Goal: Task Accomplishment & Management: Use online tool/utility

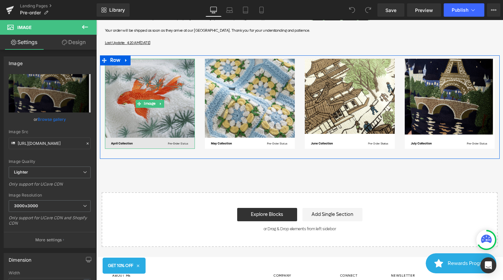
scroll to position [140, 0]
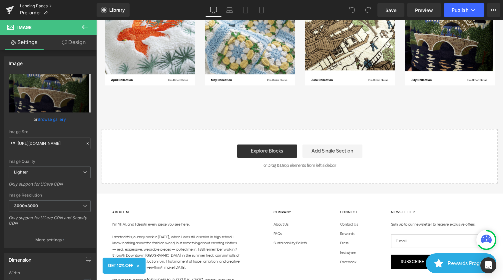
click at [36, 4] on link "Landing Pages" at bounding box center [58, 5] width 77 height 5
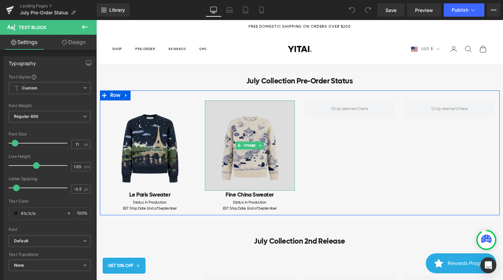
click at [213, 152] on img at bounding box center [250, 145] width 90 height 90
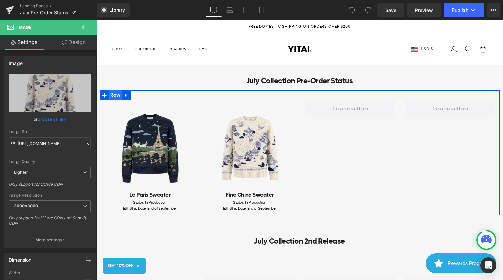
click at [116, 96] on span "Row" at bounding box center [116, 95] width 14 height 10
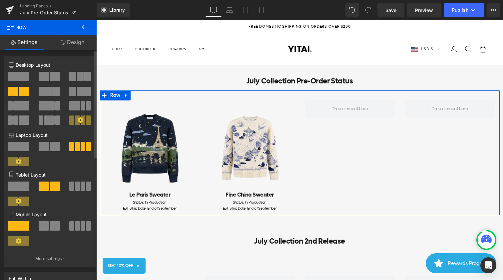
click at [75, 226] on span at bounding box center [77, 225] width 5 height 9
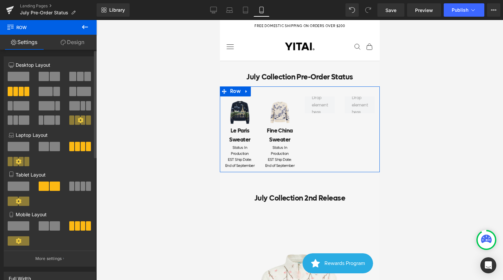
click at [43, 225] on span at bounding box center [44, 225] width 10 height 9
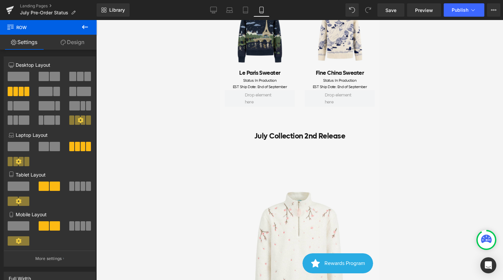
scroll to position [99, 0]
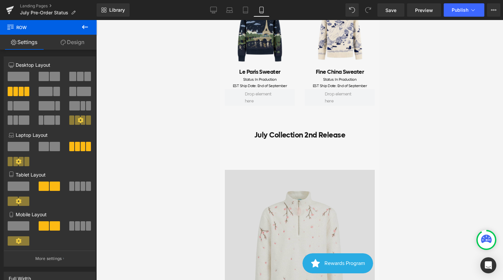
click at [295, 184] on img at bounding box center [300, 245] width 150 height 150
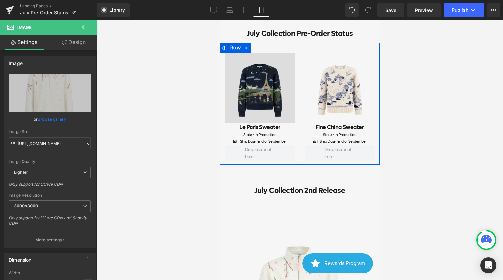
scroll to position [41, 0]
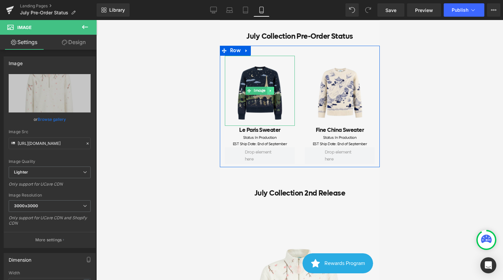
click at [271, 91] on icon at bounding box center [271, 91] width 4 height 4
click at [266, 92] on icon at bounding box center [267, 91] width 4 height 4
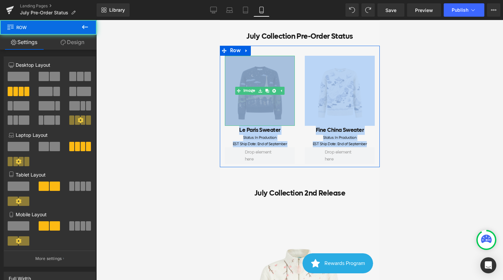
drag, startPoint x: 300, startPoint y: 155, endPoint x: 269, endPoint y: 97, distance: 65.4
click at [269, 97] on div "Image Le Paris Sweater Heading Status: In Production EST Ship Date: End of Sept…" at bounding box center [300, 106] width 160 height 121
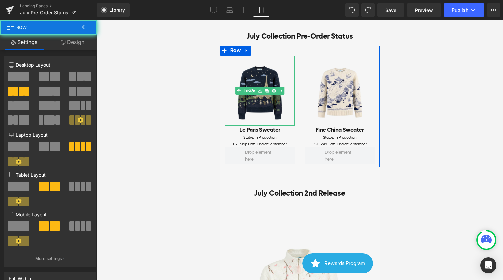
click at [295, 133] on div "Image Le Paris Sweater Heading Status: In Production EST Ship Date: End of Sept…" at bounding box center [260, 101] width 80 height 91
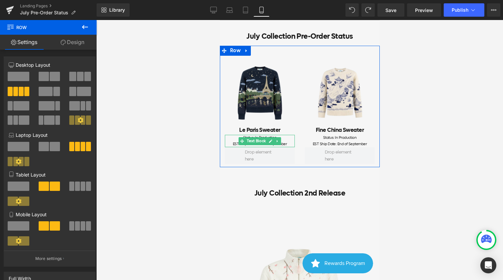
click at [289, 139] on div "Status: In Production" at bounding box center [260, 138] width 70 height 6
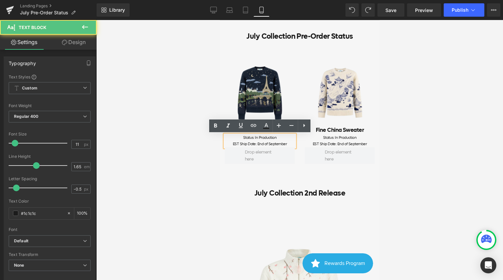
click at [300, 93] on div "Image Fine China Sweater Heading Status: In Production EST Ship Date: End of Se…" at bounding box center [340, 101] width 80 height 91
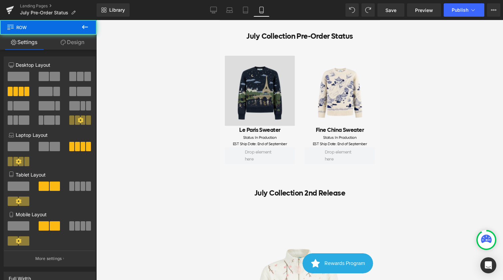
click at [286, 90] on img at bounding box center [260, 91] width 70 height 70
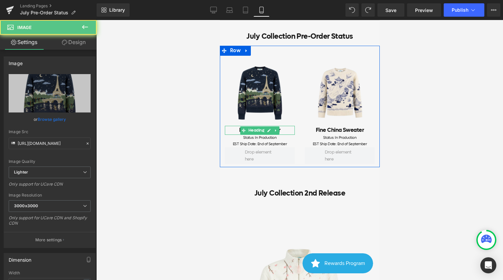
click at [285, 131] on h2 "Le Paris Sweater" at bounding box center [260, 130] width 70 height 9
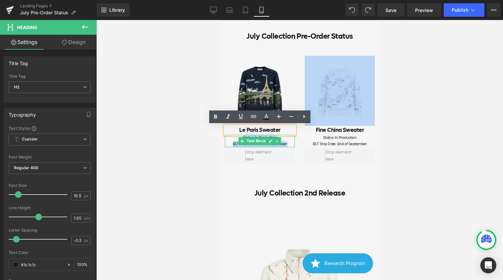
click at [292, 145] on div "EST Ship Date: End of September" at bounding box center [260, 144] width 70 height 6
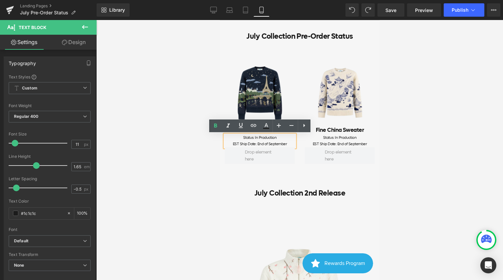
click at [301, 147] on div at bounding box center [340, 155] width 80 height 17
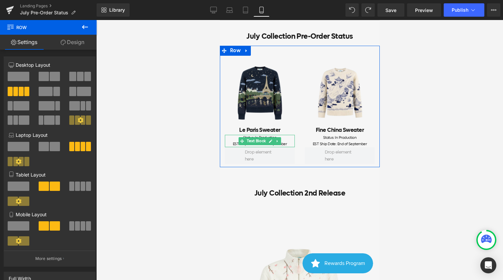
click at [291, 139] on div "Status: In Production" at bounding box center [260, 138] width 70 height 6
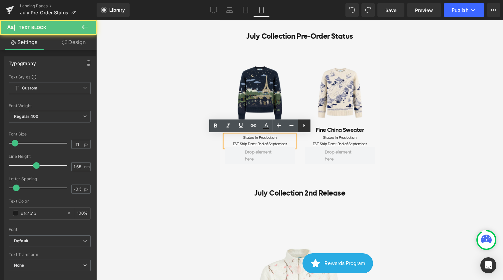
click at [302, 128] on icon at bounding box center [304, 125] width 8 height 8
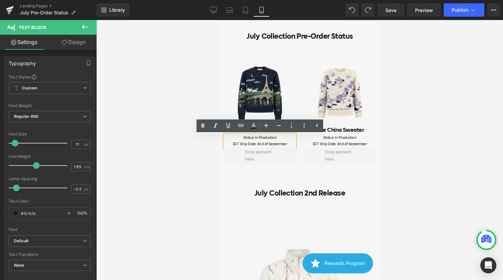
click at [303, 147] on div at bounding box center [340, 155] width 80 height 17
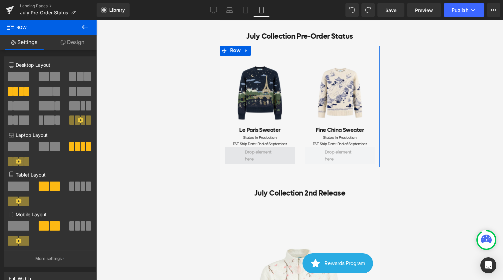
click at [282, 161] on span at bounding box center [260, 155] width 70 height 17
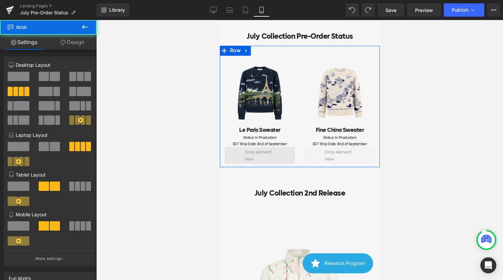
click at [284, 155] on span at bounding box center [260, 155] width 70 height 17
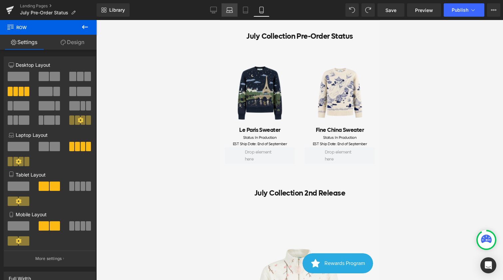
click at [233, 14] on link "Laptop" at bounding box center [230, 9] width 16 height 13
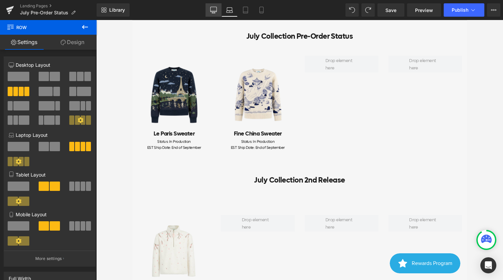
click at [214, 12] on icon at bounding box center [214, 9] width 6 height 5
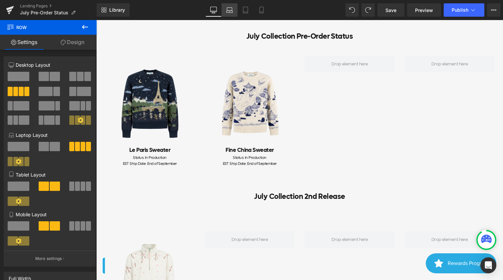
click at [225, 10] on link "Laptop" at bounding box center [230, 9] width 16 height 13
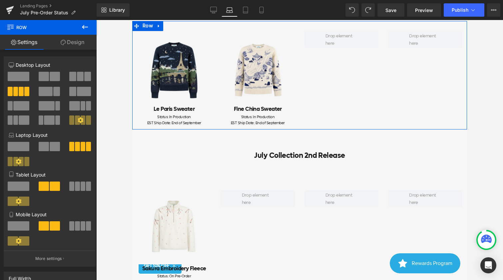
scroll to position [78, 0]
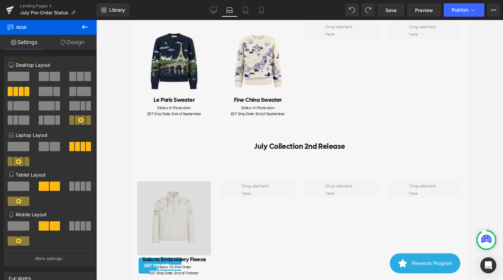
click at [171, 208] on img at bounding box center [174, 218] width 74 height 74
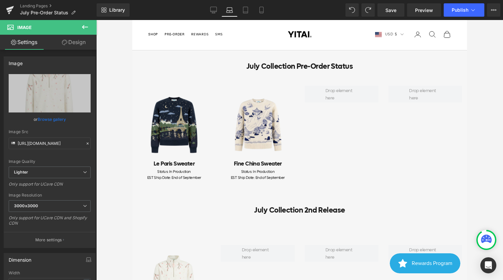
scroll to position [0, 0]
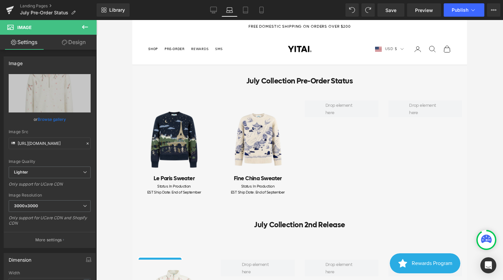
click at [301, 81] on div "July Collection Pre-Order Status Heading" at bounding box center [299, 81] width 325 height 12
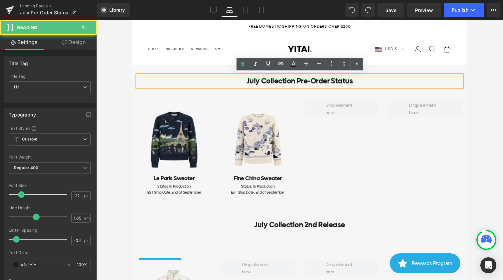
click at [219, 90] on div "Image Le Paris Sweater Heading Status: In Production EST Ship Date: End of Sept…" at bounding box center [299, 144] width 335 height 108
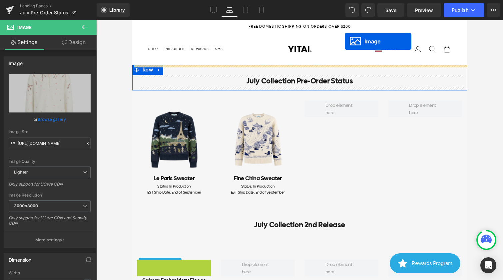
drag, startPoint x: 166, startPoint y: 202, endPoint x: 345, endPoint y: 41, distance: 240.8
click at [345, 41] on x-header "YITAI Navigation menu Shop Categories Ready to Ship Shop All Sweaters Shop All …" at bounding box center [299, 49] width 335 height 32
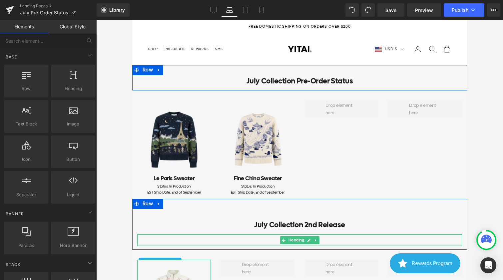
scroll to position [36, 0]
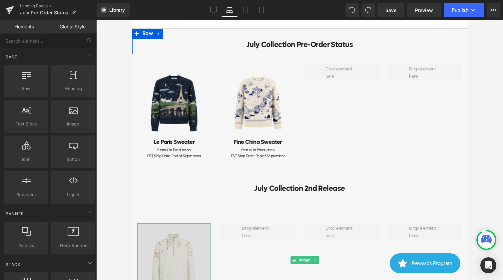
click at [152, 257] on img at bounding box center [174, 260] width 74 height 74
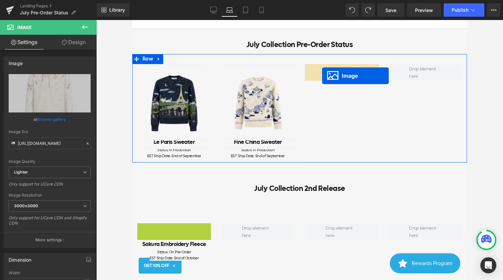
drag, startPoint x: 163, startPoint y: 260, endPoint x: 323, endPoint y: 75, distance: 243.8
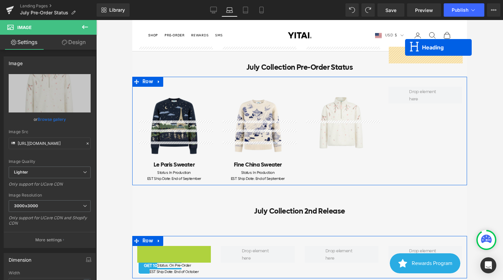
scroll to position [0, 0]
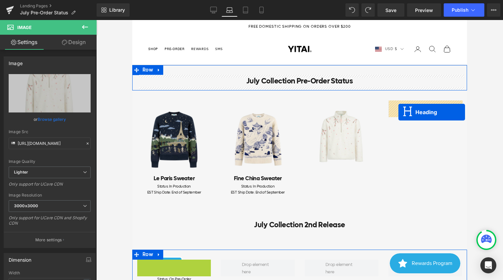
drag, startPoint x: 159, startPoint y: 176, endPoint x: 398, endPoint y: 112, distance: 248.0
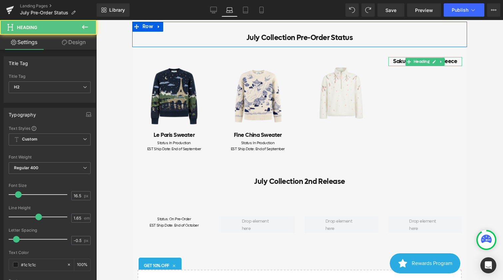
scroll to position [44, 0]
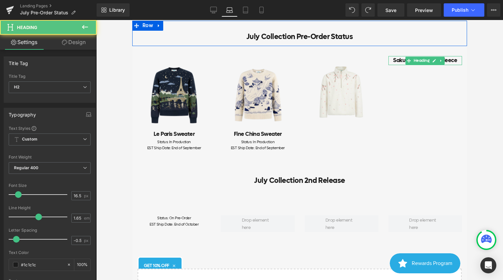
click at [159, 218] on div "Status: On Pre-Order EST Ship Date: End of October Text Block" at bounding box center [174, 221] width 74 height 12
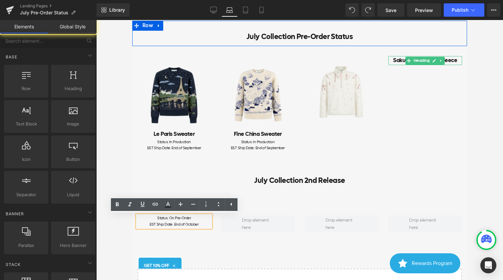
click at [142, 249] on div "July Collection Pre-Order Status Heading Row Image Le Paris Sweater Heading Sta…" at bounding box center [299, 172] width 335 height 303
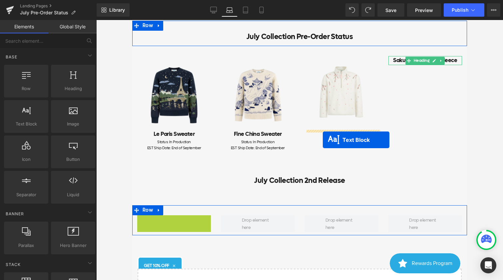
drag, startPoint x: 154, startPoint y: 220, endPoint x: 323, endPoint y: 140, distance: 186.9
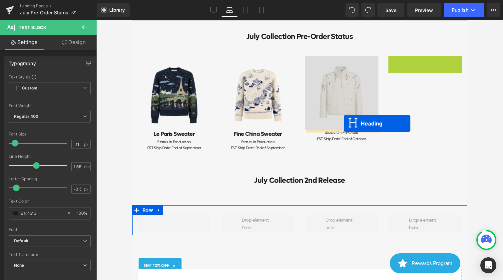
drag, startPoint x: 407, startPoint y: 59, endPoint x: 343, endPoint y: 124, distance: 91.2
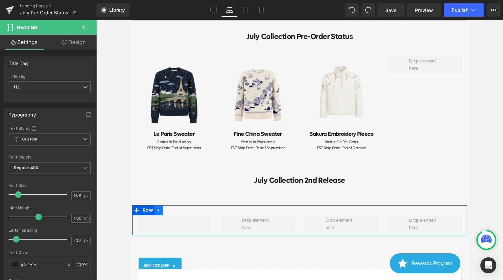
click at [159, 212] on icon at bounding box center [159, 210] width 5 height 5
click at [176, 210] on icon at bounding box center [176, 210] width 5 height 5
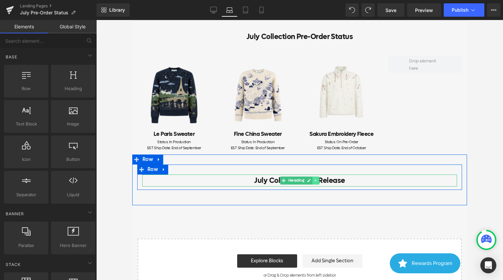
click at [317, 179] on icon at bounding box center [316, 180] width 4 height 4
click at [319, 181] on icon at bounding box center [320, 180] width 4 height 4
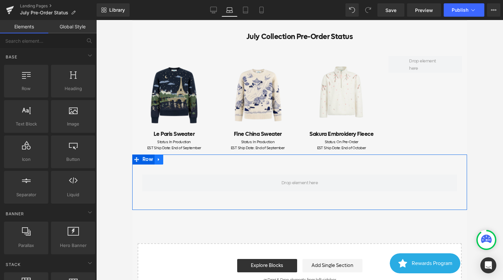
click at [160, 161] on icon at bounding box center [159, 159] width 5 height 5
click at [173, 159] on link at bounding box center [176, 159] width 9 height 10
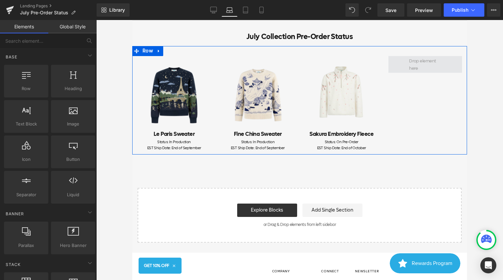
click at [422, 65] on span at bounding box center [425, 65] width 37 height 18
click at [412, 60] on span at bounding box center [425, 65] width 37 height 18
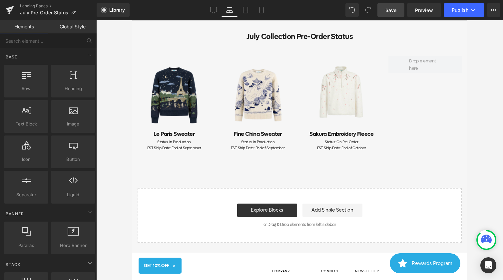
click at [395, 12] on span "Save" at bounding box center [390, 10] width 11 height 7
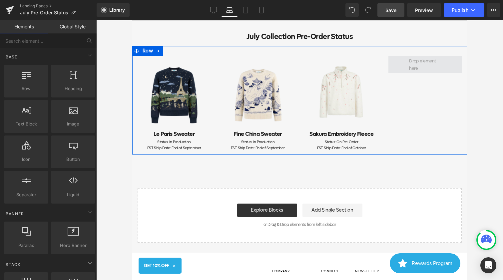
click at [428, 69] on span at bounding box center [425, 65] width 37 height 18
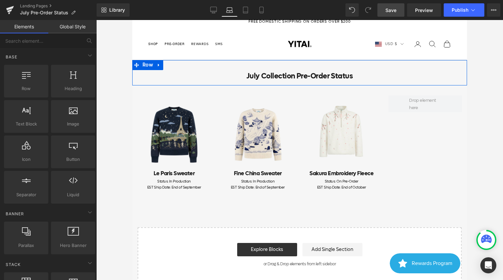
scroll to position [1, 0]
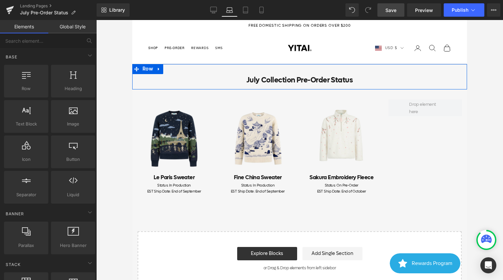
click at [320, 78] on h1 "July Collection Pre-Order Status" at bounding box center [299, 80] width 325 height 12
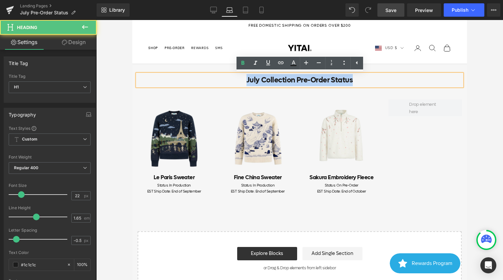
drag, startPoint x: 365, startPoint y: 80, endPoint x: 218, endPoint y: 65, distance: 148.0
click at [218, 65] on div "July Collection Pre-Order Status Heading Row" at bounding box center [299, 76] width 335 height 25
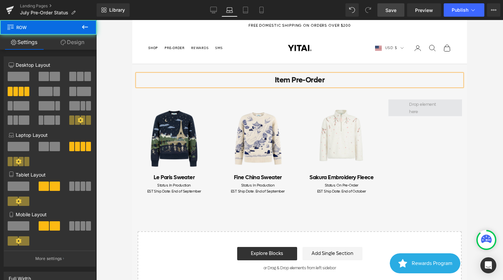
click at [401, 109] on span at bounding box center [425, 107] width 74 height 17
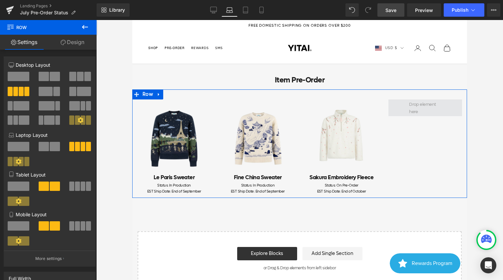
click at [426, 106] on span at bounding box center [425, 108] width 37 height 18
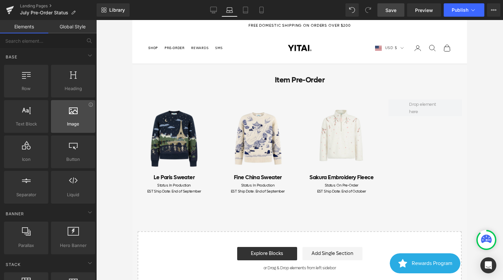
click at [75, 111] on icon at bounding box center [73, 109] width 9 height 9
click at [77, 117] on div at bounding box center [73, 112] width 40 height 15
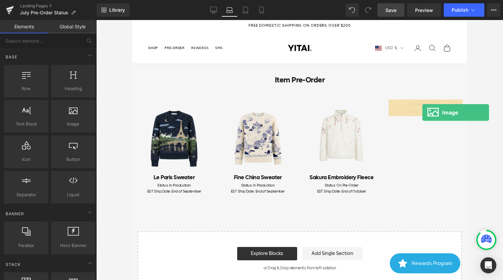
drag, startPoint x: 202, startPoint y: 144, endPoint x: 423, endPoint y: 111, distance: 223.4
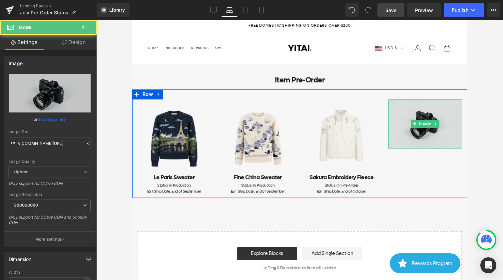
click at [424, 128] on img at bounding box center [425, 123] width 74 height 49
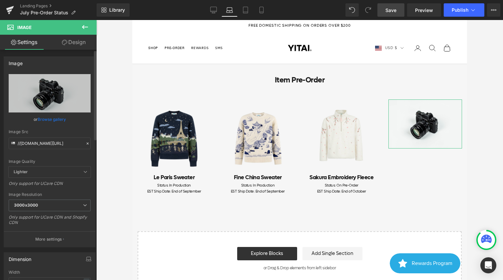
click at [53, 120] on link "Browse gallery" at bounding box center [52, 119] width 28 height 12
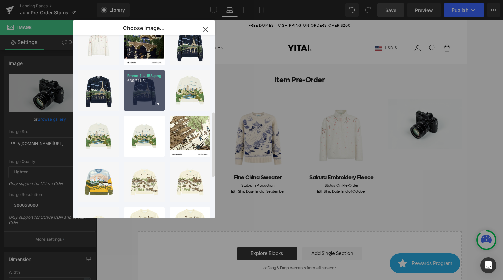
scroll to position [164, 0]
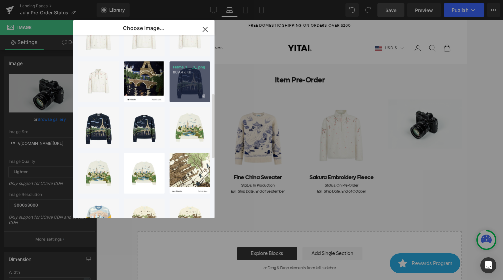
click at [191, 84] on div "Frame 1... _1_.png 809.47 KB" at bounding box center [190, 81] width 41 height 41
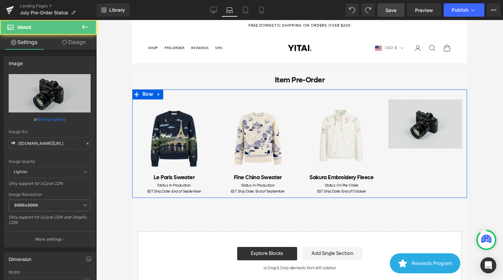
click at [418, 130] on img at bounding box center [425, 123] width 74 height 49
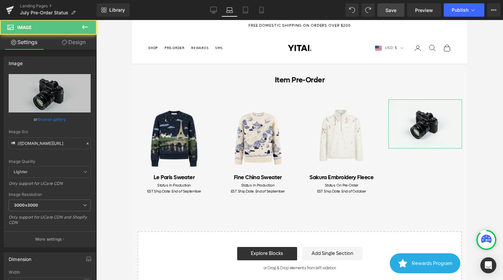
click at [80, 47] on link "Design" at bounding box center [74, 42] width 48 height 15
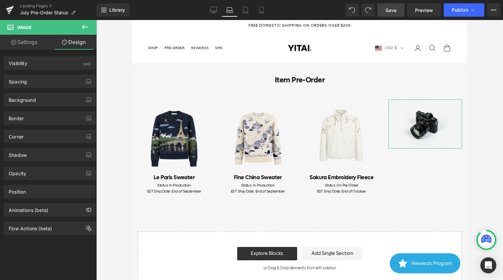
click at [38, 45] on link "Settings" at bounding box center [24, 42] width 48 height 15
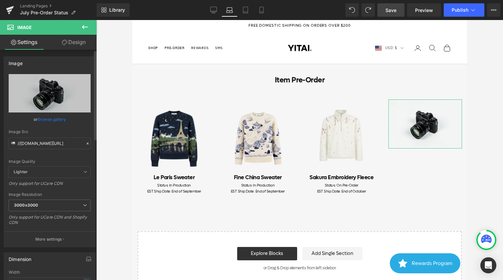
click at [56, 117] on link "Browse gallery" at bounding box center [52, 119] width 28 height 12
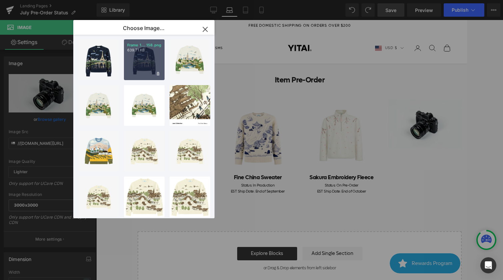
scroll to position [236, 0]
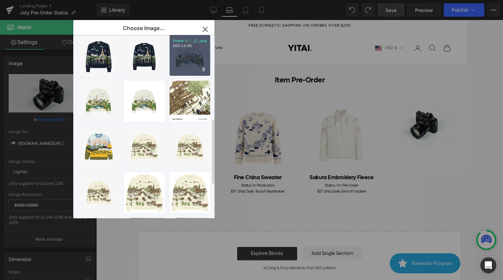
click at [185, 61] on div "Frame 2... _2_.png 956.54 KB" at bounding box center [190, 55] width 41 height 41
type input "https://ucarecdn.com/2de3232f-076a-4bb8-a0f4-503ee8c01b46/-/format/auto/-/previ…"
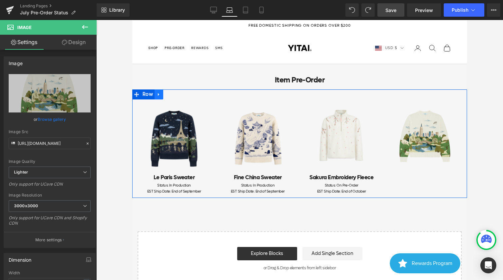
click at [160, 97] on icon at bounding box center [159, 94] width 5 height 5
click at [169, 94] on icon at bounding box center [167, 94] width 5 height 5
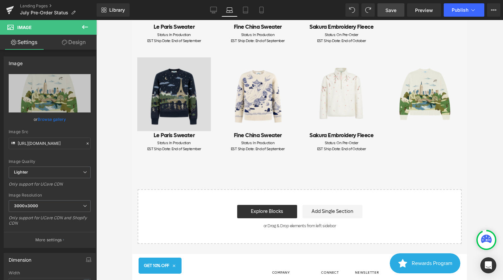
scroll to position [152, 0]
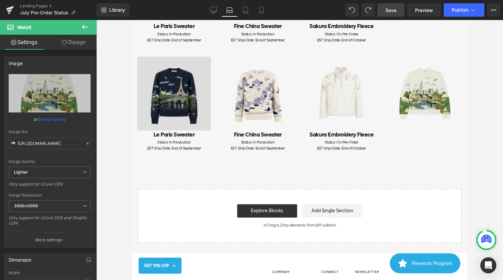
click at [169, 98] on img at bounding box center [174, 94] width 74 height 74
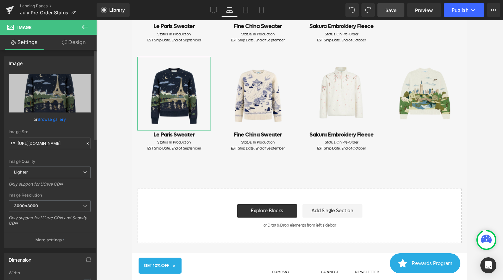
click at [53, 122] on link "Browse gallery" at bounding box center [52, 119] width 28 height 12
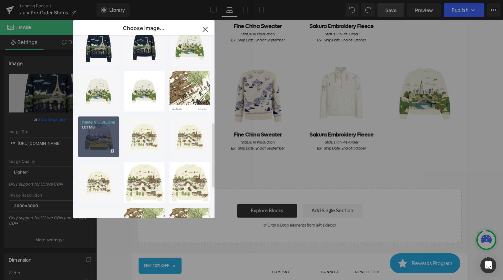
scroll to position [251, 0]
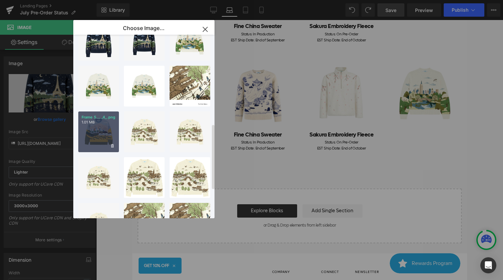
click at [107, 132] on div "Frame 5... _4_.png 1.01 MB" at bounding box center [98, 131] width 41 height 41
type input "https://ucarecdn.com/8acad9f3-8272-4f72-aaa7-d2756e3cc238/-/format/auto/-/previ…"
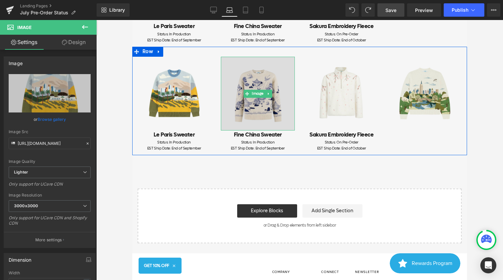
click at [263, 83] on img at bounding box center [258, 94] width 74 height 74
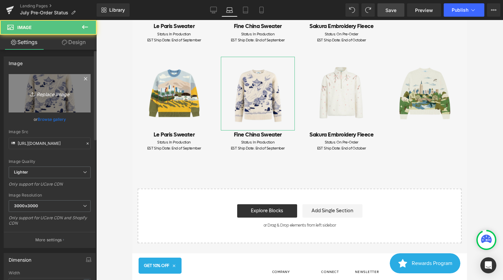
click at [80, 87] on link "Replace Image" at bounding box center [50, 93] width 82 height 38
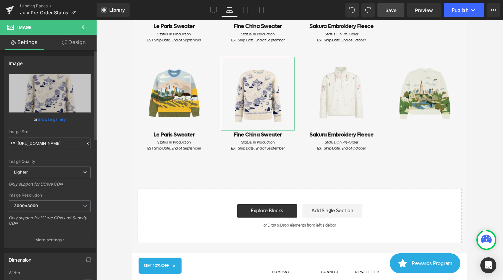
click at [56, 121] on link "Browse gallery" at bounding box center [52, 119] width 28 height 12
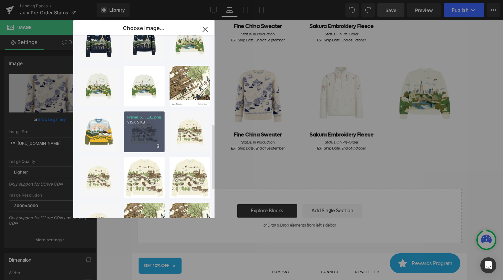
click at [146, 136] on div "Frame 5... _3_.png 915.65 KB" at bounding box center [144, 131] width 41 height 41
type input "[URL][DOMAIN_NAME]"
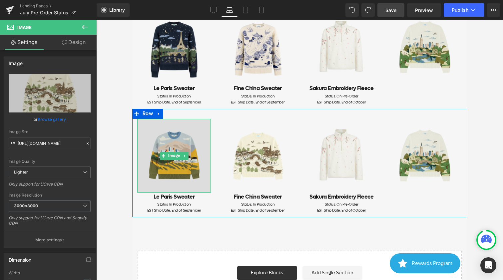
scroll to position [64, 0]
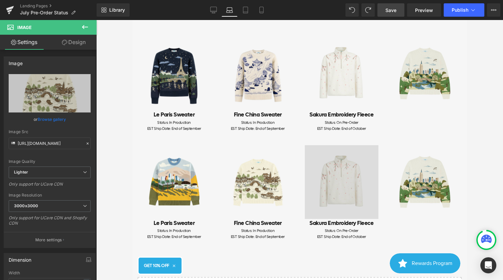
click at [326, 174] on img at bounding box center [342, 182] width 74 height 74
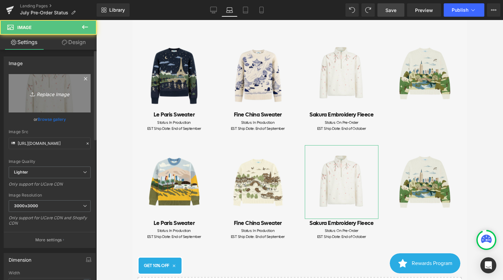
click at [62, 98] on link "Replace Image" at bounding box center [50, 93] width 82 height 38
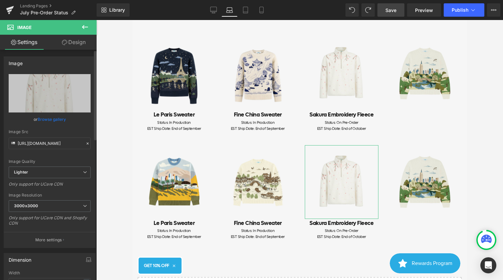
click at [55, 120] on link "Browse gallery" at bounding box center [52, 119] width 28 height 12
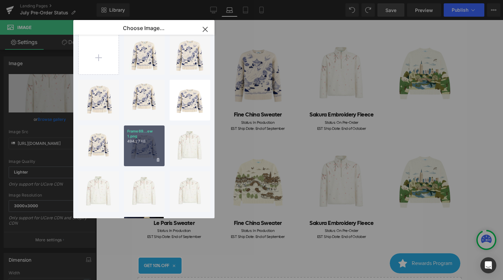
scroll to position [0, 0]
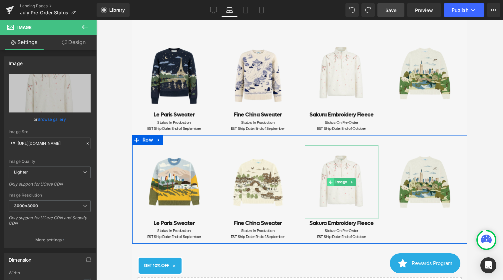
click at [331, 184] on span at bounding box center [330, 182] width 7 height 8
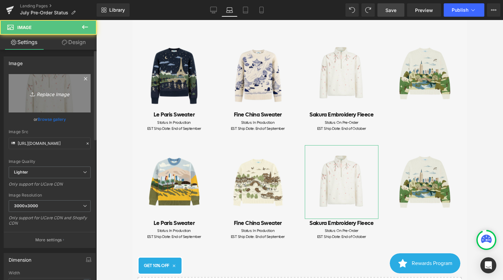
click at [69, 99] on link "Replace Image" at bounding box center [50, 93] width 82 height 38
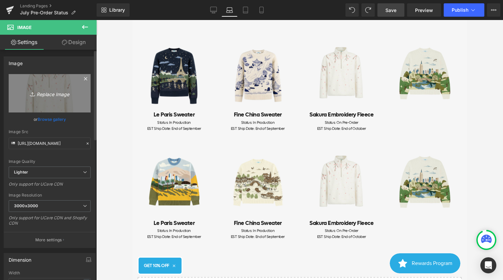
type input "C:\fakepath\Screenshot 2025-09-04 at 12.14.41 PM.png"
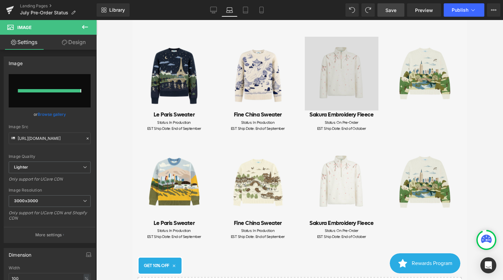
type input "https://ucarecdn.com/70412a26-1b0b-4012-a27c-8fcef44c8d09/-/format/auto/-/previ…"
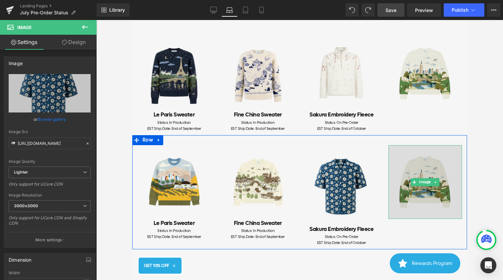
click at [409, 182] on img at bounding box center [425, 182] width 74 height 74
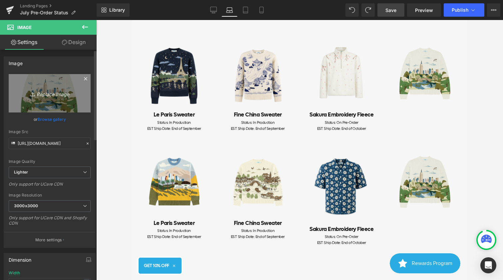
click at [43, 94] on icon "Replace Image" at bounding box center [49, 93] width 53 height 8
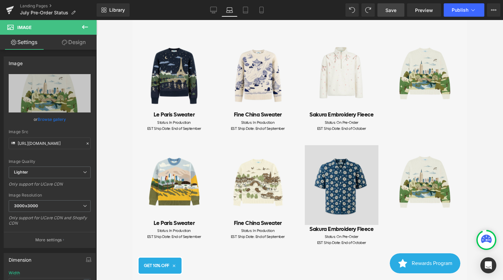
type input "C:\fakepath\Screenshot 2025-09-04 at 12.14.44 PM.png"
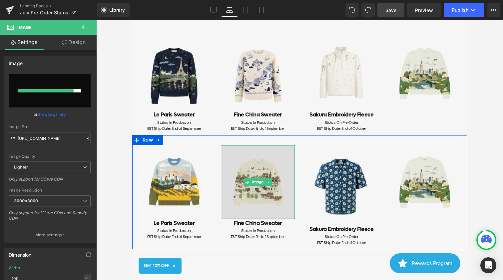
click at [258, 186] on img at bounding box center [258, 182] width 74 height 74
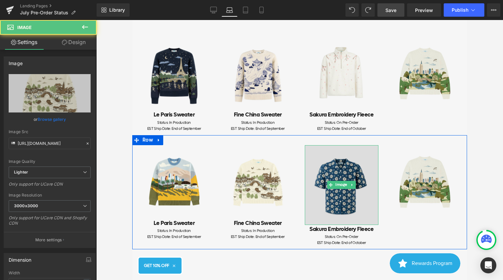
click at [355, 197] on img at bounding box center [342, 185] width 74 height 80
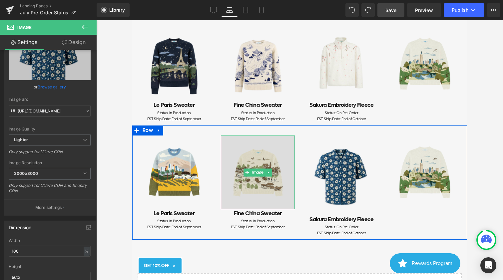
scroll to position [76, 0]
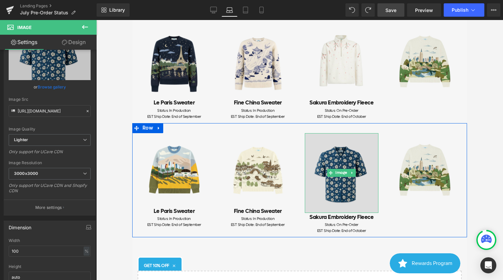
click at [350, 180] on img at bounding box center [342, 173] width 74 height 80
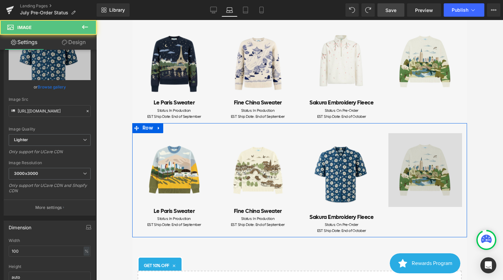
click at [428, 178] on img at bounding box center [425, 170] width 74 height 74
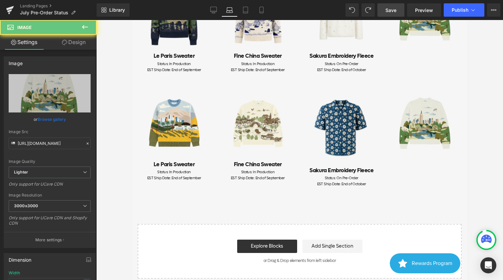
scroll to position [125, 0]
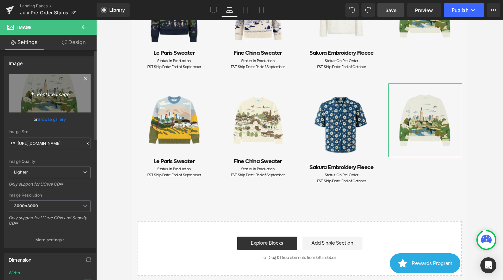
click at [62, 96] on icon "Replace Image" at bounding box center [49, 93] width 53 height 8
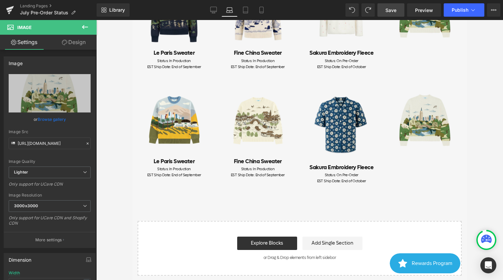
type input "C:\fakepath\Screenshot 2025-09-04 at 12.14.44 PM.png"
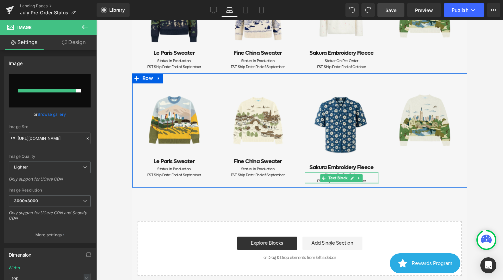
type input "https://ucarecdn.com/597ae71b-5ae2-4457-b5be-120a9f14e232/-/format/auto/-/previ…"
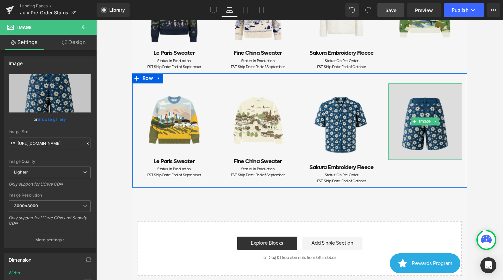
click at [416, 129] on img at bounding box center [425, 121] width 74 height 76
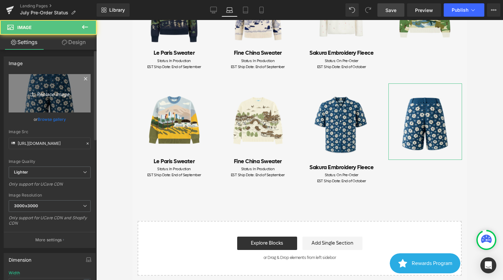
click at [41, 102] on link "Replace Image" at bounding box center [50, 93] width 82 height 38
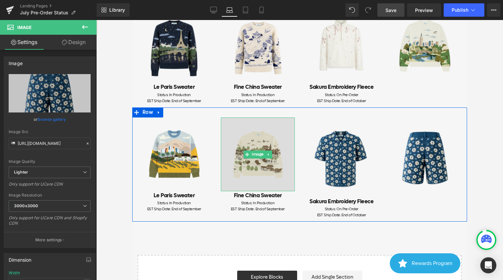
scroll to position [84, 0]
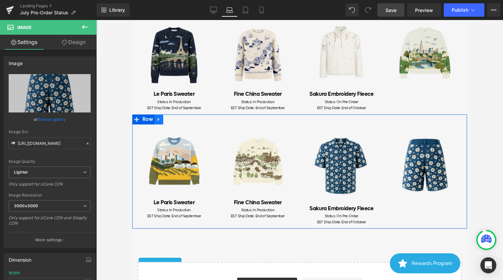
click at [160, 120] on icon at bounding box center [159, 119] width 5 height 5
click at [166, 119] on icon at bounding box center [167, 119] width 5 height 5
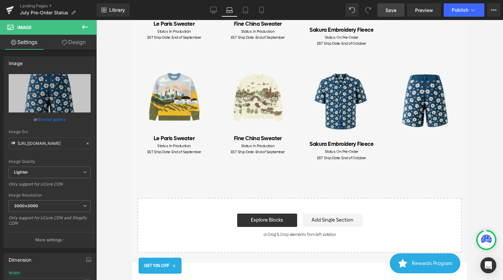
scroll to position [266, 0]
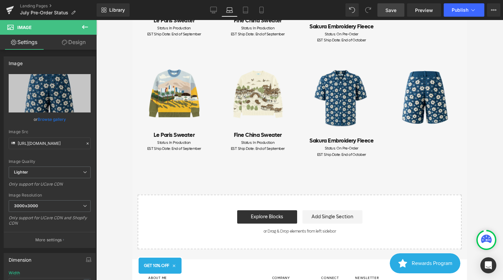
click at [170, 135] on div "Le Paris Sweater Heading" at bounding box center [174, 135] width 74 height 9
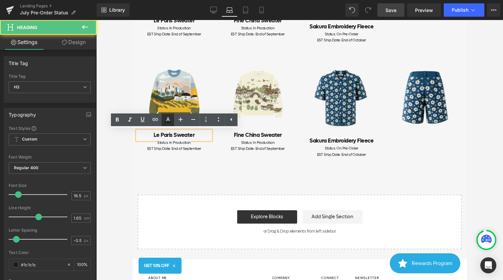
drag, startPoint x: 37, startPoint y: 107, endPoint x: 168, endPoint y: 123, distance: 132.2
click at [168, 123] on icon at bounding box center [168, 120] width 8 height 8
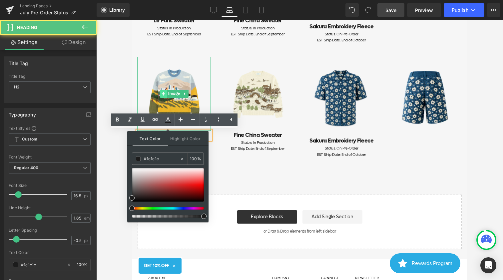
click at [165, 94] on icon at bounding box center [164, 94] width 4 height 4
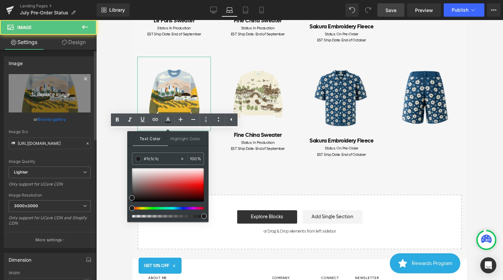
click at [49, 99] on link "Replace Image" at bounding box center [50, 93] width 82 height 38
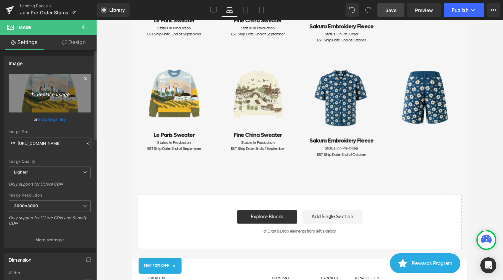
type input "C:\fakepath\Screenshot 2025-09-04 at 12.14.33 PM.png"
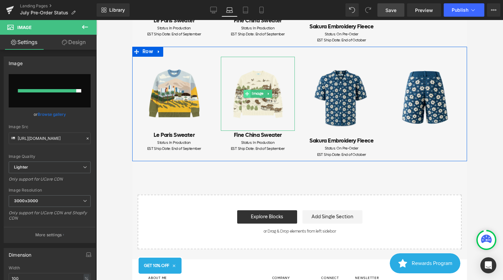
type input "[URL][DOMAIN_NAME]"
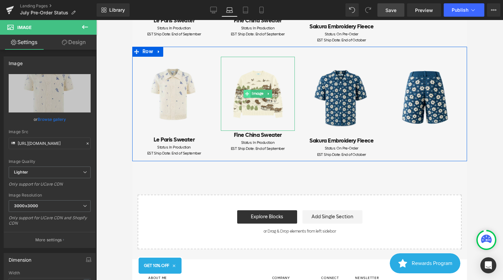
click at [249, 94] on span at bounding box center [247, 94] width 7 height 8
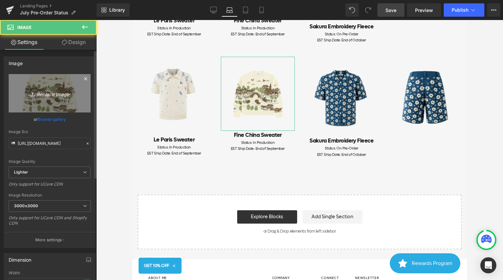
click at [63, 87] on link "Replace Image" at bounding box center [50, 93] width 82 height 38
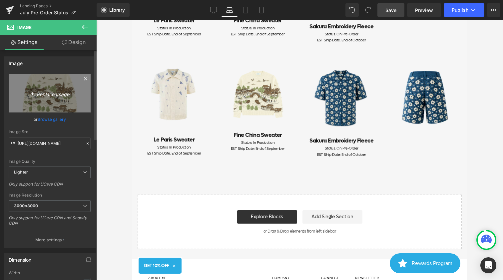
type input "C:\fakepath\Screenshot 2025-09-04 at 12.14.39 PM.png"
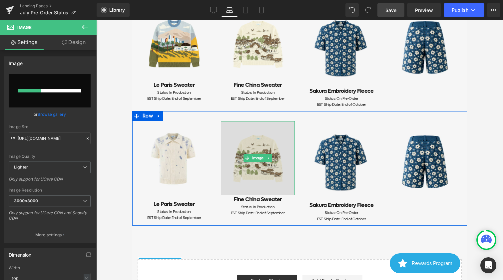
scroll to position [202, 0]
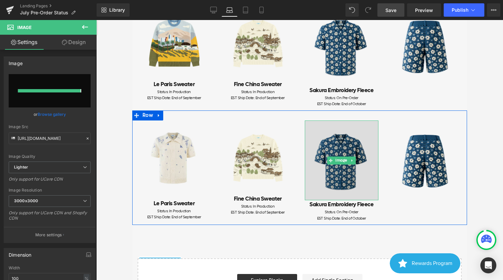
type input "https://ucarecdn.com/1d07d31e-04fb-44fc-9e73-e1f9b679fbf4/-/format/auto/-/previ…"
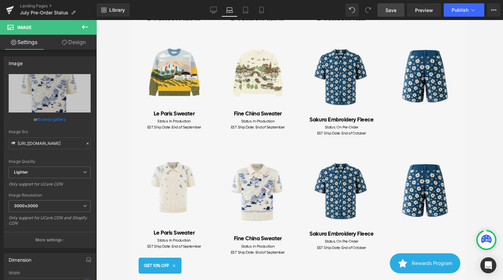
scroll to position [158, 0]
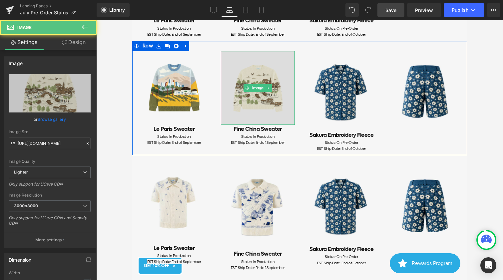
click at [249, 81] on img at bounding box center [258, 88] width 74 height 74
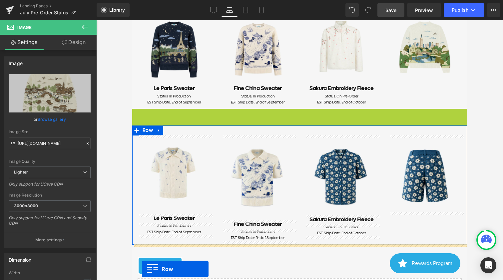
scroll to position [110, 0]
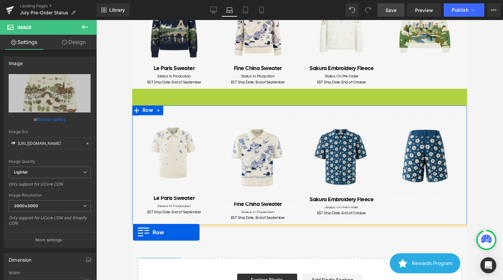
drag, startPoint x: 138, startPoint y: 60, endPoint x: 133, endPoint y: 232, distance: 172.3
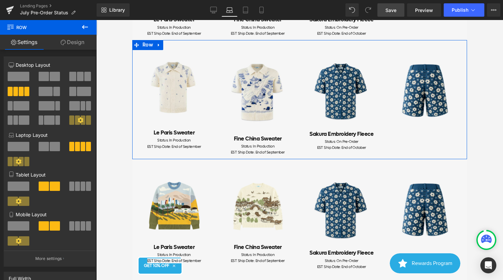
scroll to position [185, 0]
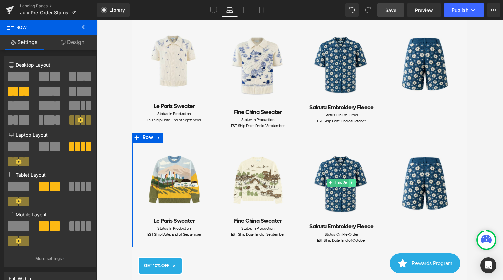
click at [354, 181] on icon at bounding box center [352, 182] width 4 height 4
click at [353, 182] on link at bounding box center [355, 182] width 7 height 8
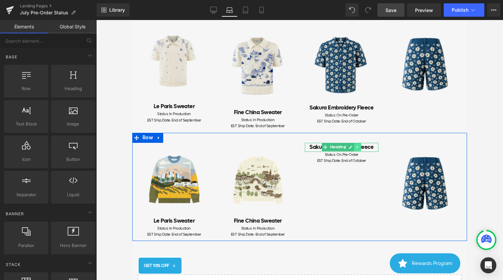
click at [358, 147] on icon at bounding box center [358, 147] width 4 height 4
click at [359, 148] on icon at bounding box center [361, 147] width 4 height 4
click at [361, 148] on link at bounding box center [359, 149] width 7 height 8
click at [362, 148] on icon at bounding box center [363, 149] width 4 height 4
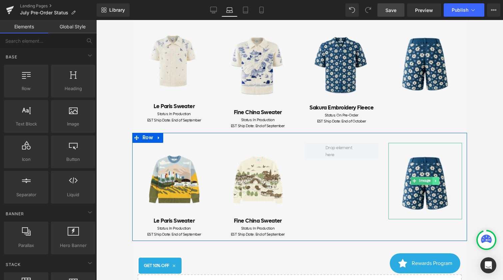
click at [437, 180] on icon at bounding box center [436, 181] width 4 height 4
click at [440, 182] on icon at bounding box center [439, 181] width 4 height 4
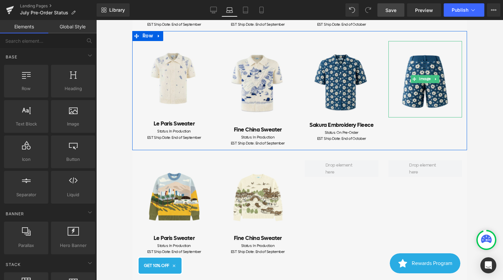
scroll to position [165, 0]
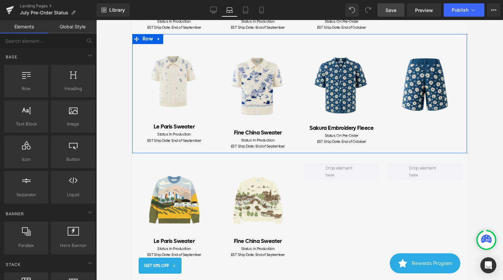
click at [346, 131] on div "Sakura Embroidery Fleece Heading" at bounding box center [342, 128] width 74 height 9
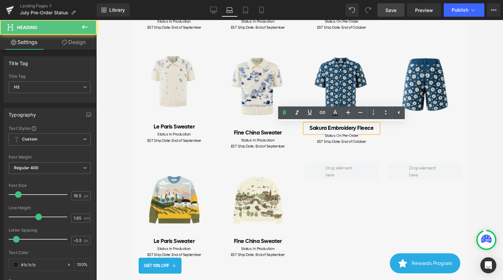
click at [306, 147] on div "Image Le Paris Sweater Heading Status: In Production EST Ship Date: End of Sept…" at bounding box center [299, 93] width 335 height 119
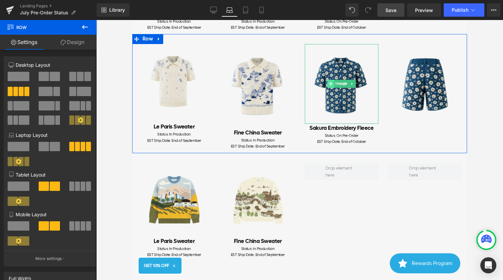
click at [329, 85] on icon at bounding box center [331, 84] width 4 height 4
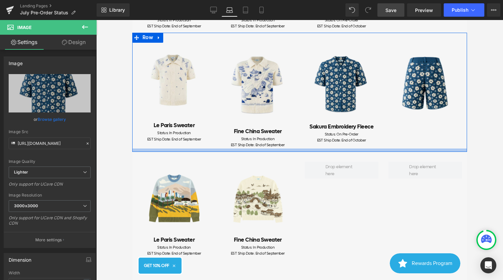
scroll to position [60, 0]
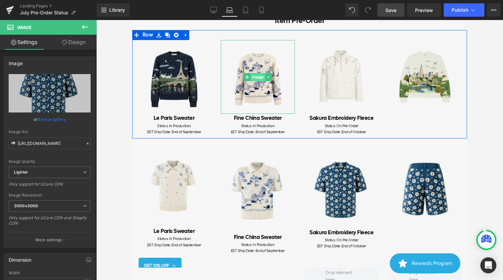
click at [257, 73] on span "Image" at bounding box center [258, 77] width 15 height 8
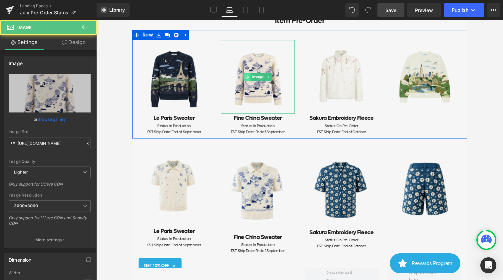
click at [246, 77] on icon at bounding box center [247, 77] width 4 height 4
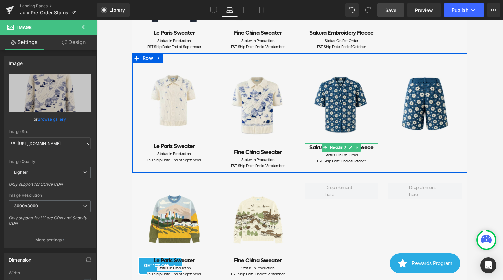
scroll to position [124, 0]
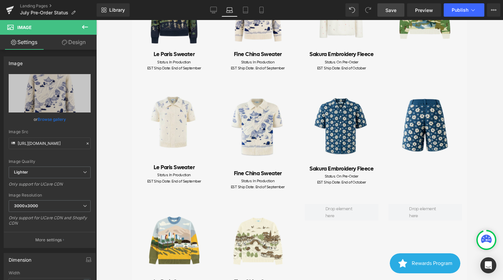
click at [266, 128] on link at bounding box center [268, 127] width 7 height 8
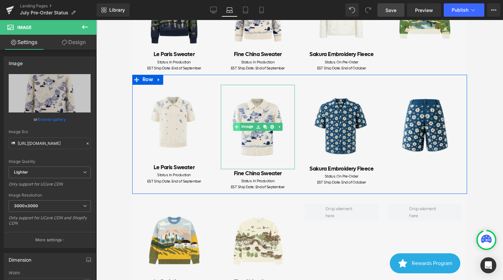
click at [248, 129] on link "Image" at bounding box center [243, 127] width 21 height 8
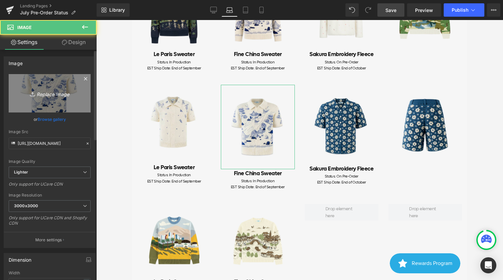
click at [59, 102] on link "Replace Image" at bounding box center [50, 93] width 82 height 38
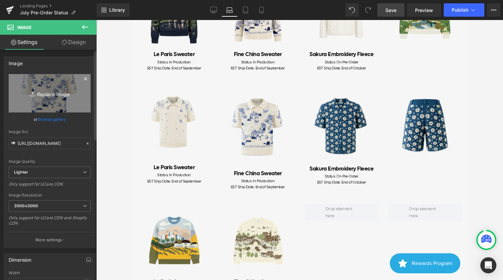
type input "C:\fakepath\Frame 2.jpg"
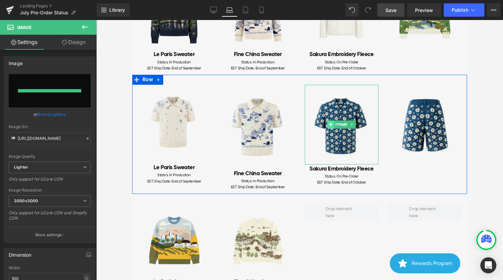
type input "https://ucarecdn.com/b65f0143-3a68-4c75-8504-9d9845b44958/-/format/auto/-/previ…"
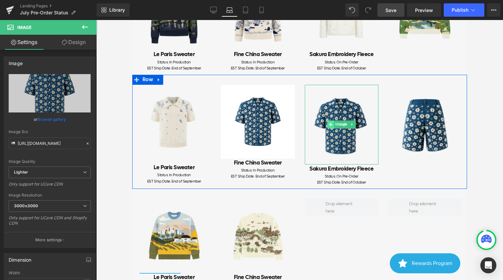
click at [331, 124] on icon at bounding box center [331, 125] width 4 height 4
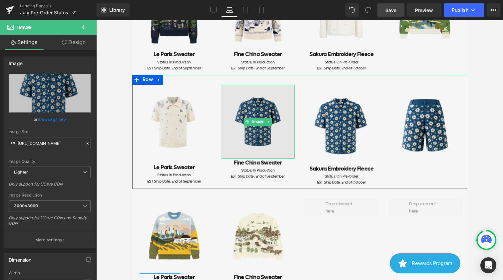
click at [258, 115] on img at bounding box center [258, 122] width 74 height 74
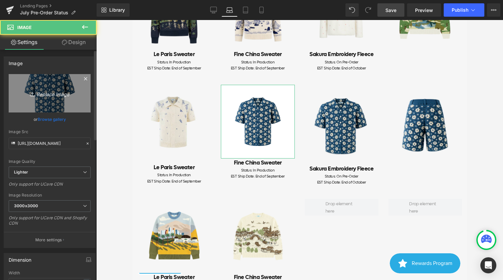
click at [53, 96] on icon "Replace Image" at bounding box center [49, 93] width 53 height 8
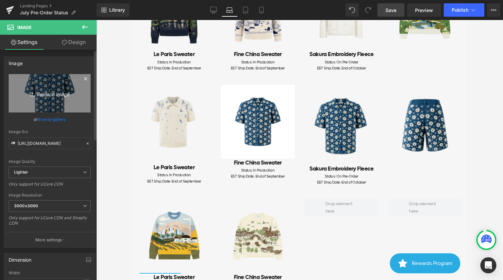
type input "C:\fakepath\Frame 2.jpg"
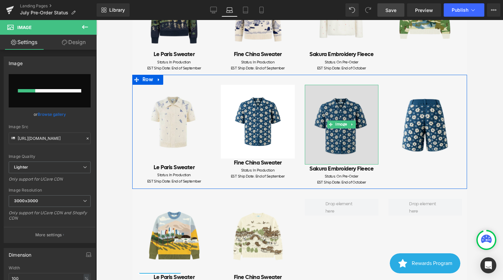
click at [326, 123] on img at bounding box center [342, 125] width 74 height 80
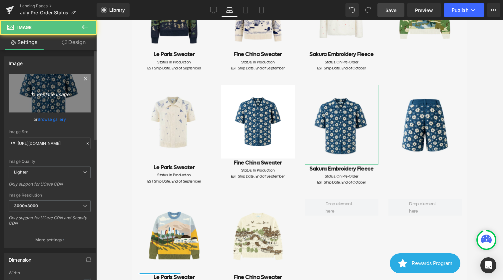
click at [69, 84] on link "Replace Image" at bounding box center [50, 93] width 82 height 38
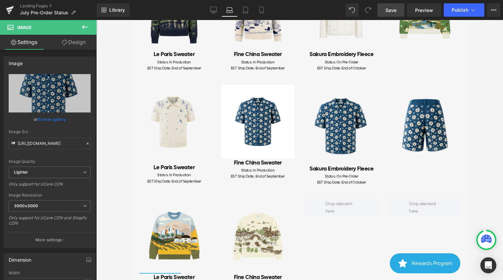
type input "C:\fakepath\Frame 1.jpg"
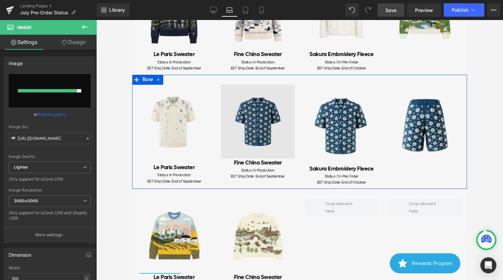
type input "https://ucarecdn.com/579e7800-9885-47fb-9c2f-1c87d6c58d6b/-/format/auto/-/previ…"
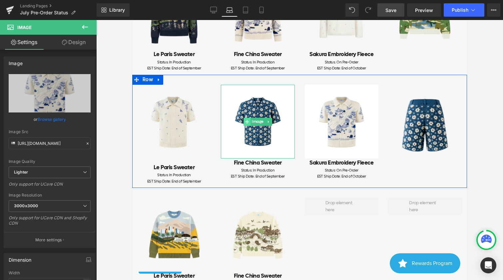
click at [245, 123] on icon at bounding box center [247, 122] width 4 height 4
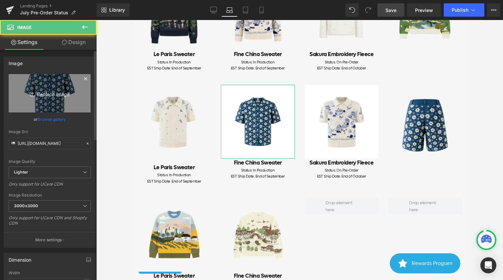
click at [64, 92] on icon "Replace Image" at bounding box center [49, 93] width 53 height 8
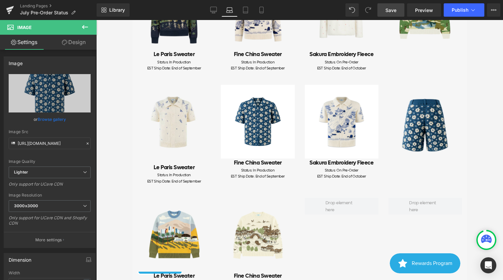
type input "C:\fakepath\Frame 1.png"
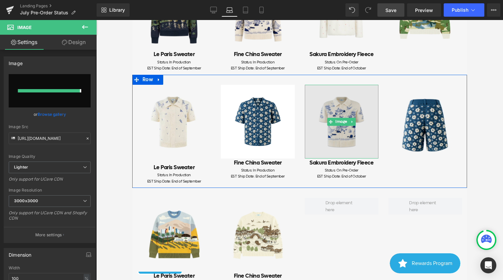
type input "[URL][DOMAIN_NAME]"
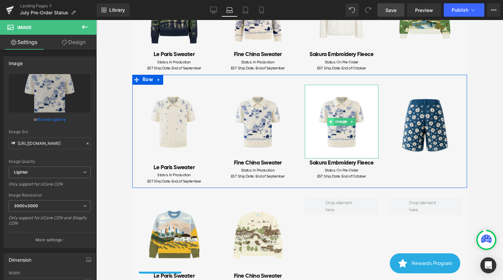
click at [334, 121] on span at bounding box center [330, 122] width 7 height 8
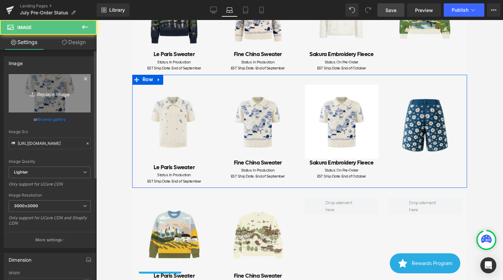
click at [46, 91] on icon "Replace Image" at bounding box center [49, 93] width 53 height 8
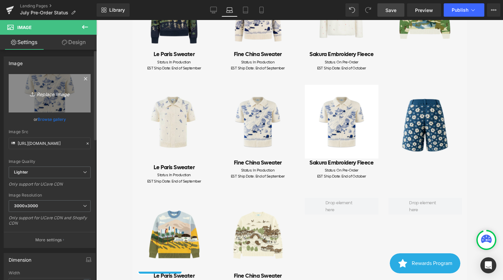
type input "C:\fakepath\Frame 2.png"
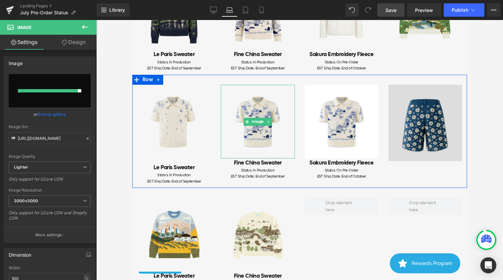
type input "[URL][DOMAIN_NAME]"
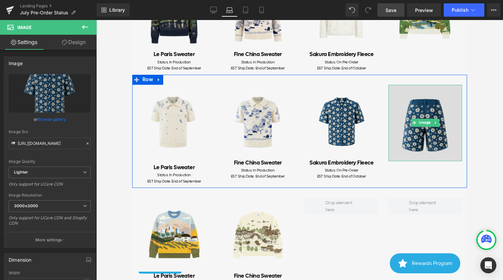
click at [424, 114] on img at bounding box center [425, 123] width 74 height 76
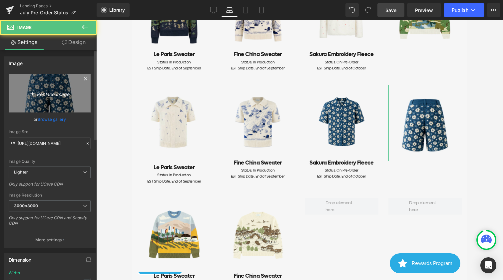
click at [73, 98] on link "Replace Image" at bounding box center [50, 93] width 82 height 38
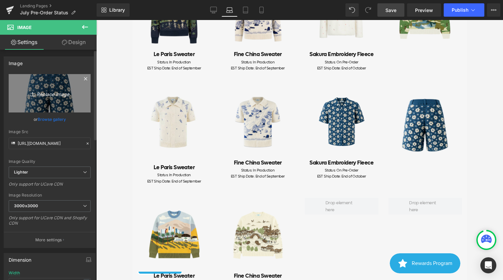
type input "C:\fakepath\Frame 3.png"
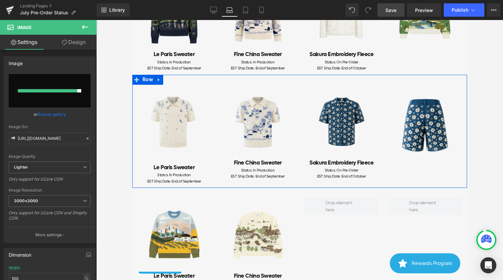
type input "https://ucarecdn.com/3a27646b-b4f9-41a1-b5ce-c105254b11da/-/format/auto/-/previ…"
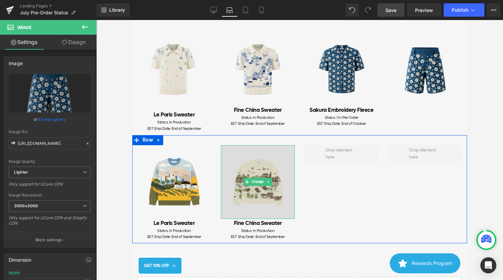
scroll to position [177, 0]
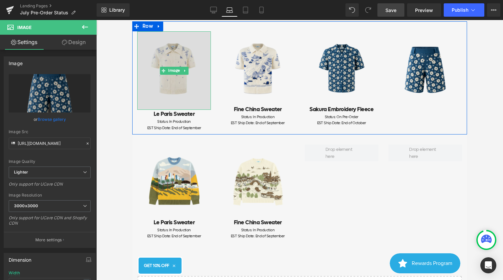
click at [172, 85] on img at bounding box center [174, 70] width 74 height 78
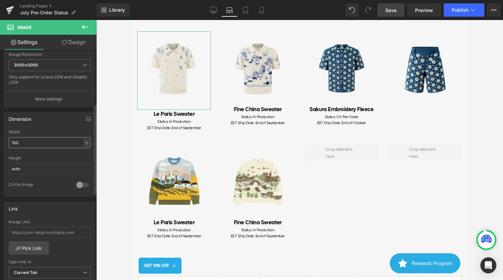
scroll to position [122, 0]
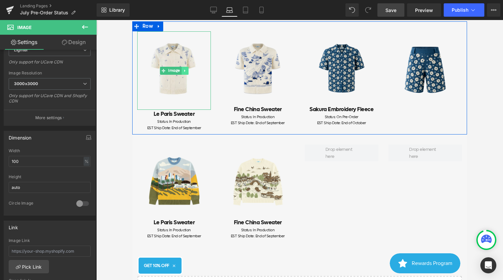
click at [182, 71] on link at bounding box center [184, 71] width 7 height 8
click at [174, 71] on icon at bounding box center [175, 71] width 4 height 4
click at [175, 71] on icon at bounding box center [175, 71] width 4 height 4
click at [163, 70] on link "Image" at bounding box center [160, 71] width 21 height 8
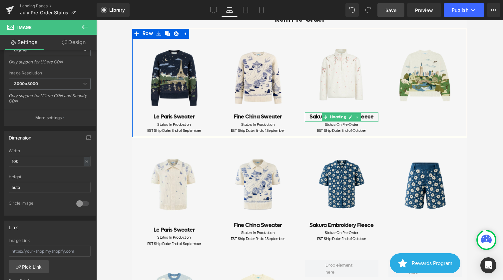
scroll to position [64, 0]
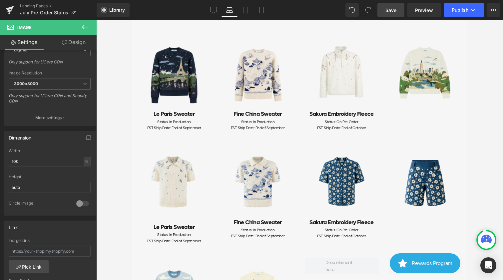
click at [354, 115] on div "Sakura Embroidery Fleece Heading" at bounding box center [342, 114] width 74 height 9
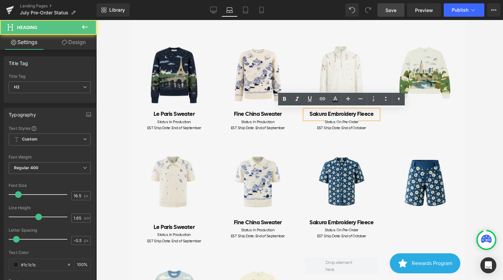
click at [378, 133] on div "Image Le Paris Sweater Heading Status: In Production EST Ship Date: End of Sept…" at bounding box center [299, 80] width 335 height 108
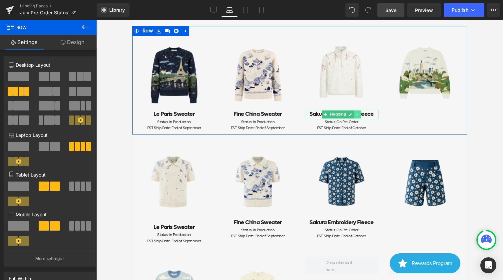
click at [356, 114] on icon at bounding box center [358, 114] width 4 height 4
click at [351, 116] on link at bounding box center [354, 114] width 7 height 8
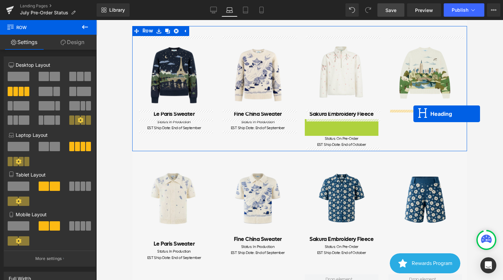
drag, startPoint x: 326, startPoint y: 124, endPoint x: 413, endPoint y: 114, distance: 88.2
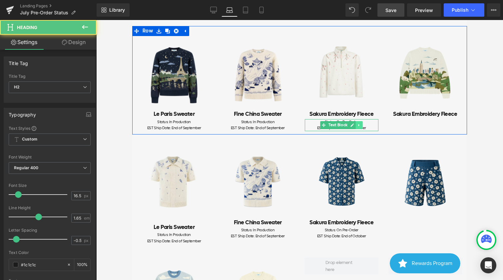
click at [361, 125] on icon at bounding box center [359, 125] width 4 height 4
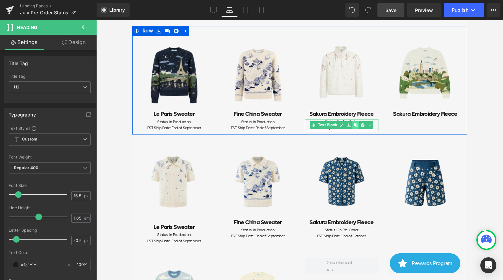
click at [354, 125] on icon at bounding box center [356, 125] width 4 height 4
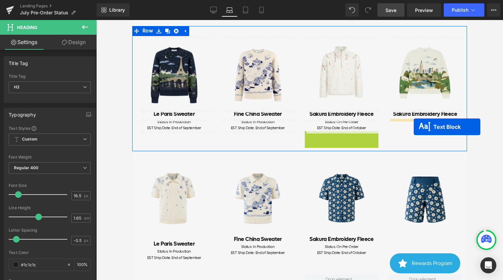
drag, startPoint x: 324, startPoint y: 138, endPoint x: 414, endPoint y: 125, distance: 90.6
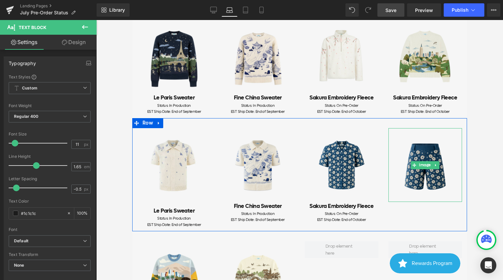
scroll to position [80, 0]
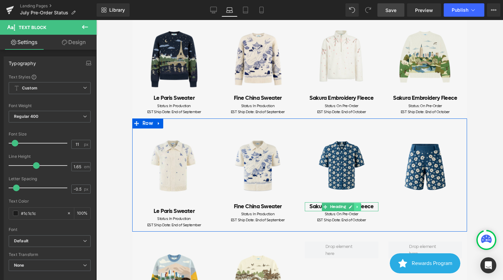
click at [356, 207] on icon at bounding box center [358, 207] width 4 height 4
click at [353, 209] on link at bounding box center [354, 207] width 7 height 8
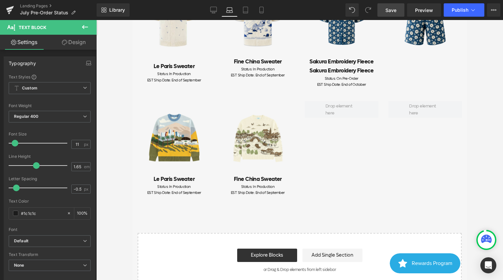
scroll to position [180, 0]
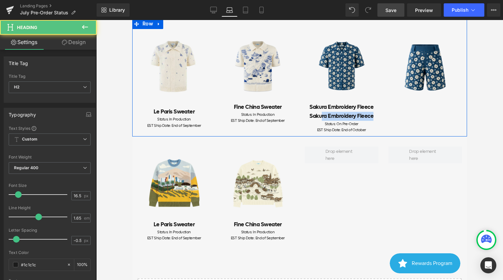
drag, startPoint x: 384, startPoint y: 114, endPoint x: 373, endPoint y: 115, distance: 10.7
click at [382, 114] on div "Image Sakura Embroidery Fleece Heading Sakura Embroidery Fleece Heading Status:…" at bounding box center [342, 81] width 84 height 104
click at [329, 119] on span "Heading" at bounding box center [338, 116] width 18 height 8
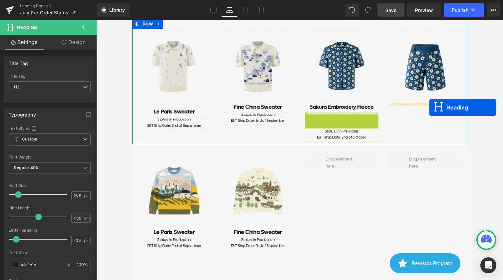
drag, startPoint x: 326, startPoint y: 117, endPoint x: 429, endPoint y: 107, distance: 104.0
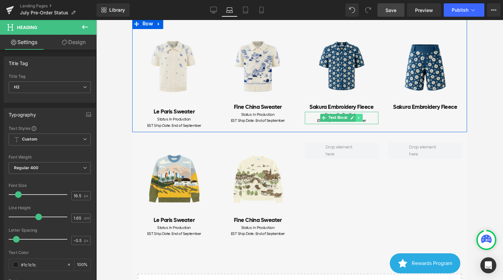
click at [357, 117] on icon at bounding box center [359, 118] width 4 height 4
click at [353, 119] on link at bounding box center [355, 118] width 7 height 8
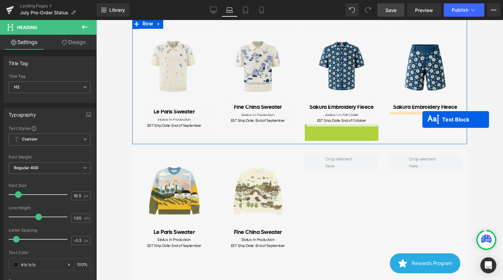
drag, startPoint x: 325, startPoint y: 131, endPoint x: 422, endPoint y: 119, distance: 98.7
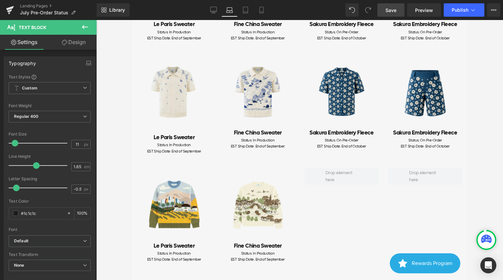
scroll to position [156, 0]
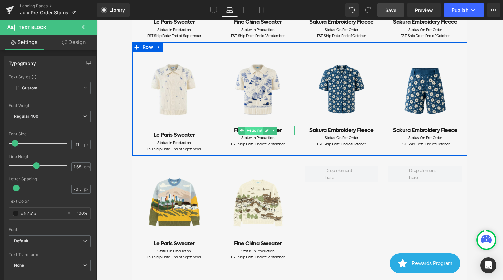
click at [263, 128] on span "Heading" at bounding box center [254, 131] width 18 height 8
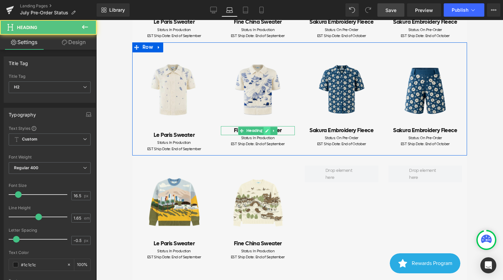
click at [269, 131] on link at bounding box center [267, 131] width 7 height 8
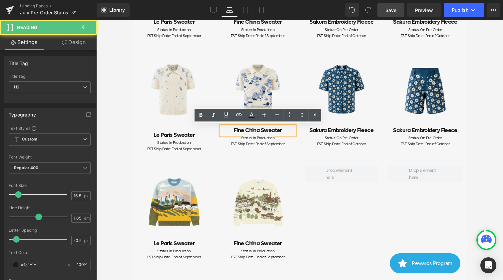
click at [288, 132] on h2 "Fine China Sweater" at bounding box center [258, 130] width 74 height 9
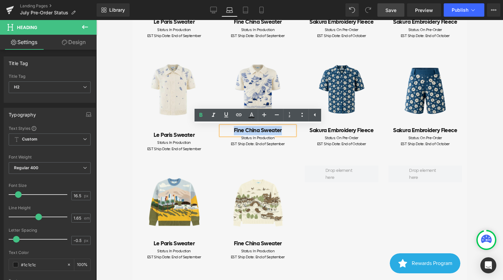
paste div
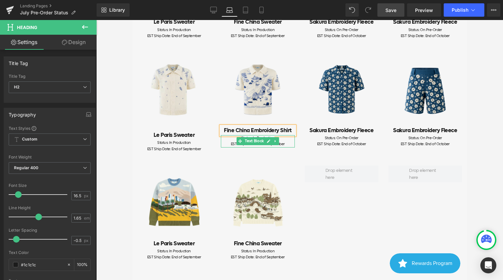
click at [281, 141] on div "Status: In Production" at bounding box center [258, 138] width 74 height 6
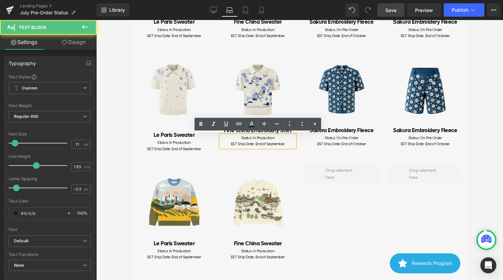
click at [279, 143] on span "EST Ship Date: End of September" at bounding box center [258, 143] width 54 height 5
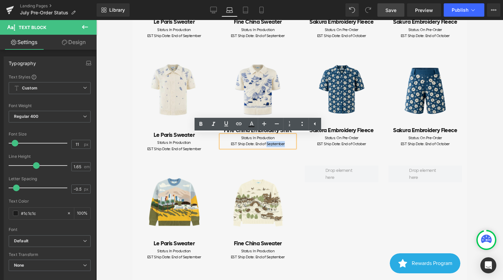
drag, startPoint x: 291, startPoint y: 144, endPoint x: 266, endPoint y: 144, distance: 24.7
click at [266, 144] on div "EST Ship Date: End of September" at bounding box center [258, 144] width 74 height 6
click at [333, 154] on div "Image Le Paris Sweater Heading Status: In Production EST Ship Date: End of Sept…" at bounding box center [299, 98] width 335 height 113
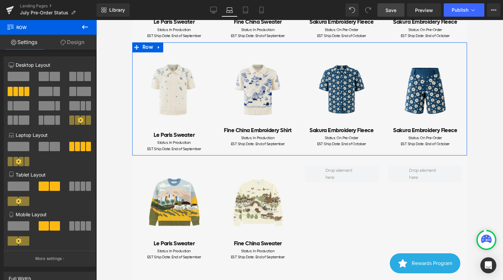
click at [369, 145] on div "EST Ship Date: End of October" at bounding box center [342, 144] width 74 height 6
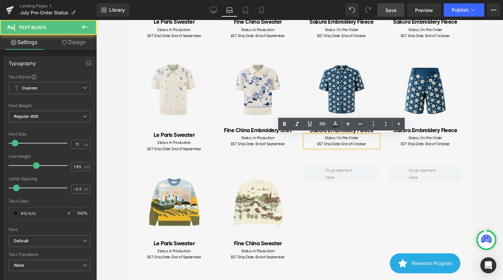
click at [363, 145] on span "EST Ship Date: End of October" at bounding box center [341, 143] width 49 height 5
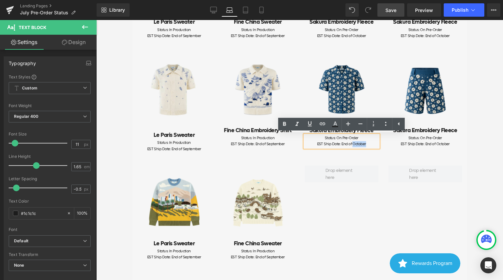
drag, startPoint x: 372, startPoint y: 145, endPoint x: 353, endPoint y: 145, distance: 19.0
click at [353, 145] on div "EST Ship Date: End of October" at bounding box center [342, 144] width 74 height 6
click at [356, 166] on span at bounding box center [341, 174] width 37 height 18
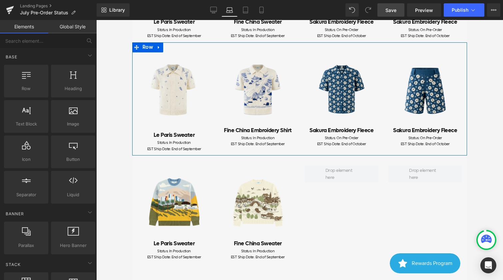
click at [346, 127] on link at bounding box center [347, 131] width 7 height 8
click at [340, 130] on icon at bounding box center [340, 130] width 3 height 3
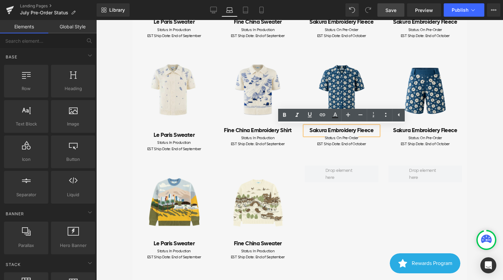
click at [342, 132] on h2 "Sakura Embroidery Fleece" at bounding box center [342, 130] width 74 height 9
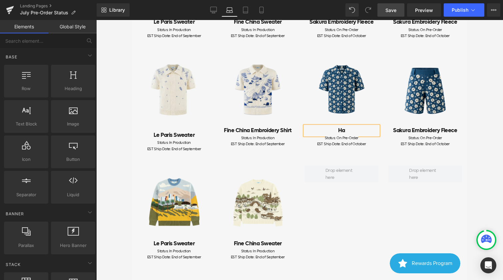
click at [350, 133] on h2 "Ha" at bounding box center [342, 130] width 74 height 9
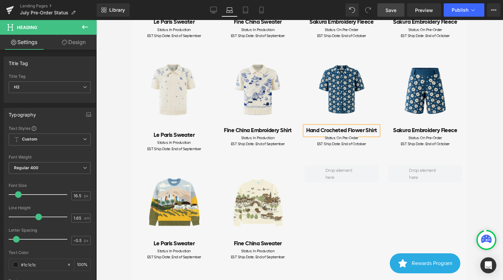
click at [427, 130] on span "Heading" at bounding box center [421, 131] width 18 height 8
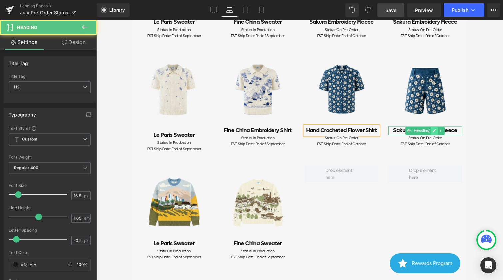
click at [434, 131] on icon at bounding box center [434, 130] width 3 height 3
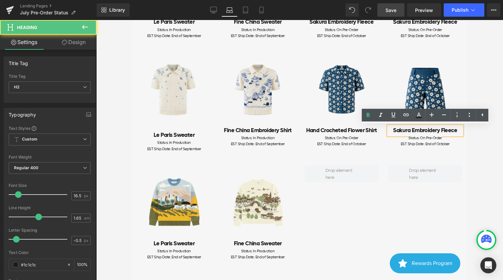
click at [437, 131] on h2 "Sakura Embroidery Fleece" at bounding box center [425, 130] width 74 height 9
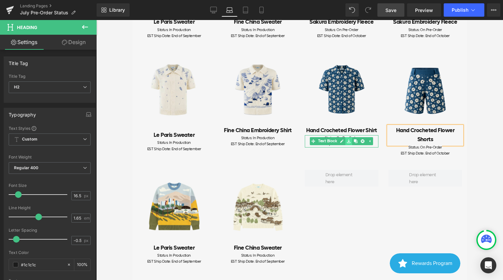
click at [352, 137] on link at bounding box center [348, 141] width 7 height 8
click at [339, 139] on link at bounding box center [341, 141] width 7 height 8
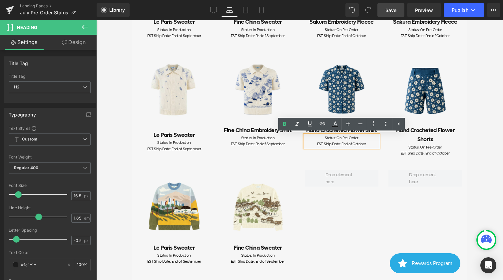
click at [352, 139] on span "Status: On Pre-Order" at bounding box center [342, 137] width 34 height 5
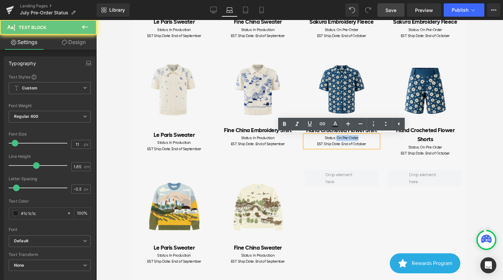
drag, startPoint x: 353, startPoint y: 139, endPoint x: 336, endPoint y: 139, distance: 17.3
click at [336, 139] on div "Status: On Pre-Order" at bounding box center [342, 138] width 74 height 6
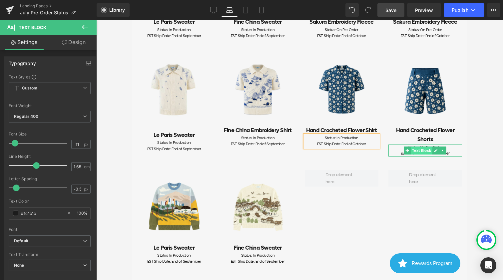
click at [425, 148] on span "Text Block" at bounding box center [422, 151] width 22 height 8
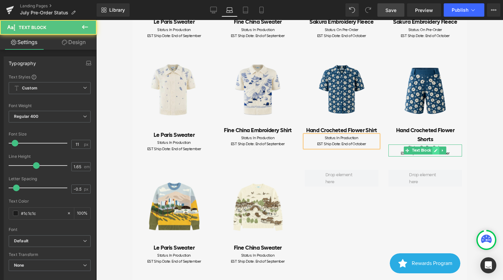
click at [433, 149] on link at bounding box center [435, 150] width 7 height 8
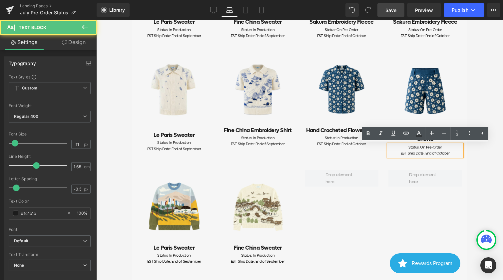
click at [436, 147] on span "Status: On Pre-Order" at bounding box center [425, 147] width 34 height 5
drag, startPoint x: 445, startPoint y: 147, endPoint x: 420, endPoint y: 147, distance: 25.0
click at [420, 147] on div "Status: On Pre-Order" at bounding box center [425, 147] width 74 height 6
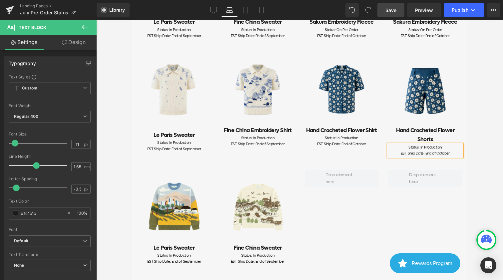
click at [453, 152] on div "EST Ship Date: End of October" at bounding box center [425, 153] width 74 height 6
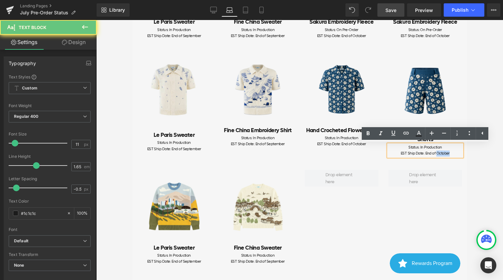
drag, startPoint x: 455, startPoint y: 152, endPoint x: 436, endPoint y: 152, distance: 19.0
click at [436, 152] on div "EST Ship Date: End of October" at bounding box center [425, 153] width 74 height 6
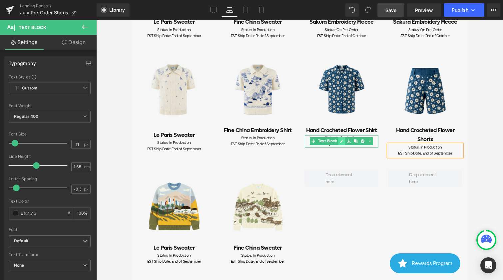
click at [342, 142] on icon at bounding box center [342, 141] width 4 height 4
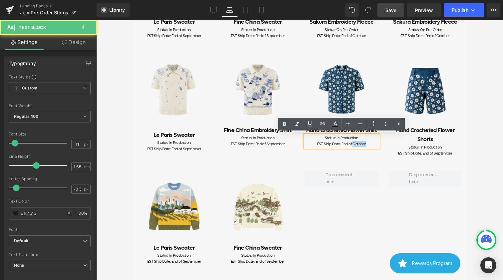
drag, startPoint x: 360, startPoint y: 142, endPoint x: 353, endPoint y: 143, distance: 7.4
click at [353, 143] on div "EST Ship Date: End of October" at bounding box center [342, 144] width 74 height 6
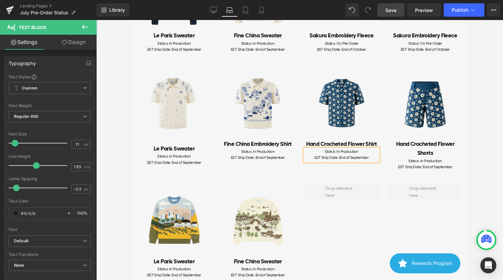
scroll to position [138, 0]
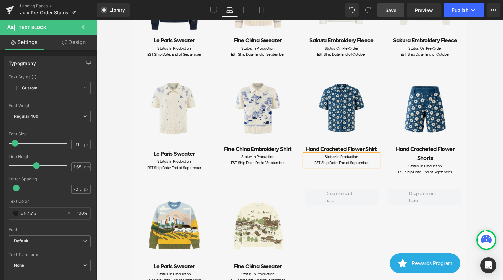
click at [189, 150] on div "Le Paris Sweater Heading" at bounding box center [174, 153] width 74 height 9
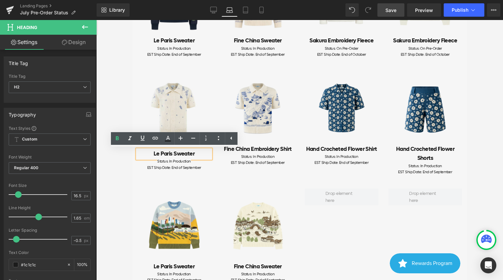
click at [199, 154] on h2 "Le Paris Sweater" at bounding box center [174, 153] width 74 height 9
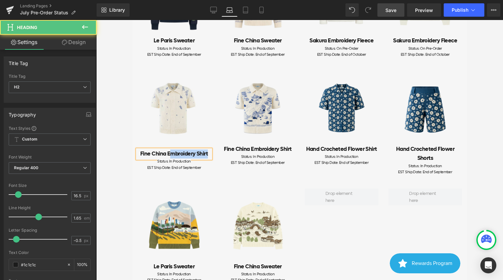
drag, startPoint x: 169, startPoint y: 153, endPoint x: 244, endPoint y: 155, distance: 75.0
click at [244, 155] on div "Image Fine China Embroidery Shirt Heading Status: In Production EST Ship Date: …" at bounding box center [299, 119] width 335 height 117
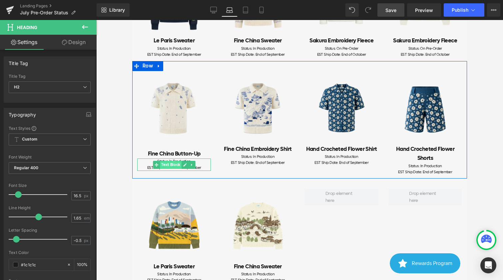
click at [171, 166] on span "Text Block" at bounding box center [171, 165] width 22 height 8
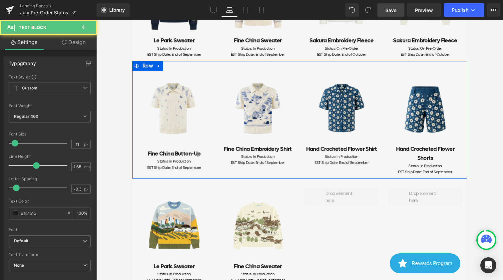
click at [226, 171] on div "Image Fine China Button-Up Heading Status: In Production EST Ship Date: End of …" at bounding box center [299, 119] width 335 height 117
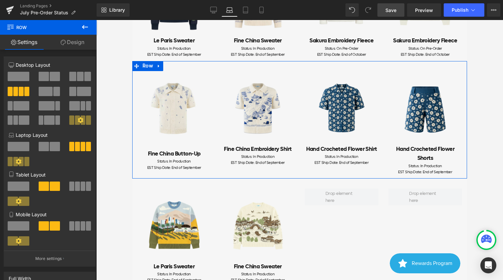
click at [258, 162] on span "Text Block" at bounding box center [255, 160] width 22 height 8
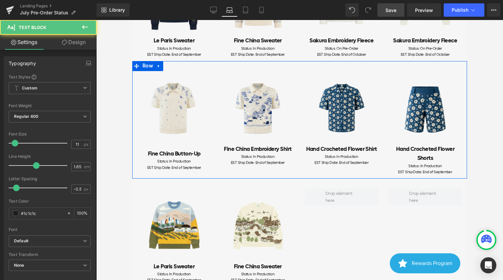
click at [353, 163] on link at bounding box center [355, 160] width 7 height 8
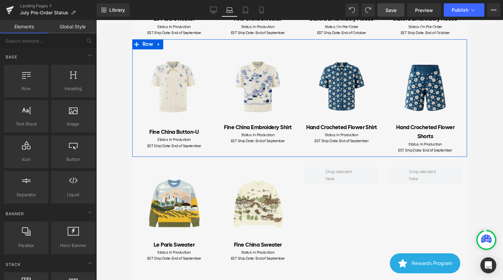
scroll to position [160, 0]
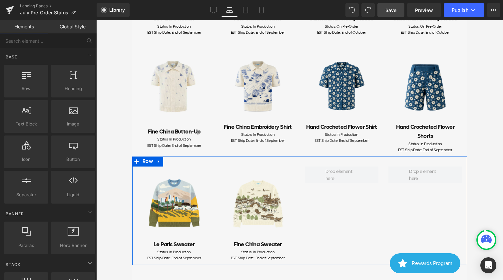
click at [315, 197] on div "Image Le Paris Sweater Heading Status: In Production EST Ship Date: End of Sept…" at bounding box center [299, 210] width 335 height 108
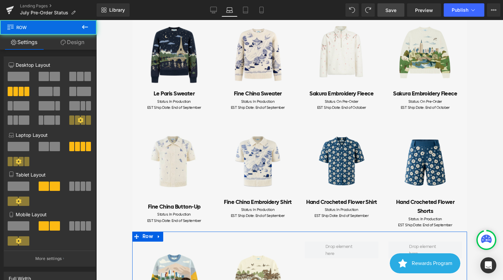
scroll to position [81, 0]
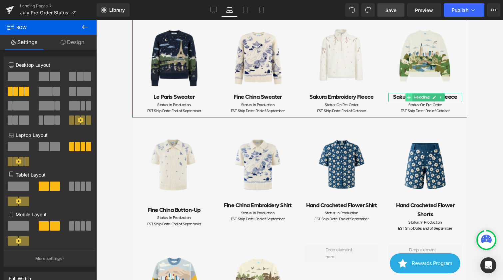
click at [409, 97] on icon at bounding box center [409, 97] width 4 height 4
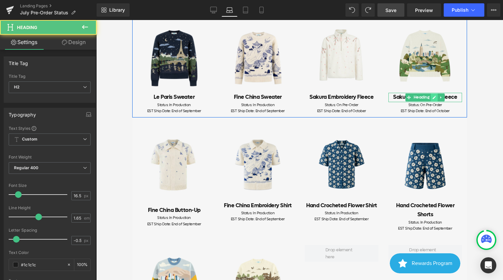
click at [432, 98] on link at bounding box center [434, 97] width 7 height 8
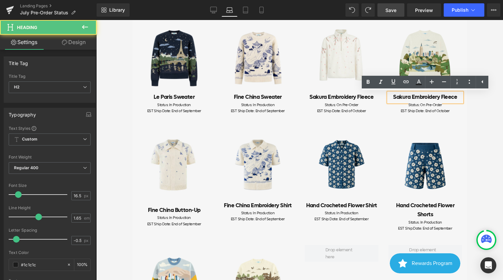
click at [436, 98] on h2 "Sakura Embroidery Fleece" at bounding box center [425, 97] width 74 height 9
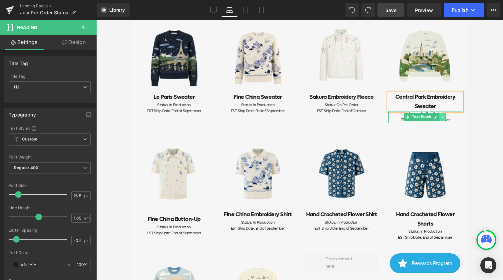
click at [445, 119] on link at bounding box center [442, 117] width 7 height 8
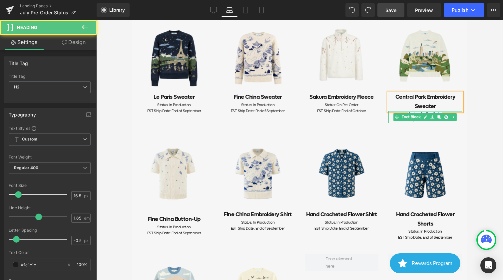
click at [432, 106] on h2 "Central Park Embroidery Sweater" at bounding box center [425, 102] width 74 height 18
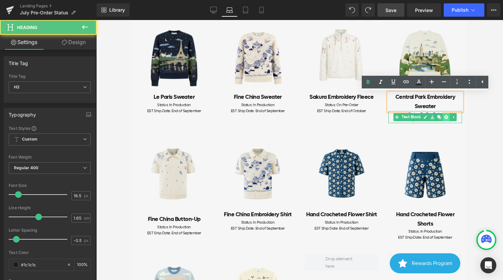
click at [445, 115] on icon at bounding box center [446, 117] width 4 height 4
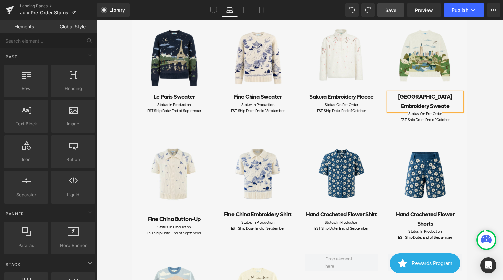
click at [468, 114] on div at bounding box center [299, 150] width 407 height 260
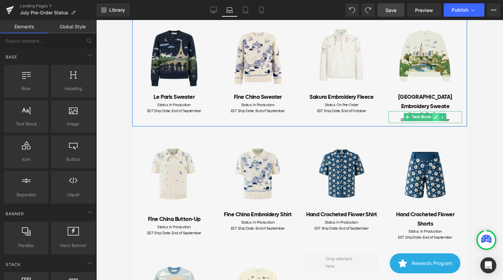
click at [435, 117] on icon at bounding box center [435, 116] width 3 height 3
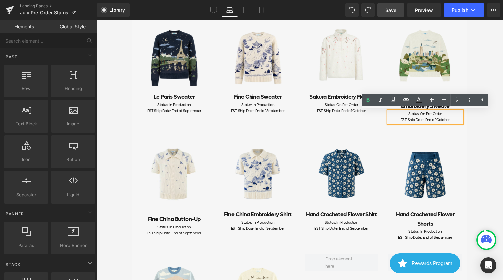
click at [438, 112] on span "Status: On Pre-Order" at bounding box center [425, 113] width 34 height 5
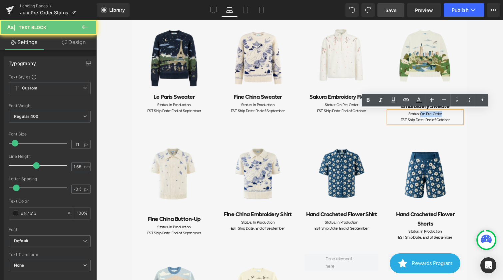
drag, startPoint x: 440, startPoint y: 113, endPoint x: 421, endPoint y: 113, distance: 18.3
click at [421, 113] on div "Status: On Pre-Order" at bounding box center [425, 114] width 74 height 6
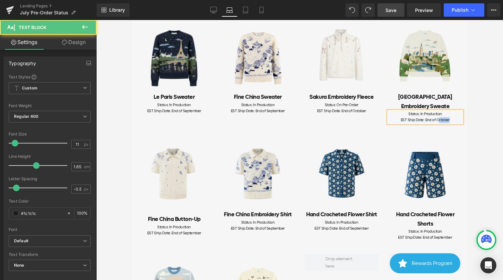
drag, startPoint x: 451, startPoint y: 120, endPoint x: 438, endPoint y: 120, distance: 13.0
click at [438, 120] on div "EST Ship Date: End of October" at bounding box center [425, 120] width 74 height 6
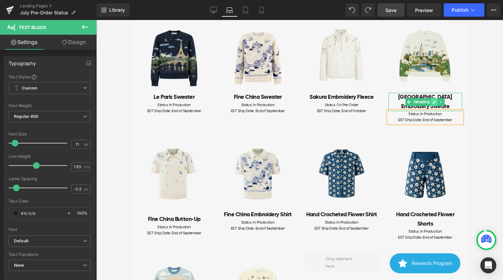
click at [433, 103] on icon at bounding box center [434, 101] width 3 height 3
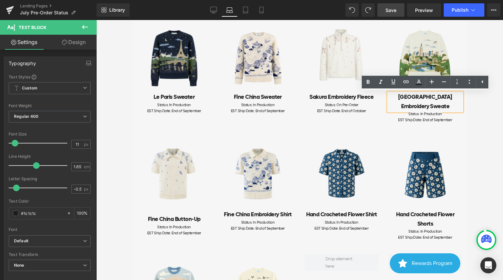
click at [435, 103] on h2 "Central Park Embroidery Sweate" at bounding box center [425, 102] width 74 height 18
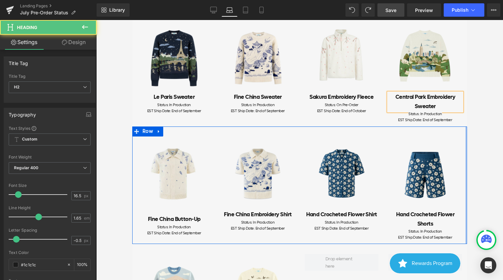
click at [465, 156] on div at bounding box center [466, 184] width 2 height 117
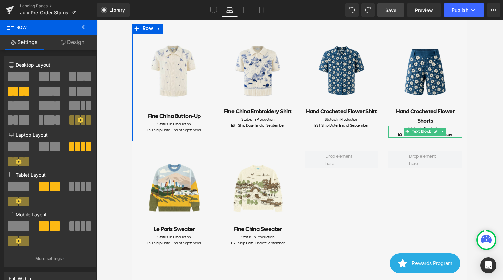
scroll to position [196, 0]
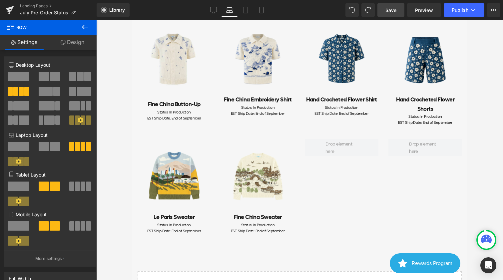
click at [187, 217] on div "Le Paris Sweater Heading" at bounding box center [174, 217] width 74 height 9
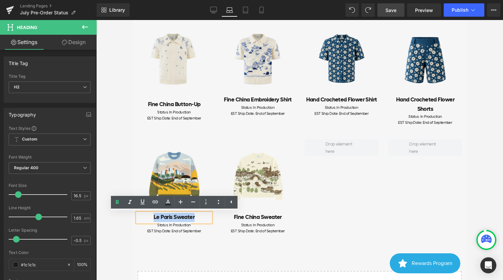
drag, startPoint x: 198, startPoint y: 219, endPoint x: 141, endPoint y: 219, distance: 57.6
click at [141, 219] on h2 "Le Paris Sweater" at bounding box center [174, 217] width 74 height 9
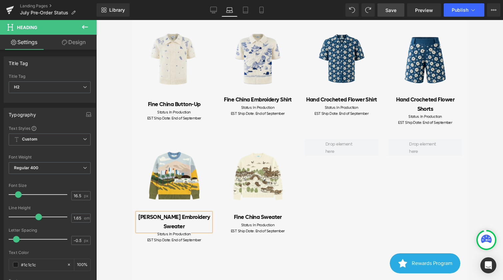
click at [252, 222] on div "Status: In Production EST Ship Date: End of September Text Block" at bounding box center [258, 228] width 74 height 12
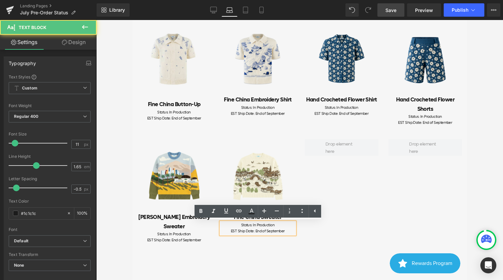
click at [254, 222] on div "Status: In Production EST Ship Date: End of September" at bounding box center [258, 228] width 74 height 12
click at [287, 222] on div "Status: In Production" at bounding box center [258, 225] width 74 height 6
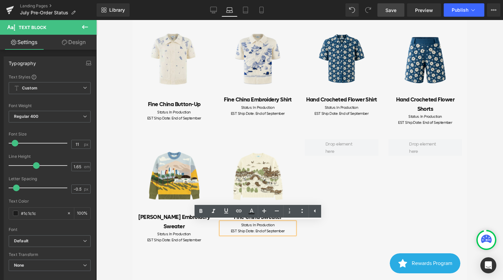
click at [315, 236] on div "Image Griffith Embroidery Sweater Heading Status: In Production EST Ship Date: …" at bounding box center [299, 187] width 335 height 117
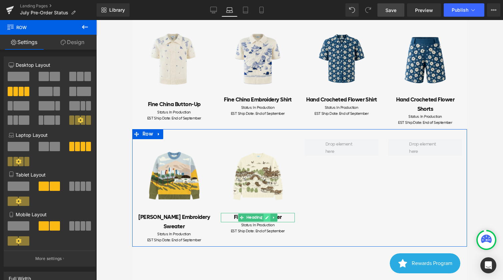
click at [266, 217] on icon at bounding box center [267, 217] width 4 height 4
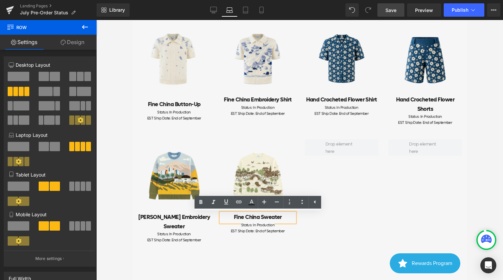
click at [228, 213] on h2 "Fine China Sweater" at bounding box center [258, 217] width 74 height 9
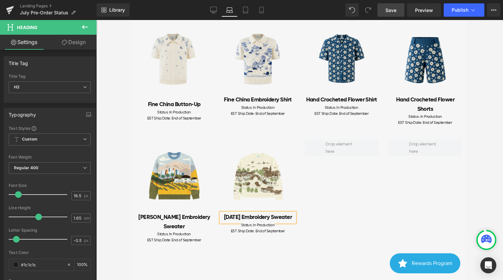
click at [324, 220] on div "Image Griffith Embroidery Sweater Heading Status: In Production EST Ship Date: …" at bounding box center [299, 187] width 335 height 117
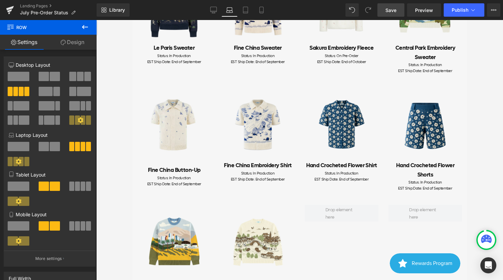
scroll to position [72, 0]
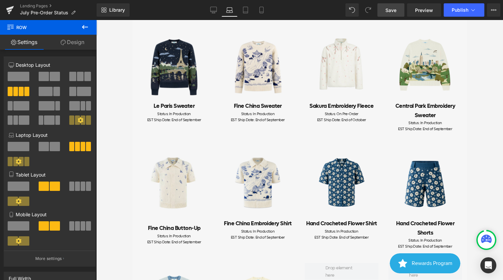
click at [397, 9] on link "Save" at bounding box center [390, 9] width 27 height 13
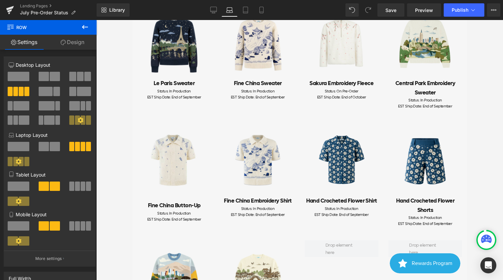
scroll to position [0, 0]
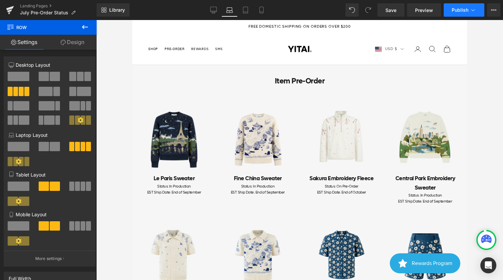
click at [455, 6] on button "Publish" at bounding box center [464, 9] width 41 height 13
click at [388, 14] on link "Save" at bounding box center [390, 9] width 27 height 13
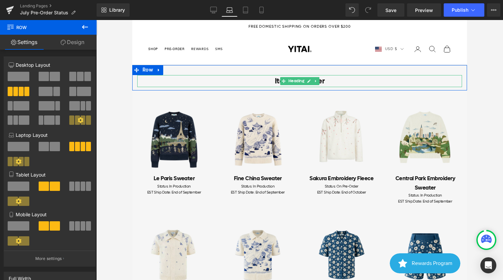
click at [326, 77] on h1 "Item Pre-Order" at bounding box center [299, 81] width 325 height 12
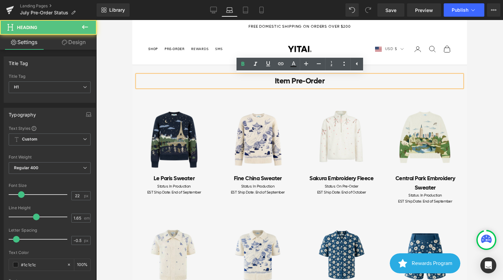
click at [314, 100] on div "Image Le Paris Sweater Heading Status: In Production EST Ship Date: End of Sept…" at bounding box center [299, 148] width 335 height 117
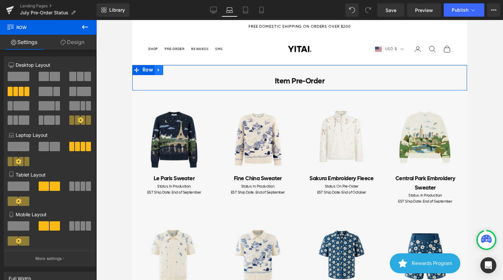
click at [159, 71] on icon at bounding box center [159, 69] width 5 height 5
click at [169, 71] on icon at bounding box center [167, 70] width 5 height 5
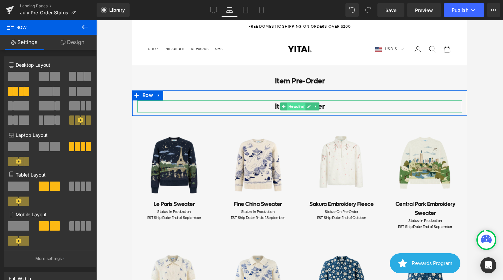
click at [298, 104] on span "Heading" at bounding box center [296, 107] width 18 height 8
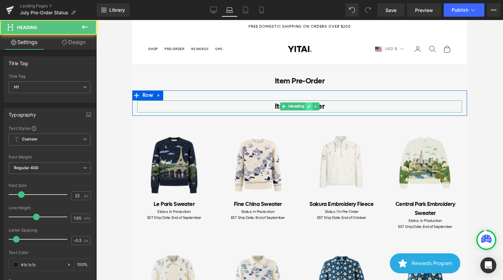
click at [310, 108] on icon at bounding box center [309, 106] width 4 height 4
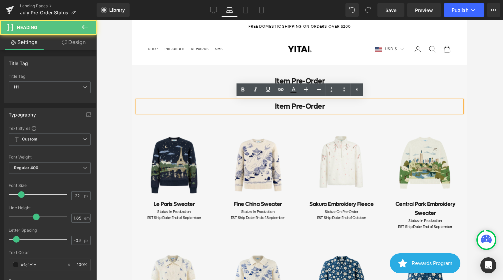
click at [308, 105] on h1 "Item Pre-Order" at bounding box center [299, 106] width 325 height 12
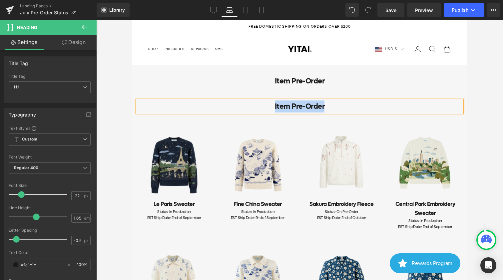
paste div
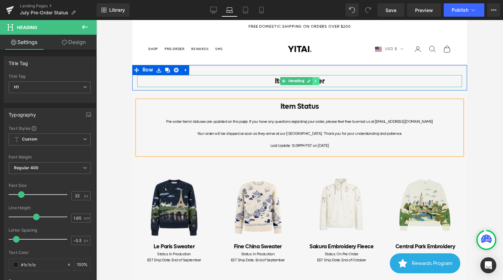
click at [317, 82] on icon at bounding box center [316, 81] width 4 height 4
click at [209, 79] on h1 "Item Pre-Order" at bounding box center [299, 81] width 325 height 12
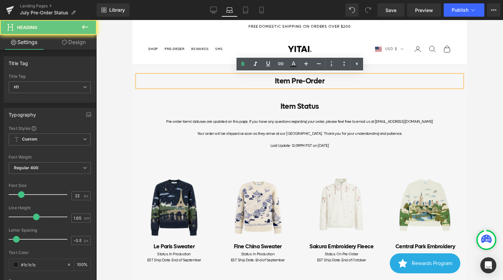
click at [234, 82] on h1 "Item Pre-Order" at bounding box center [299, 81] width 325 height 12
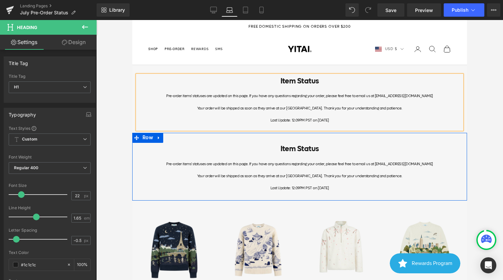
click at [158, 139] on icon at bounding box center [159, 137] width 5 height 5
click at [173, 137] on link at bounding box center [176, 138] width 9 height 10
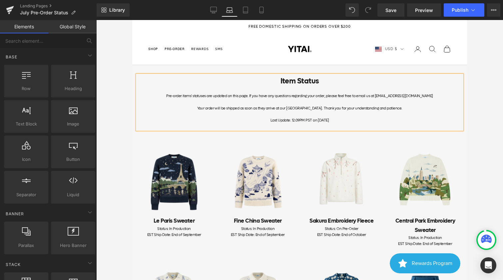
click at [244, 102] on div at bounding box center [299, 102] width 325 height 6
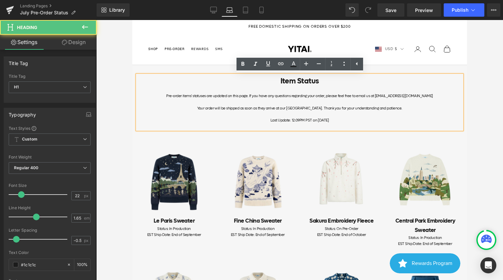
click at [132, 20] on div at bounding box center [132, 20] width 0 height 0
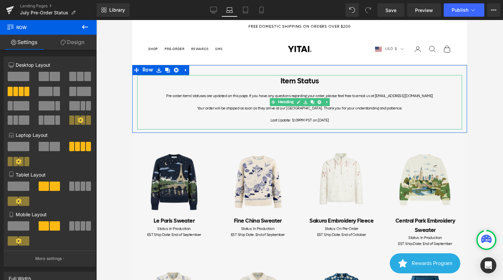
click at [318, 117] on div "Last Update: 12:09PM PST on [DATE]" at bounding box center [299, 120] width 325 height 6
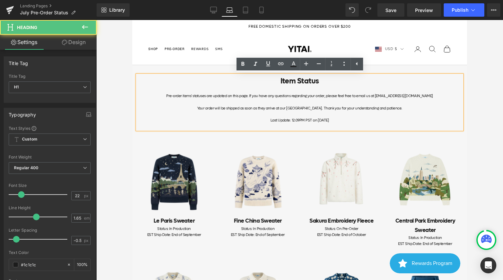
click at [314, 102] on div at bounding box center [299, 102] width 325 height 6
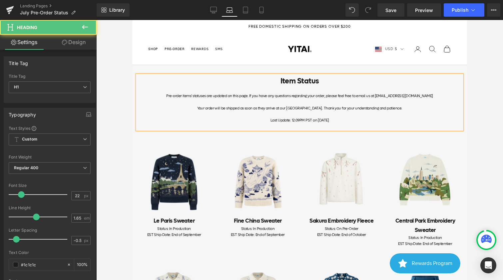
click at [351, 99] on div at bounding box center [299, 102] width 325 height 6
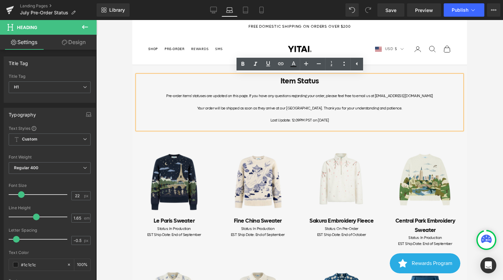
drag, startPoint x: 351, startPoint y: 120, endPoint x: 186, endPoint y: 95, distance: 167.7
click at [186, 95] on div "Item Status Pre-order items' statuses are updated on this page. If you have any…" at bounding box center [299, 102] width 325 height 54
click at [357, 66] on icon at bounding box center [357, 64] width 8 height 8
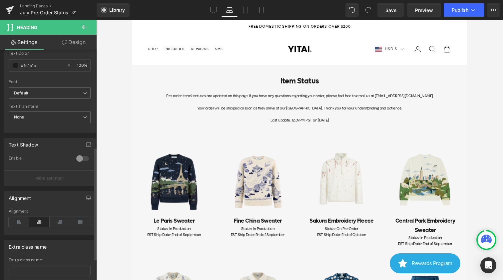
scroll to position [199, 0]
click at [16, 223] on icon at bounding box center [19, 221] width 21 height 10
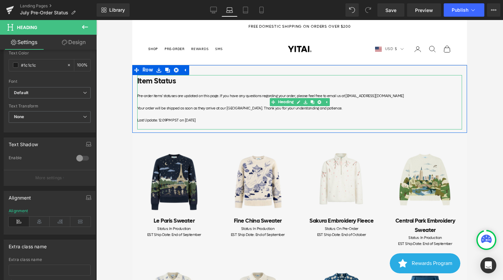
click at [209, 102] on div at bounding box center [299, 102] width 325 height 6
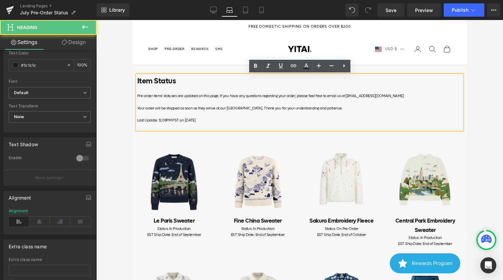
click at [228, 117] on div "Last Update: 12:09PM PST on [DATE]" at bounding box center [299, 120] width 325 height 6
drag, startPoint x: 366, startPoint y: 94, endPoint x: 341, endPoint y: 95, distance: 24.3
click at [341, 95] on div "Pre-order items' statuses are updated on this page. If you have any questions r…" at bounding box center [299, 96] width 325 height 6
drag, startPoint x: 368, startPoint y: 96, endPoint x: 342, endPoint y: 96, distance: 26.3
click at [342, 96] on div "Pre-order items' statuses are updated on this page. If you have any questions r…" at bounding box center [299, 96] width 325 height 6
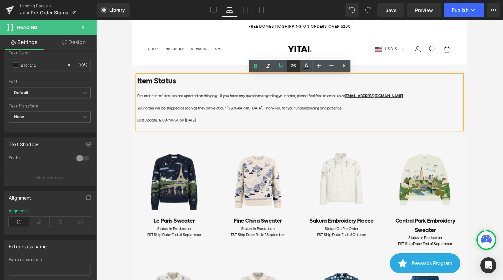
click at [295, 67] on icon at bounding box center [294, 66] width 8 height 8
click at [328, 111] on input "text" at bounding box center [369, 109] width 103 height 17
type input "mailto:hello@yitai.la"
click at [427, 107] on icon "button" at bounding box center [428, 109] width 8 height 8
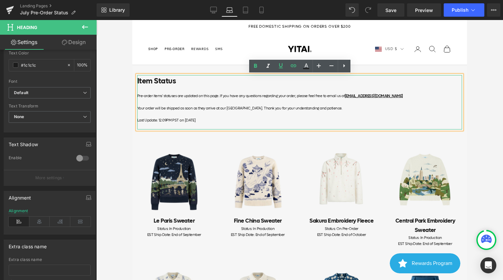
click at [378, 101] on div at bounding box center [299, 102] width 325 height 6
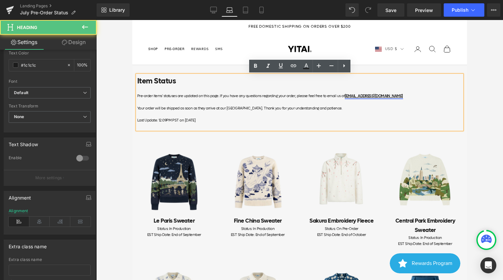
click at [352, 96] on link "[EMAIL_ADDRESS][DOMAIN_NAME]" at bounding box center [374, 95] width 58 height 5
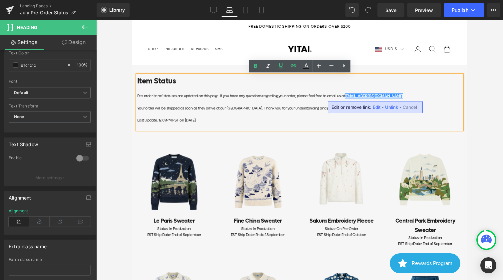
click at [383, 94] on div "Pre-order items' statuses are updated on this page. If you have any questions r…" at bounding box center [299, 96] width 325 height 6
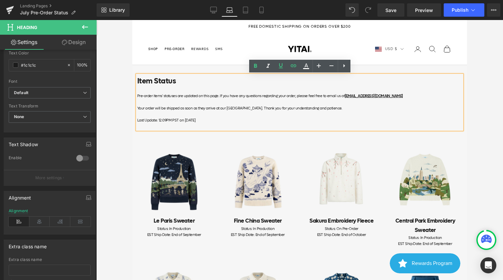
click at [275, 124] on div at bounding box center [299, 126] width 325 height 6
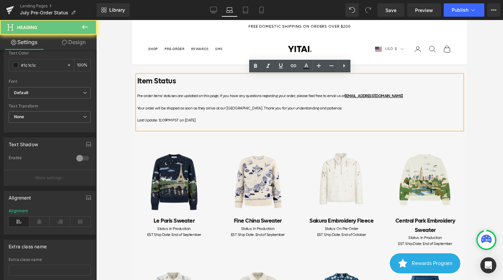
drag, startPoint x: 277, startPoint y: 117, endPoint x: 123, endPoint y: 120, distance: 154.3
click at [224, 114] on div at bounding box center [299, 114] width 325 height 6
drag, startPoint x: 227, startPoint y: 120, endPoint x: 116, endPoint y: 120, distance: 110.9
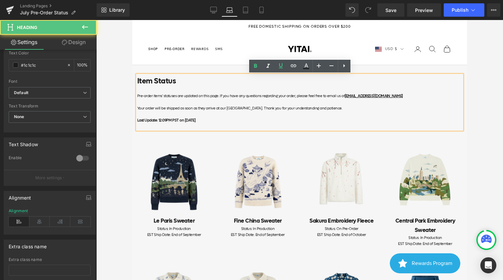
drag, startPoint x: 230, startPoint y: 122, endPoint x: 133, endPoint y: 120, distance: 96.6
click at [133, 120] on div "Item Status Pre-order items' statuses are updated on this page. If you have any…" at bounding box center [299, 102] width 335 height 54
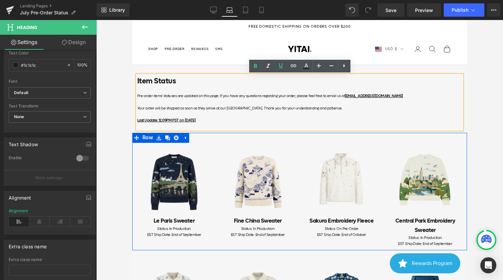
click at [220, 159] on div "Image Fine China Sweater Heading Status: In Production EST Ship Date: End of Se…" at bounding box center [258, 190] width 84 height 95
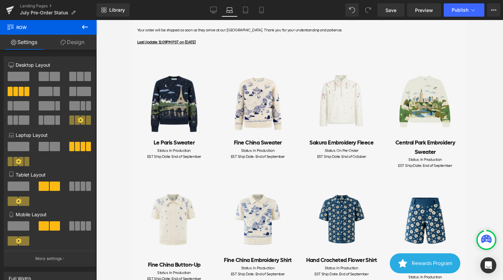
scroll to position [69, 0]
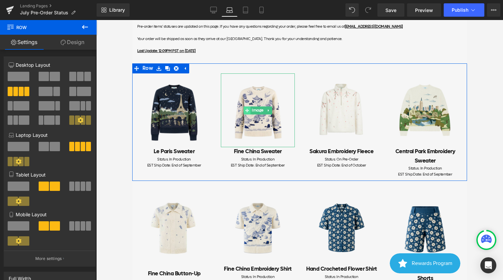
click at [249, 108] on span at bounding box center [247, 110] width 7 height 8
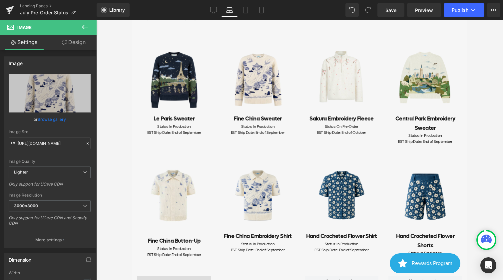
scroll to position [100, 0]
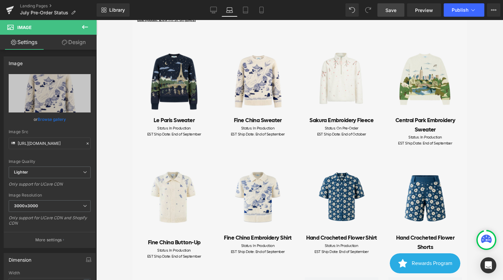
click at [399, 14] on link "Save" at bounding box center [390, 9] width 27 height 13
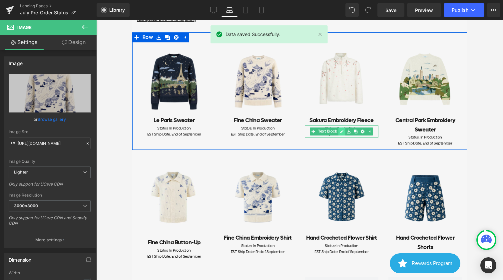
click at [341, 132] on icon at bounding box center [341, 131] width 3 height 3
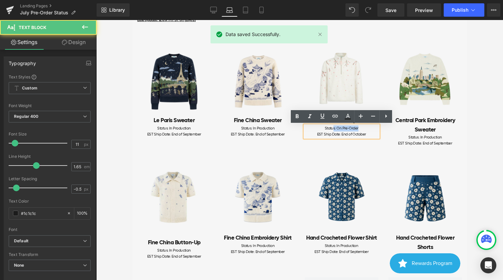
drag, startPoint x: 343, startPoint y: 128, endPoint x: 357, endPoint y: 130, distance: 13.5
click at [332, 128] on div "Status: On Pre-Order" at bounding box center [342, 128] width 74 height 6
click at [382, 133] on div "Image Sakura Embroidery Fleece Heading Status: On Pre-Order EST Ship Date: End …" at bounding box center [342, 89] width 84 height 95
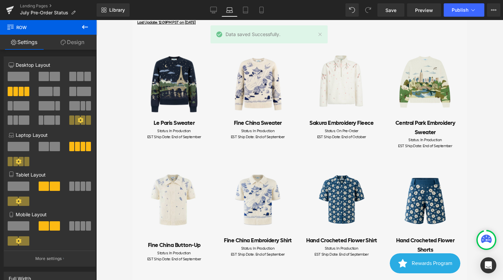
scroll to position [94, 0]
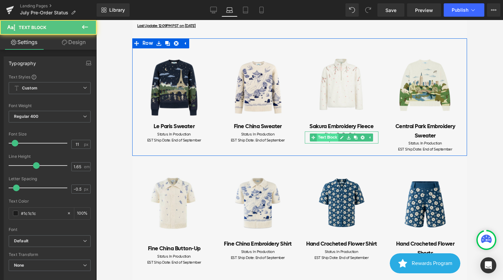
drag, startPoint x: 346, startPoint y: 135, endPoint x: 333, endPoint y: 135, distance: 12.3
click at [333, 135] on div "Status: On Pre-Order EST Ship Date: End of October Text Block" at bounding box center [342, 137] width 74 height 12
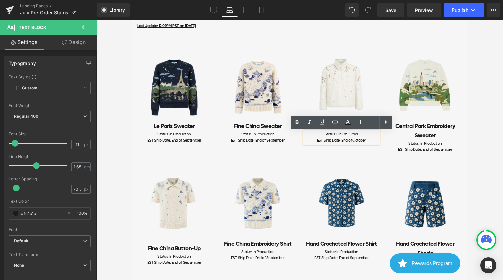
click at [374, 141] on div "EST Ship Date: End of October" at bounding box center [342, 140] width 74 height 6
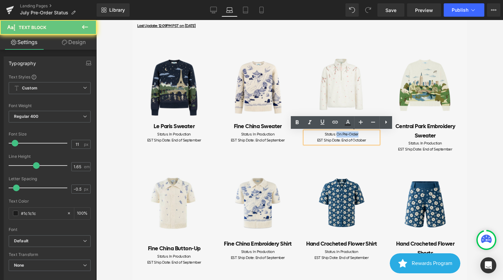
drag, startPoint x: 361, startPoint y: 136, endPoint x: 336, endPoint y: 136, distance: 24.7
click at [336, 136] on div "Status: On Pre-Order" at bounding box center [342, 134] width 74 height 6
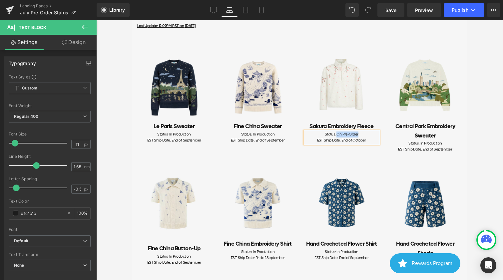
click at [386, 156] on div "Image Fine China Button-Up Heading Status: In Production EST Ship Date: End of …" at bounding box center [299, 214] width 335 height 117
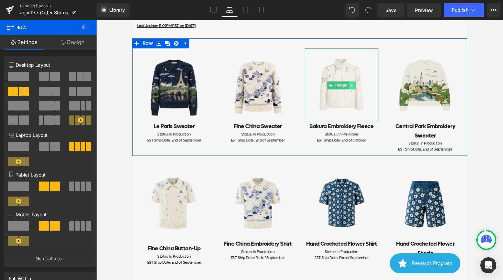
click at [351, 85] on icon at bounding box center [351, 85] width 1 height 2
click at [353, 85] on link at bounding box center [355, 85] width 7 height 8
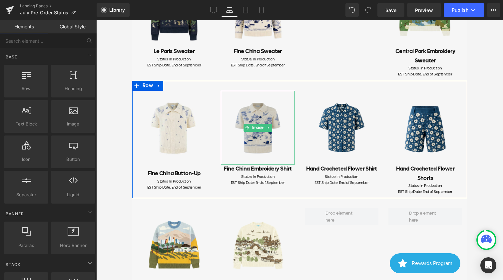
scroll to position [218, 0]
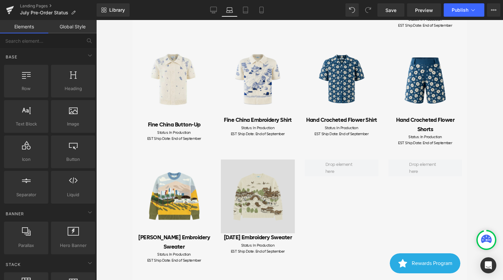
click at [246, 194] on div "Image" at bounding box center [258, 196] width 74 height 74
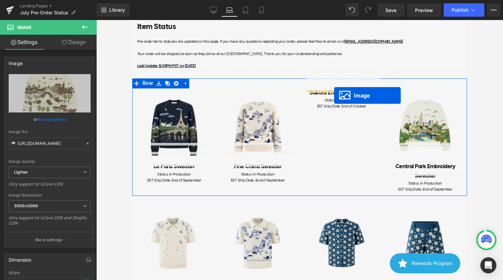
scroll to position [52, 0]
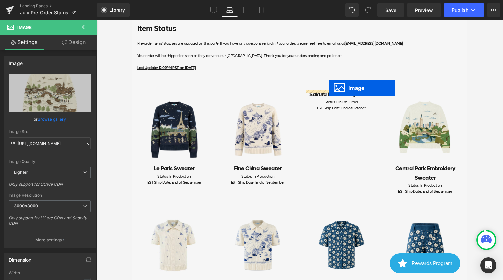
drag, startPoint x: 247, startPoint y: 191, endPoint x: 329, endPoint y: 88, distance: 131.4
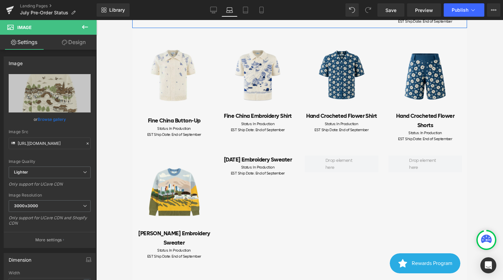
scroll to position [233, 0]
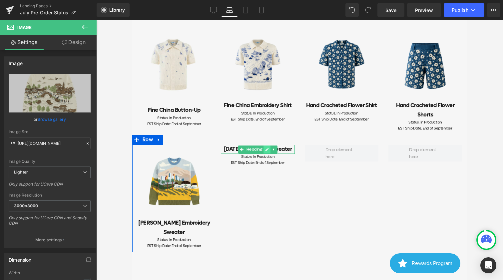
click at [265, 151] on icon at bounding box center [267, 149] width 4 height 4
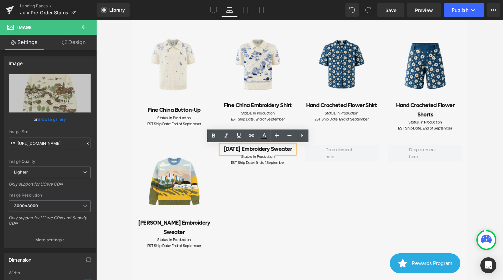
click at [274, 154] on h2 "[DATE] Embroidery Sweater" at bounding box center [258, 149] width 74 height 9
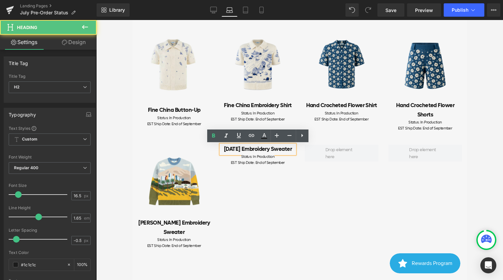
copy h2 "[DATE] Embroidery Sweater"
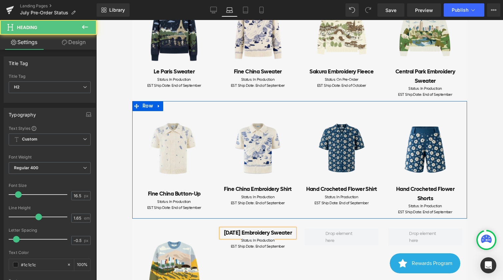
scroll to position [144, 0]
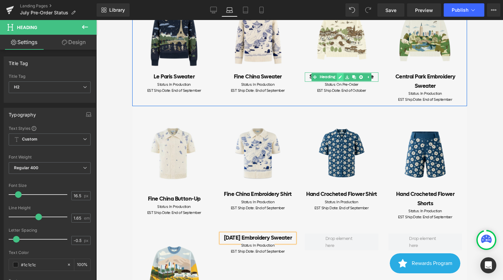
click at [339, 79] on icon at bounding box center [340, 76] width 3 height 3
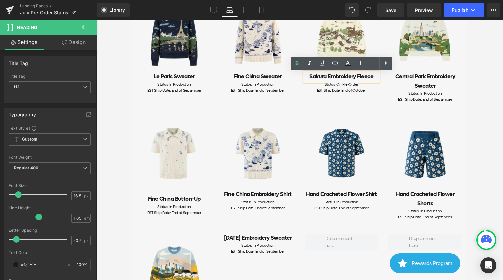
click at [349, 78] on h2 "Sakura Embroidery Fleece" at bounding box center [342, 76] width 74 height 9
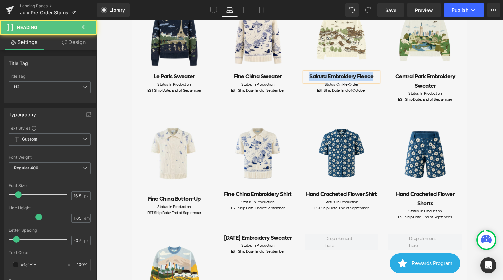
paste div
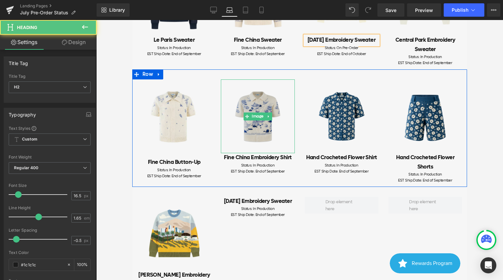
scroll to position [184, 0]
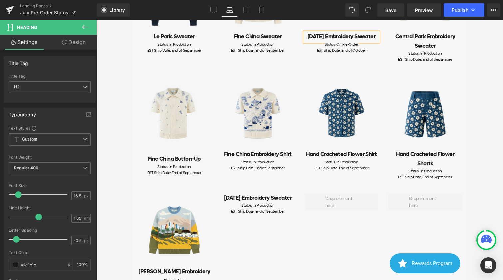
click at [265, 214] on div "Status: In Production EST Ship Date: End of September Text Block" at bounding box center [258, 208] width 74 height 12
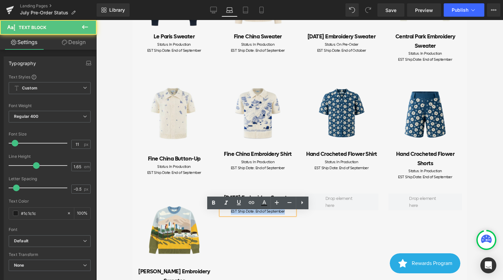
copy div "Status: In Production EST Ship Date: End of September"
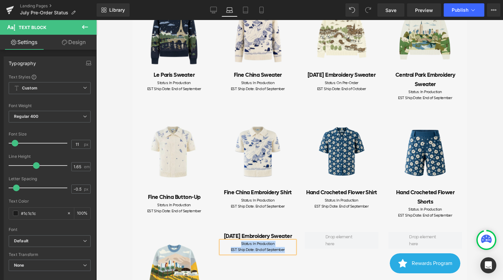
click at [354, 92] on div "Status: On Pre-Order EST Ship Date: End of October Text Block" at bounding box center [342, 86] width 74 height 12
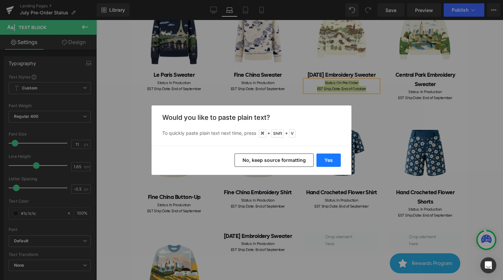
click at [325, 162] on button "Yes" at bounding box center [329, 159] width 24 height 13
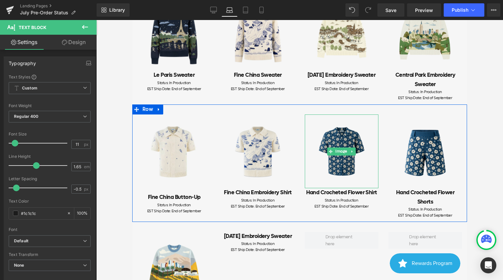
scroll to position [184, 0]
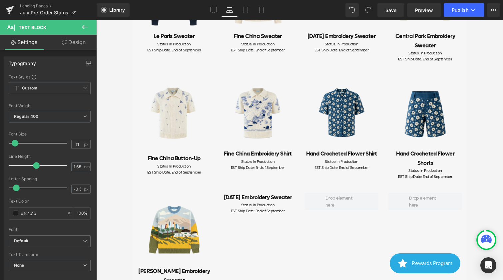
click at [292, 202] on h2 "[DATE] Embroidery Sweater" at bounding box center [258, 197] width 74 height 9
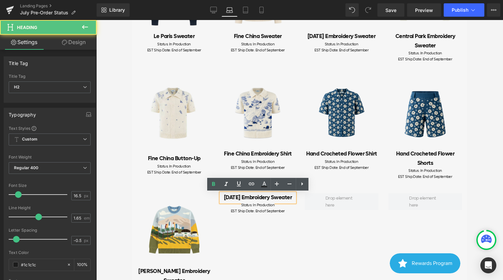
click at [303, 228] on div "Image Griffith Embroidery Sweater Heading Status: In Production EST Ship Date: …" at bounding box center [299, 241] width 335 height 117
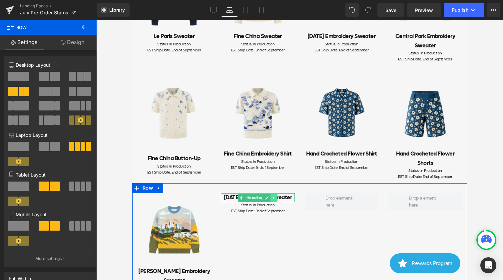
click at [274, 199] on icon at bounding box center [273, 197] width 1 height 2
click at [274, 202] on link at bounding box center [277, 198] width 7 height 8
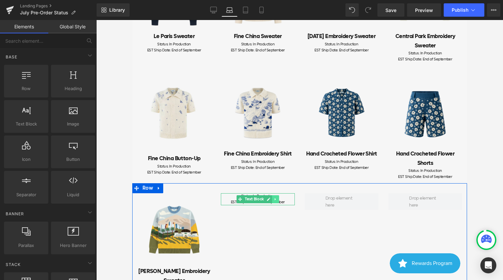
click at [279, 200] on link at bounding box center [275, 199] width 7 height 8
click at [279, 200] on icon at bounding box center [279, 199] width 4 height 4
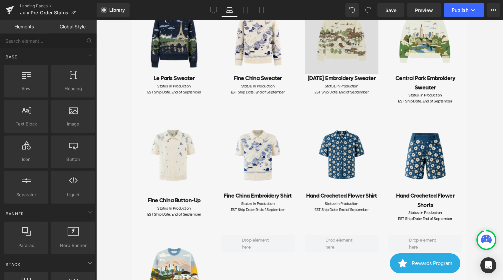
scroll to position [57, 0]
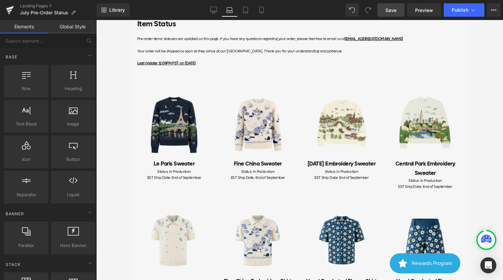
click at [393, 11] on span "Save" at bounding box center [390, 10] width 11 height 7
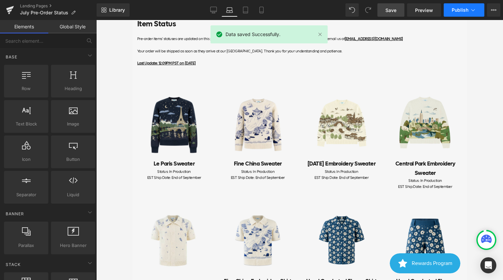
click at [472, 10] on icon at bounding box center [473, 10] width 4 height 2
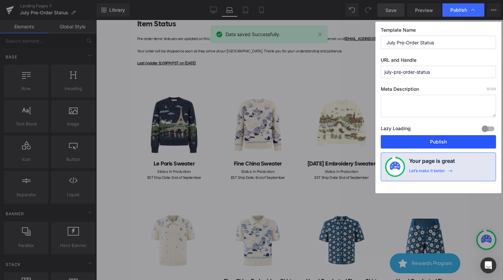
click at [429, 141] on button "Publish" at bounding box center [438, 141] width 115 height 13
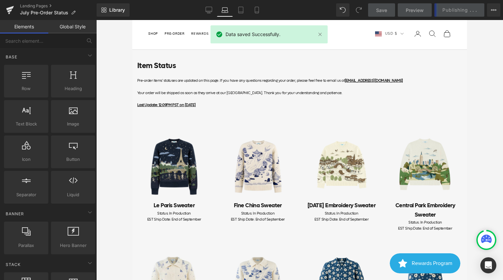
scroll to position [0, 0]
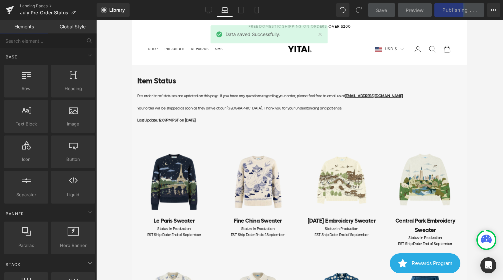
click at [132, 20] on div at bounding box center [132, 20] width 0 height 0
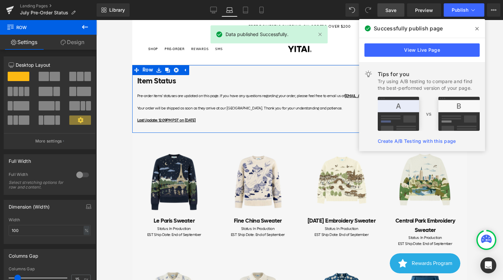
click at [193, 86] on h1 "Item Status" at bounding box center [299, 81] width 325 height 12
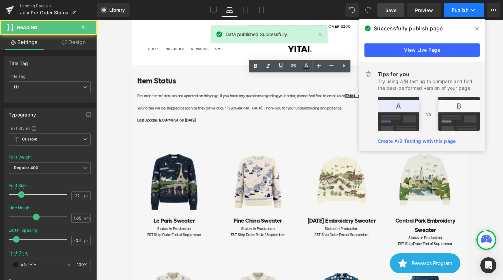
click at [459, 11] on span "Publish" at bounding box center [460, 9] width 17 height 5
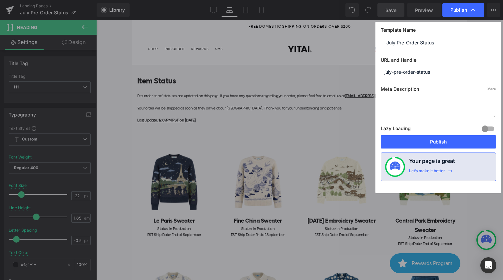
click at [436, 73] on input "july-pre-order-status" at bounding box center [438, 72] width 115 height 12
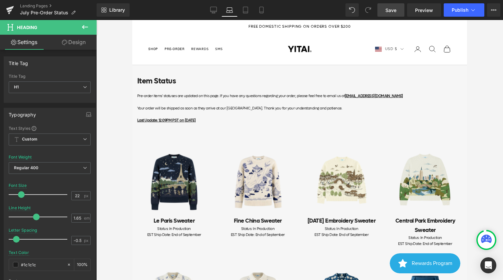
click at [81, 27] on button at bounding box center [84, 27] width 23 height 15
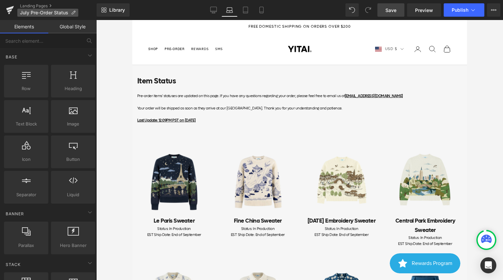
click at [56, 9] on p "July Pre-Order Status" at bounding box center [47, 13] width 61 height 8
click at [38, 7] on link "Landing Pages" at bounding box center [58, 5] width 77 height 5
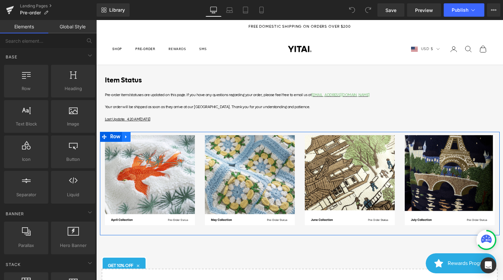
click at [130, 138] on link at bounding box center [126, 137] width 9 height 10
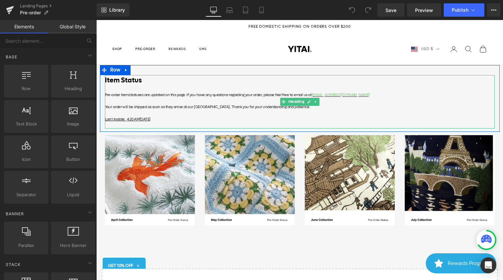
click at [197, 118] on div "Last Update: 4:20 AM Monday, July 28, 2025" at bounding box center [300, 119] width 390 height 6
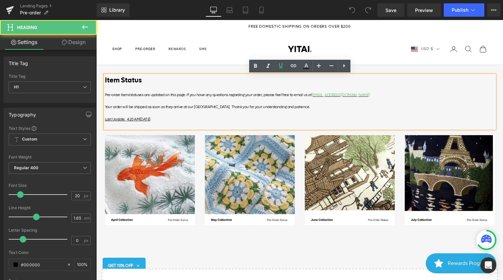
drag, startPoint x: 176, startPoint y: 118, endPoint x: 127, endPoint y: 119, distance: 48.3
click at [127, 119] on div "Last Update: 4:20 AM Monday, July 28, 2025" at bounding box center [300, 119] width 390 height 6
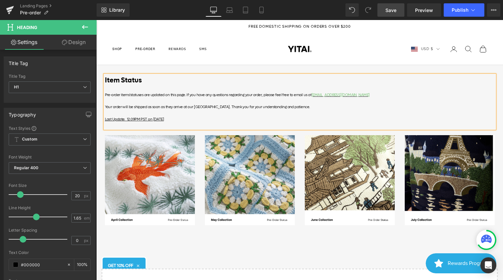
click at [398, 13] on link "Save" at bounding box center [390, 9] width 27 height 13
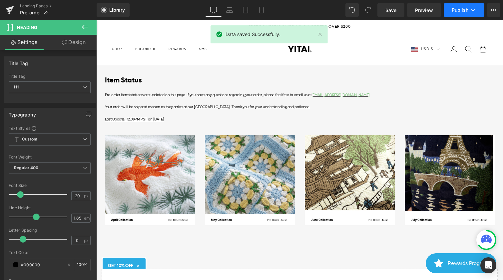
click at [466, 10] on span "Publish" at bounding box center [460, 9] width 17 height 5
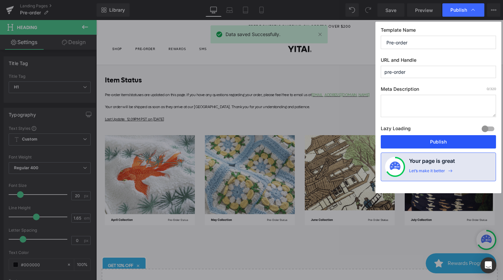
click at [435, 143] on button "Publish" at bounding box center [438, 141] width 115 height 13
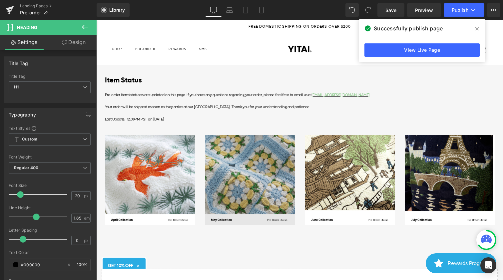
click at [252, 185] on img at bounding box center [250, 180] width 90 height 90
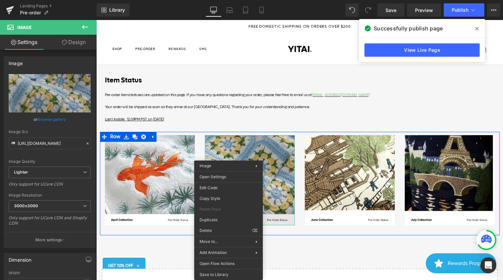
click at [281, 176] on img at bounding box center [250, 180] width 90 height 90
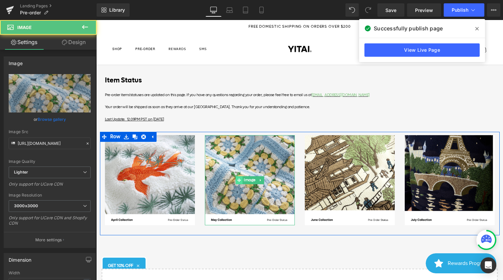
click at [237, 180] on icon at bounding box center [239, 180] width 4 height 4
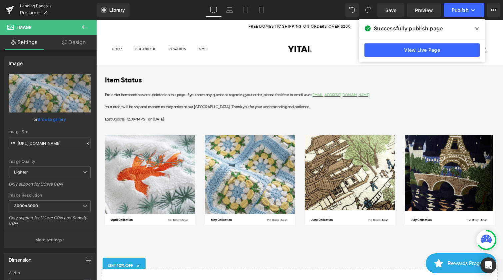
click at [33, 5] on link "Landing Pages" at bounding box center [58, 5] width 77 height 5
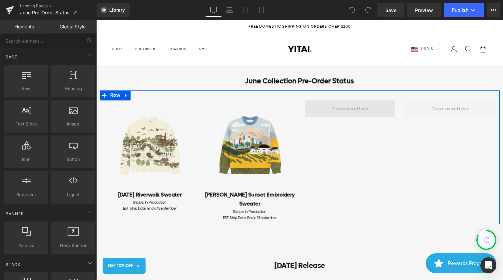
click at [347, 112] on span at bounding box center [349, 108] width 41 height 10
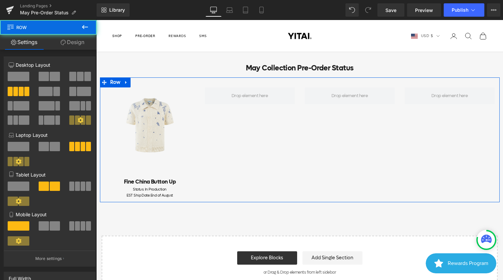
click at [235, 145] on div "Image Fine China Button Up Heading Status: In Production EST Ship Date: End of …" at bounding box center [300, 139] width 400 height 125
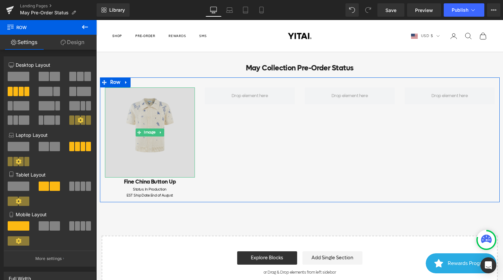
click at [169, 151] on img at bounding box center [150, 132] width 90 height 90
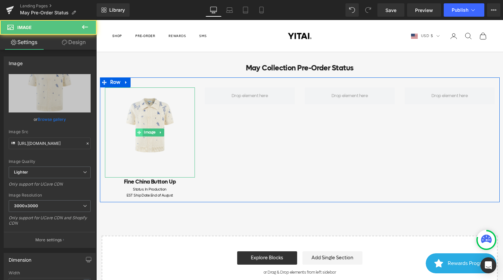
click at [139, 131] on icon at bounding box center [139, 133] width 4 height 4
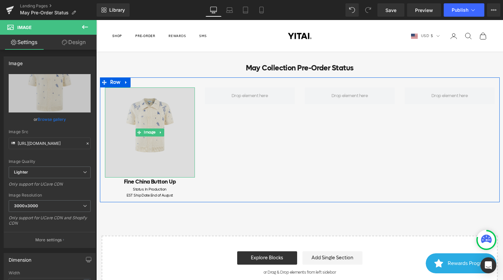
click at [150, 118] on img at bounding box center [150, 132] width 90 height 90
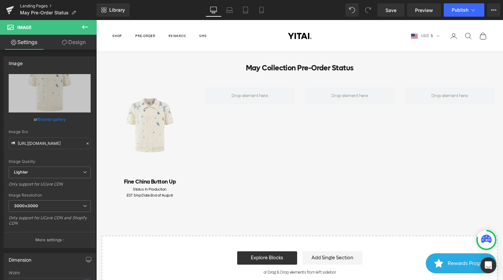
click at [36, 3] on link "Landing Pages" at bounding box center [58, 5] width 77 height 5
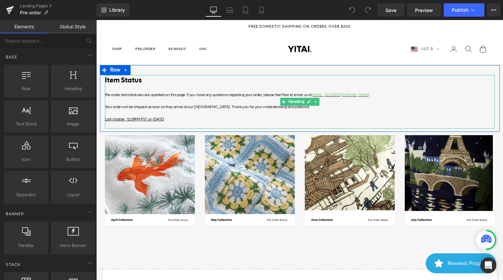
click at [203, 101] on div at bounding box center [300, 101] width 390 height 6
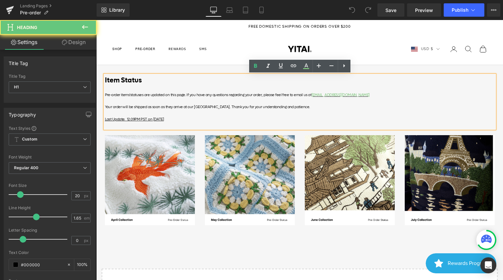
click at [212, 112] on div at bounding box center [300, 113] width 390 height 6
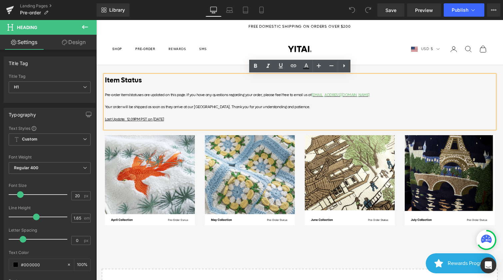
click at [206, 119] on div "Last Update: 12:09PM PST on September 3rd, 2025" at bounding box center [300, 119] width 390 height 6
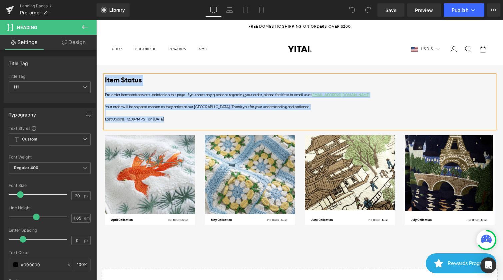
copy div "Item Status Pre-order items' statuses are updated on this page. If you have any…"
click at [299, 46] on img at bounding box center [300, 49] width 27 height 15
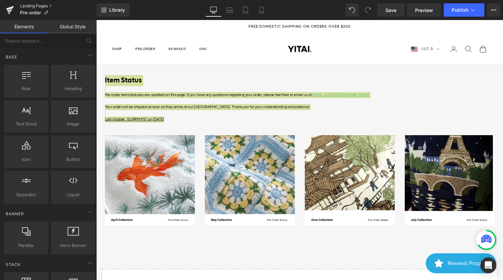
click at [29, 5] on link "Landing Pages" at bounding box center [58, 5] width 77 height 5
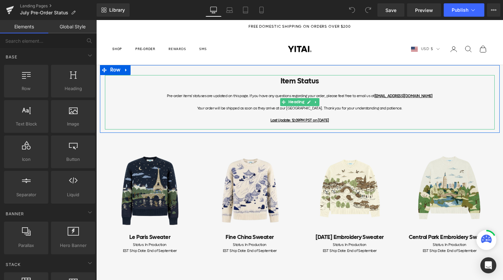
click at [355, 104] on div at bounding box center [300, 102] width 390 height 6
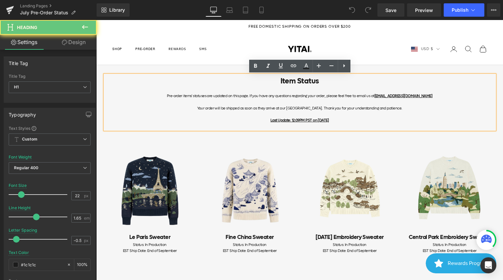
click at [351, 109] on div "Your order will be shipped as soon as they arrive at our [GEOGRAPHIC_DATA]. Tha…" at bounding box center [300, 108] width 390 height 6
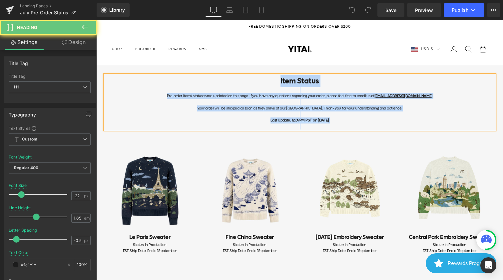
copy div "Item Status Pre-order items' statuses are updated on this page. If you have any…"
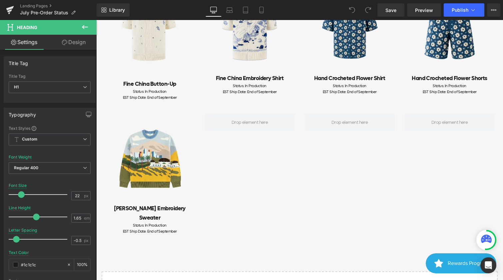
scroll to position [393, 0]
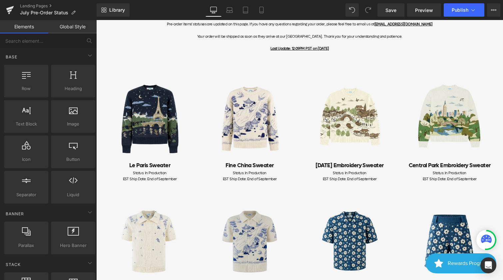
scroll to position [0, 0]
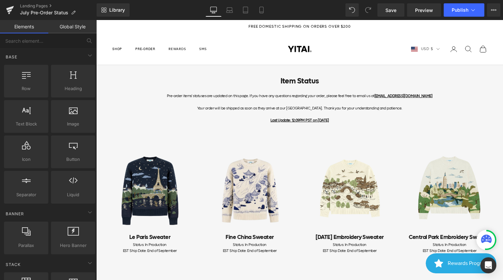
click at [352, 117] on div at bounding box center [300, 114] width 390 height 6
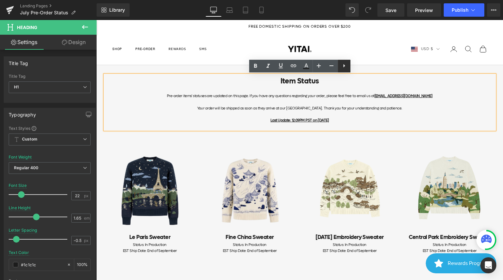
click at [343, 66] on icon at bounding box center [344, 66] width 8 height 8
click at [201, 104] on div at bounding box center [300, 102] width 390 height 6
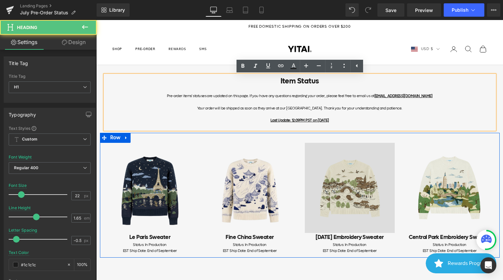
click at [324, 145] on img at bounding box center [350, 188] width 90 height 90
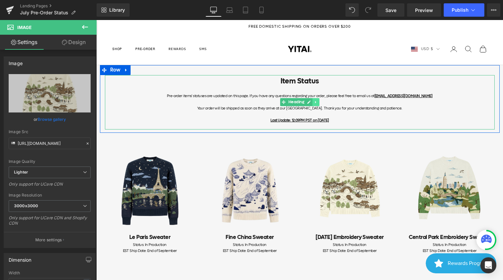
click at [318, 102] on link at bounding box center [316, 102] width 7 height 8
click at [310, 103] on link at bounding box center [312, 102] width 7 height 8
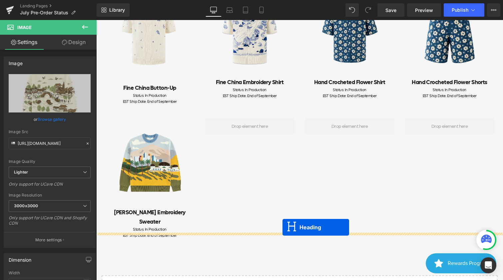
drag, startPoint x: 286, startPoint y: 157, endPoint x: 283, endPoint y: 229, distance: 71.7
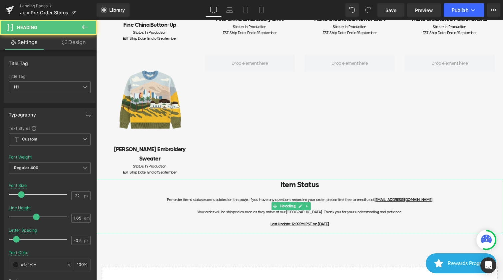
scroll to position [353, 0]
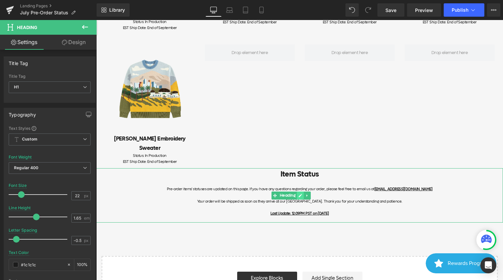
click at [303, 191] on ul "Heading" at bounding box center [291, 195] width 39 height 8
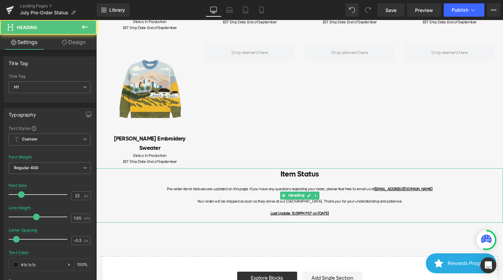
drag, startPoint x: 348, startPoint y: 204, endPoint x: 187, endPoint y: 178, distance: 162.6
click at [187, 178] on div "Item Status Pre-order items' statuses are updated on this page. If you have any…" at bounding box center [299, 195] width 407 height 54
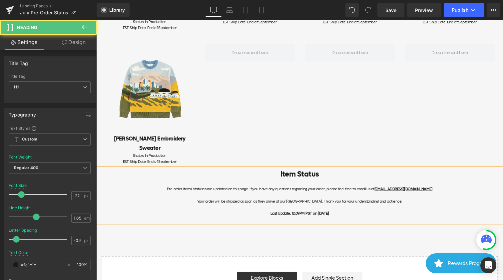
paste div
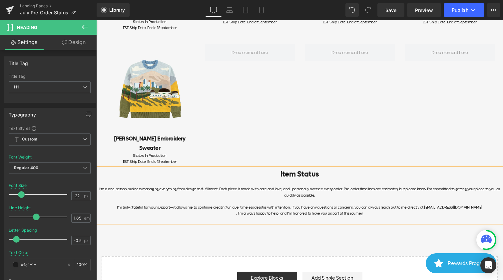
click at [338, 186] on div "I’m a one-person business managing everything from design to fulfillment. Each …" at bounding box center [299, 192] width 407 height 12
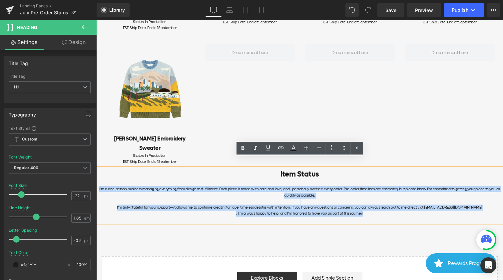
drag, startPoint x: 368, startPoint y: 205, endPoint x: 82, endPoint y: 177, distance: 287.2
click at [96, 177] on html "Skip to content FREE DOMESTIC SHIPPING ON ORDERS OVER $200 [GEOGRAPHIC_DATA] Na…" at bounding box center [299, 103] width 407 height 873
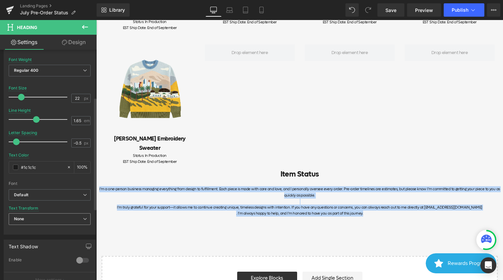
scroll to position [243, 0]
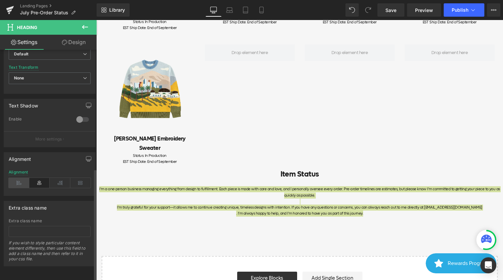
click at [20, 178] on icon at bounding box center [19, 183] width 21 height 10
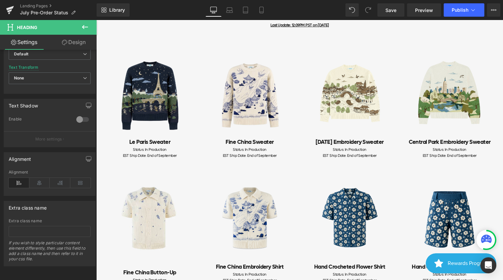
scroll to position [0, 0]
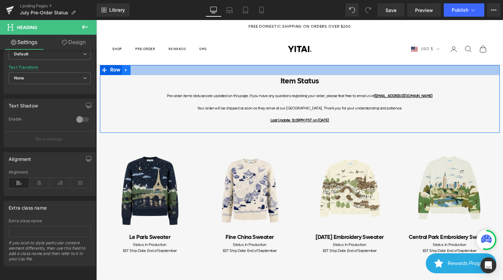
click at [128, 71] on icon at bounding box center [126, 69] width 5 height 5
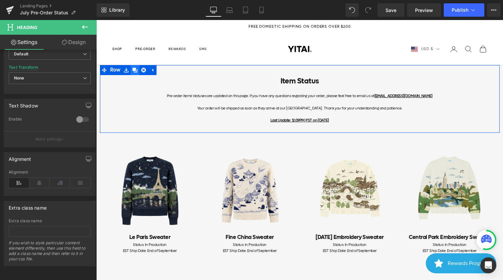
click at [134, 70] on icon at bounding box center [135, 70] width 5 height 5
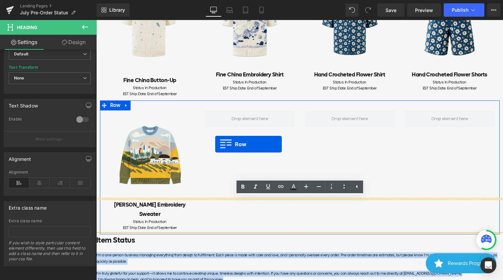
scroll to position [331, 0]
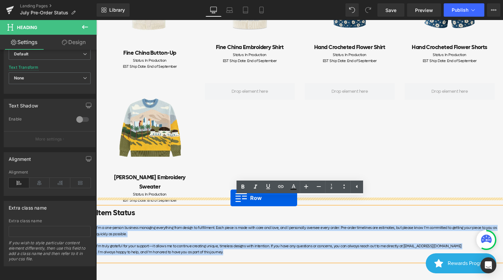
drag, startPoint x: 101, startPoint y: 138, endPoint x: 230, endPoint y: 198, distance: 141.9
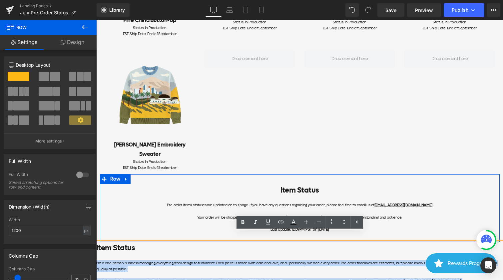
scroll to position [366, 0]
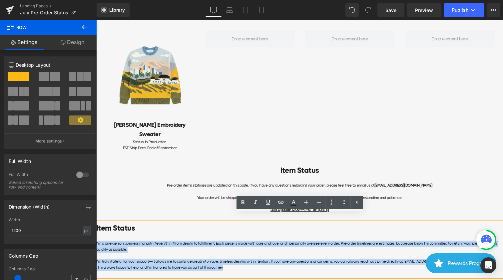
click at [136, 222] on h1 "Item Status" at bounding box center [299, 228] width 407 height 12
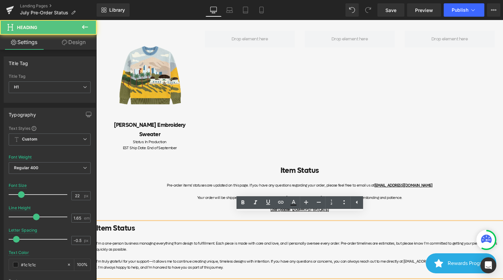
click at [168, 258] on div "I’m truly grateful for your support—it allows me to continue creating unique, t…" at bounding box center [299, 261] width 407 height 6
click at [160, 213] on div at bounding box center [300, 216] width 390 height 6
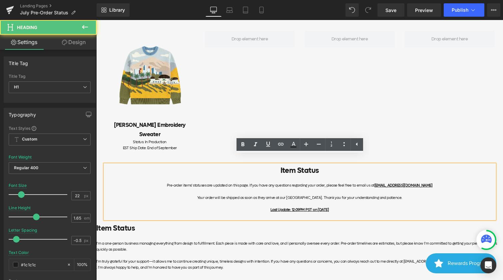
click at [233, 201] on div at bounding box center [300, 204] width 390 height 6
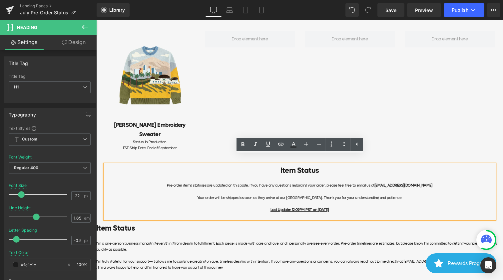
drag, startPoint x: 365, startPoint y: 199, endPoint x: 224, endPoint y: 152, distance: 149.1
click at [224, 154] on div "Item Status Pre-order items' statuses are updated on this page. If you have any…" at bounding box center [300, 188] width 400 height 68
paste div
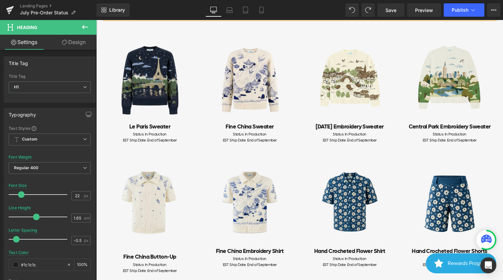
scroll to position [0, 0]
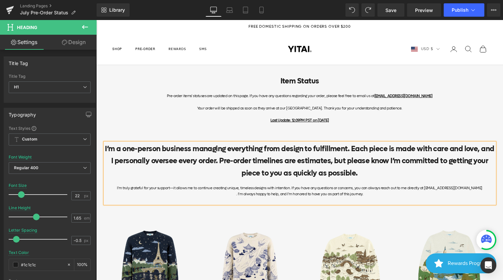
click at [190, 96] on div "Pre-order items' statuses are updated on this page. If you have any questions r…" at bounding box center [300, 96] width 390 height 6
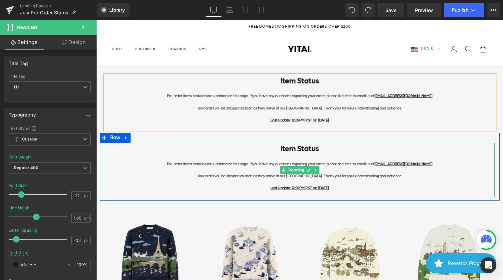
click at [153, 159] on div at bounding box center [300, 158] width 390 height 6
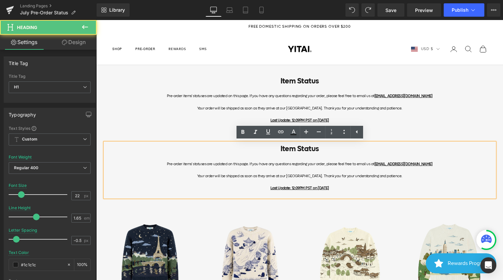
click at [150, 104] on div at bounding box center [300, 102] width 390 height 6
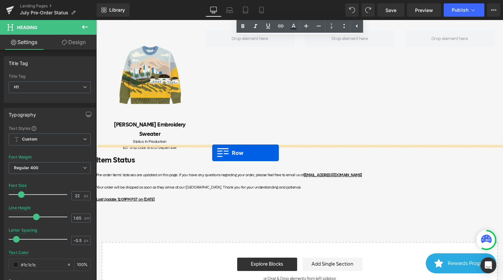
drag, startPoint x: 105, startPoint y: 139, endPoint x: 212, endPoint y: 153, distance: 107.9
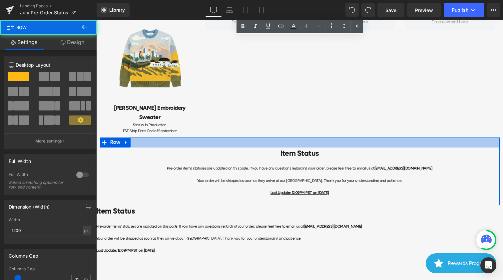
scroll to position [367, 0]
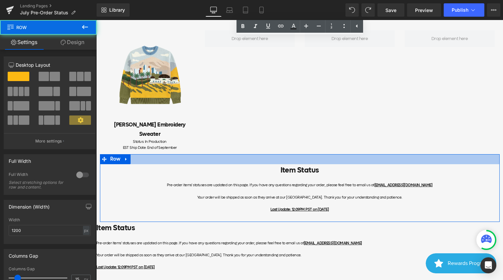
click at [320, 194] on div "Your order will be shipped as soon as they arrive at our [GEOGRAPHIC_DATA]. Tha…" at bounding box center [300, 197] width 390 height 6
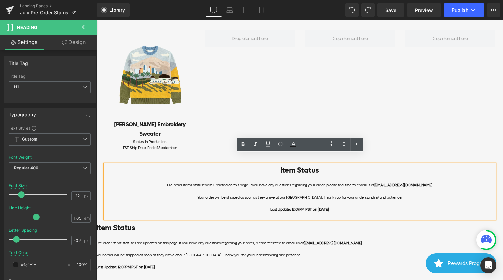
drag, startPoint x: 343, startPoint y: 200, endPoint x: 186, endPoint y: 177, distance: 159.2
click at [186, 177] on div "Item Status Pre-order items' statuses are updated on this page. If you have any…" at bounding box center [300, 191] width 390 height 54
paste div
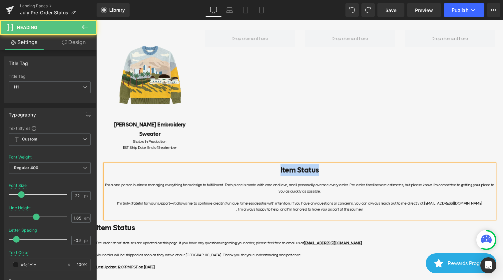
drag, startPoint x: 347, startPoint y: 161, endPoint x: 234, endPoint y: 161, distance: 112.9
click at [234, 164] on h1 "Item Status" at bounding box center [300, 170] width 390 height 12
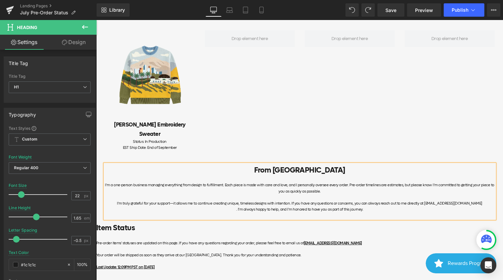
click at [231, 206] on div ". I’m always happy to help, and I’m honored to have you as part of this journey." at bounding box center [300, 209] width 390 height 6
click at [358, 202] on div "I’m truly grateful for your support—it allows me to continue creating unique, t…" at bounding box center [300, 206] width 390 height 12
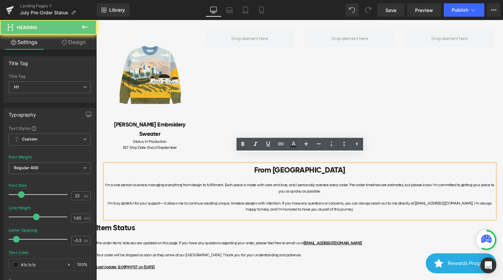
click at [361, 203] on div "I’m truly grateful for your support—it allows me to continue creating unique, t…" at bounding box center [300, 206] width 390 height 12
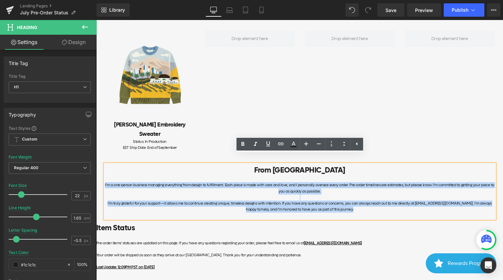
drag, startPoint x: 360, startPoint y: 201, endPoint x: 95, endPoint y: 176, distance: 266.4
click at [96, 176] on html "Skip to content FREE DOMESTIC SHIPPING ON ORDERS OVER $200 [GEOGRAPHIC_DATA] Na…" at bounding box center [299, 123] width 407 height 941
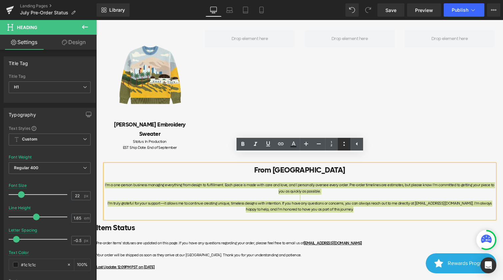
click at [340, 144] on icon at bounding box center [344, 144] width 8 height 8
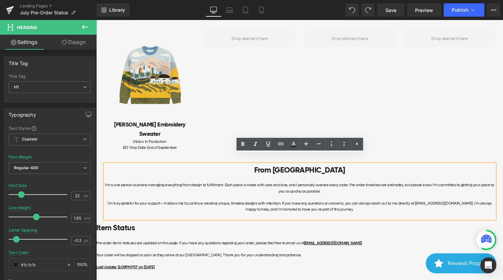
click at [339, 194] on div at bounding box center [300, 197] width 390 height 6
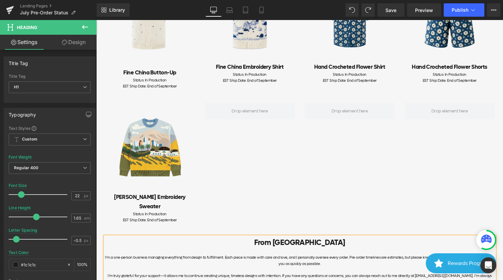
scroll to position [414, 0]
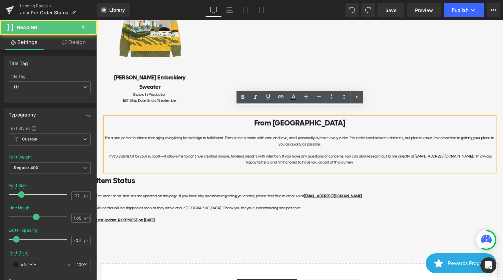
click at [333, 165] on div at bounding box center [300, 168] width 390 height 6
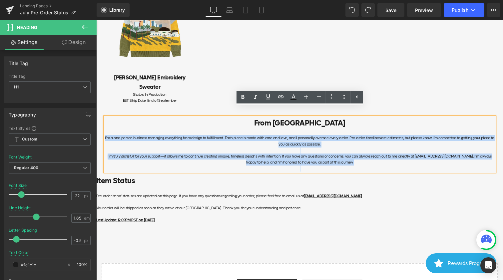
drag, startPoint x: 339, startPoint y: 156, endPoint x: 102, endPoint y: 131, distance: 238.6
click at [102, 131] on div "From YITAI I’m a one-person business managing everything from design to fulfill…" at bounding box center [300, 144] width 400 height 54
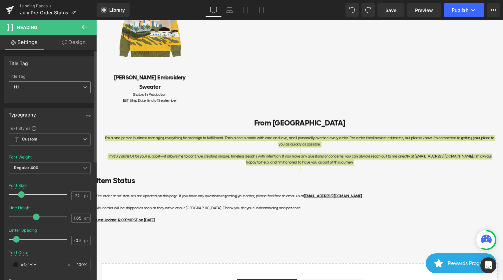
click at [80, 84] on span "H1" at bounding box center [50, 87] width 82 height 12
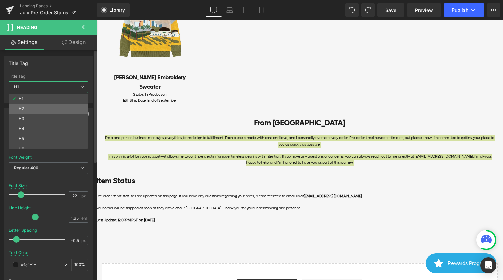
click at [66, 111] on li "H2" at bounding box center [50, 109] width 82 height 10
type input "16.5"
type input "100"
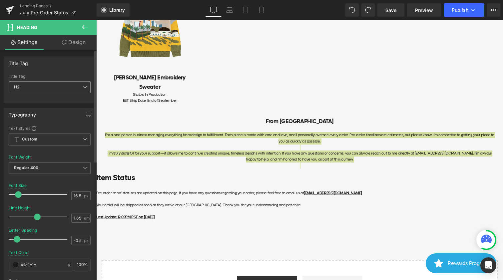
type input "22"
type input "100"
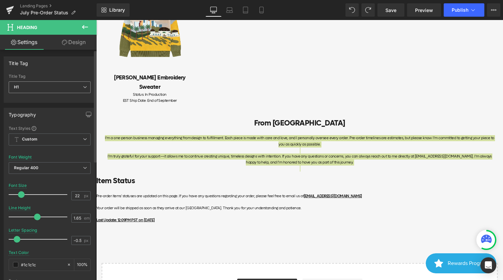
click at [78, 91] on span "H1" at bounding box center [50, 87] width 82 height 12
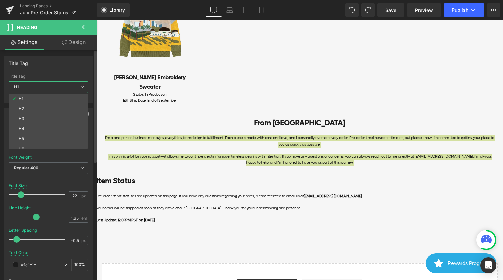
click at [80, 86] on span "H1" at bounding box center [48, 87] width 79 height 12
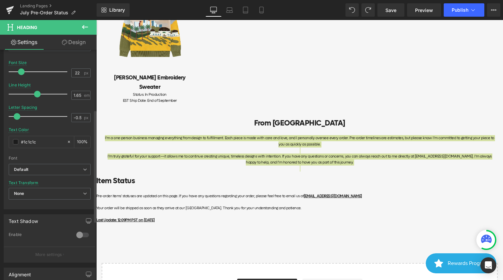
scroll to position [129, 0]
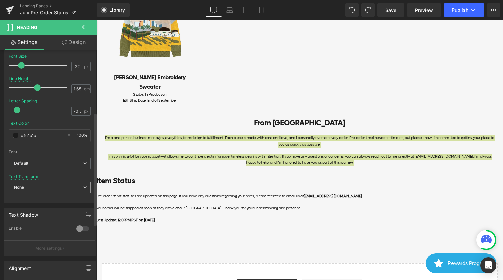
click at [48, 188] on span "None" at bounding box center [50, 187] width 82 height 12
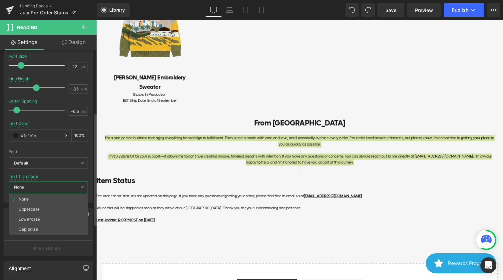
click at [54, 188] on span "None" at bounding box center [48, 187] width 79 height 12
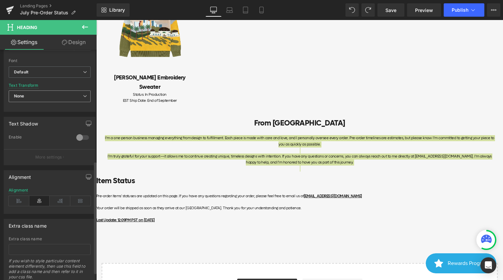
scroll to position [230, 0]
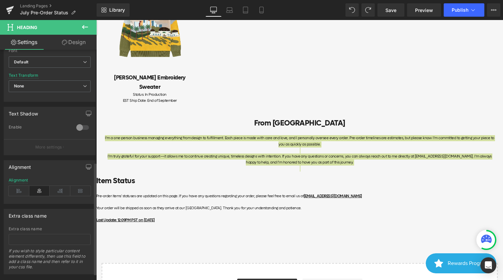
click at [41, 189] on icon at bounding box center [39, 191] width 21 height 10
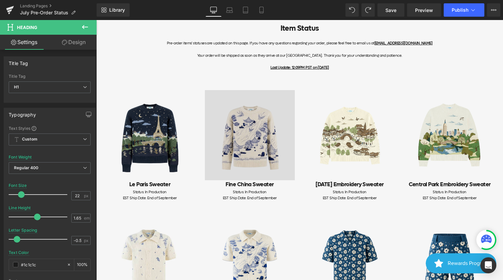
scroll to position [0, 0]
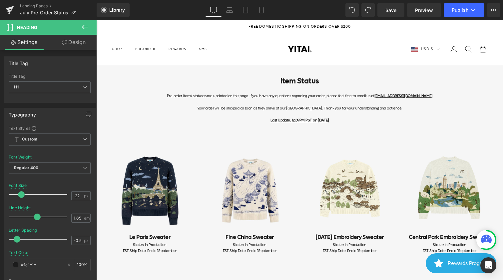
click at [315, 99] on div "Item Status Pre-order items' statuses are updated on this page. If you have any…" at bounding box center [300, 102] width 390 height 54
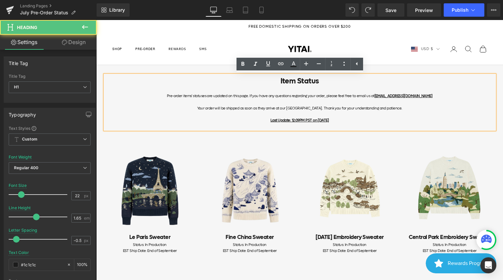
drag, startPoint x: 418, startPoint y: 108, endPoint x: 184, endPoint y: 95, distance: 234.6
click at [184, 95] on div "Item Status Pre-order items' statuses are updated on this page. If you have any…" at bounding box center [300, 102] width 390 height 54
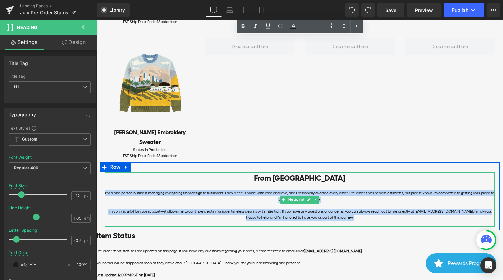
scroll to position [358, 0]
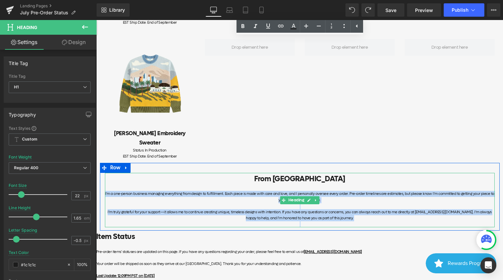
click at [381, 203] on div at bounding box center [300, 206] width 390 height 6
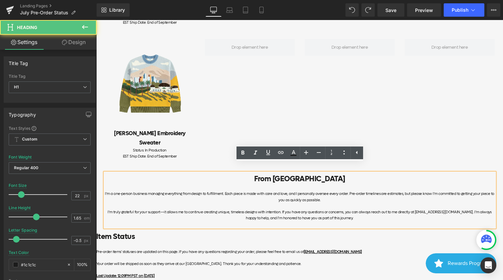
click at [346, 191] on div "I’m a one-person business managing everything from design to fulfillment. Each …" at bounding box center [300, 197] width 390 height 12
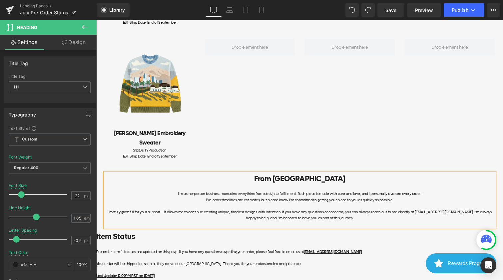
click at [276, 209] on div "I’m truly grateful for your support—it allows me to continue creating unique, t…" at bounding box center [300, 215] width 390 height 12
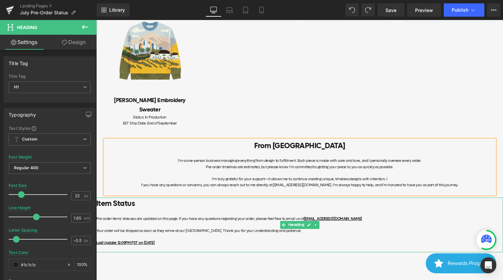
scroll to position [394, 0]
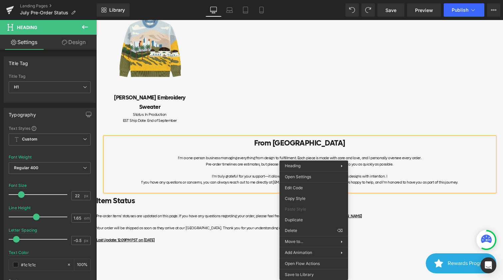
drag, startPoint x: 314, startPoint y: 174, endPoint x: 305, endPoint y: 159, distance: 17.1
click at [307, 161] on div "Pre-order timelines are estimates, but please know I’m committed to getting you…" at bounding box center [300, 164] width 390 height 6
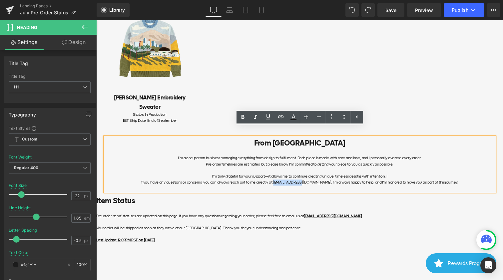
drag, startPoint x: 313, startPoint y: 174, endPoint x: 293, endPoint y: 174, distance: 19.3
click at [293, 179] on div "f you have any questions or concerns, you can always reach out to me directly a…" at bounding box center [300, 182] width 390 height 6
drag, startPoint x: 293, startPoint y: 174, endPoint x: 312, endPoint y: 173, distance: 18.7
click at [312, 180] on strong "[EMAIL_ADDRESS][DOMAIN_NAME]" at bounding box center [302, 182] width 58 height 5
click at [344, 195] on h1 "Item Status" at bounding box center [299, 201] width 407 height 12
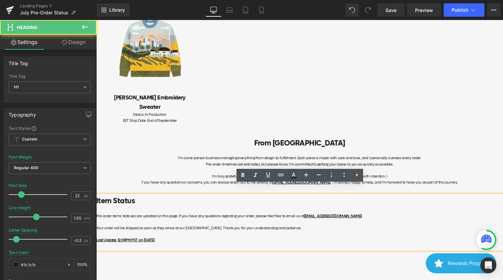
click at [242, 250] on div "Rendering Content" at bounding box center [251, 253] width 41 height 7
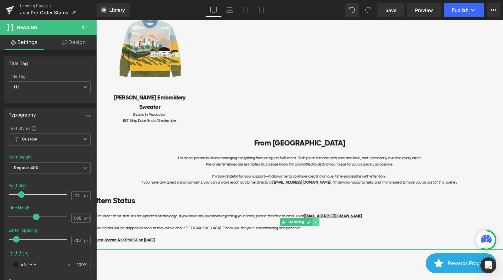
click at [314, 220] on icon at bounding box center [316, 222] width 4 height 4
click at [318, 220] on icon at bounding box center [320, 222] width 4 height 4
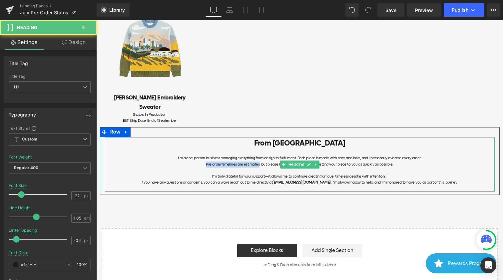
drag, startPoint x: 260, startPoint y: 155, endPoint x: 199, endPoint y: 155, distance: 61.0
click at [199, 161] on div "Pre-order timelines are estimates, but please know I’m committed to getting you…" at bounding box center [300, 164] width 390 height 6
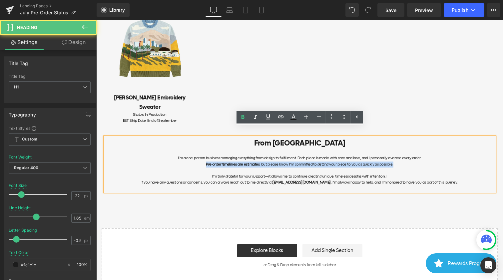
drag, startPoint x: 399, startPoint y: 155, endPoint x: 170, endPoint y: 157, distance: 229.9
click at [170, 161] on div "Pre-order timelines are estimates , but please know I’m committed to getting yo…" at bounding box center [300, 164] width 390 height 6
drag, startPoint x: 397, startPoint y: 157, endPoint x: 195, endPoint y: 154, distance: 201.6
click at [195, 161] on div "Pre-order timelines are estimates, but please know I’m committed to getting you…" at bounding box center [300, 164] width 390 height 6
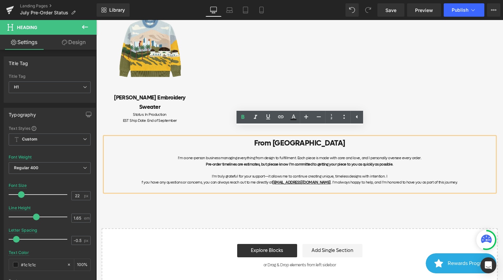
click at [383, 173] on div "I’m truly grateful for your support—it allows me to continue creating unique, t…" at bounding box center [300, 176] width 390 height 6
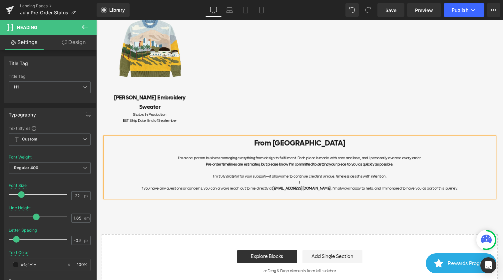
click at [158, 185] on div "f you have any questions or concerns, you can always reach out to me directly a…" at bounding box center [300, 188] width 390 height 6
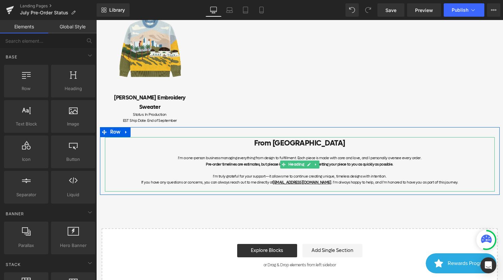
click at [447, 179] on div "I f you have any questions or concerns, you can always reach out to me directly…" at bounding box center [300, 182] width 390 height 6
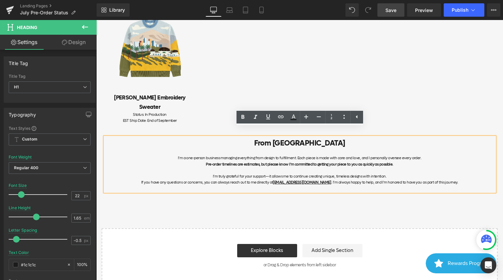
click at [393, 16] on link "Save" at bounding box center [390, 9] width 27 height 13
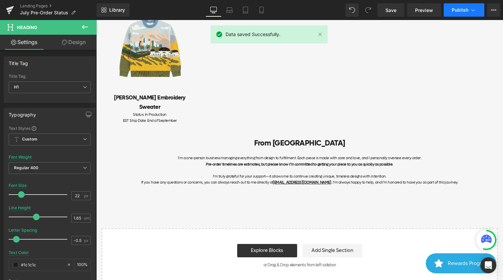
click at [469, 10] on button "Publish" at bounding box center [464, 9] width 41 height 13
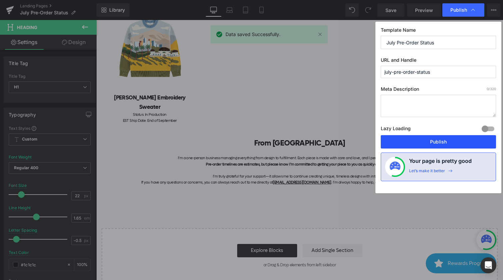
click at [437, 137] on button "Publish" at bounding box center [438, 141] width 115 height 13
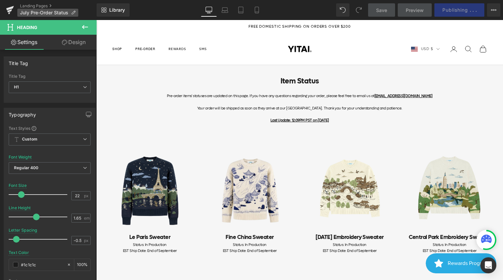
click at [53, 12] on span "July Pre-Order Status" at bounding box center [44, 12] width 48 height 5
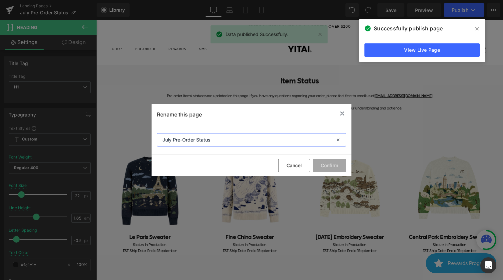
click at [237, 138] on input "July Pre-Order Status" at bounding box center [251, 139] width 189 height 13
click at [177, 140] on input "July Pre-Order Status" at bounding box center [251, 139] width 189 height 13
drag, startPoint x: 173, startPoint y: 140, endPoint x: 138, endPoint y: 140, distance: 35.3
click at [142, 140] on div "Rename this page July Pre-Order Status Cancel Confirm" at bounding box center [251, 140] width 503 height 280
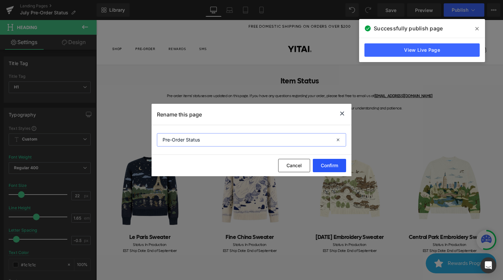
type input "Pre-Order Status"
click at [337, 164] on button "Confirm" at bounding box center [329, 165] width 33 height 13
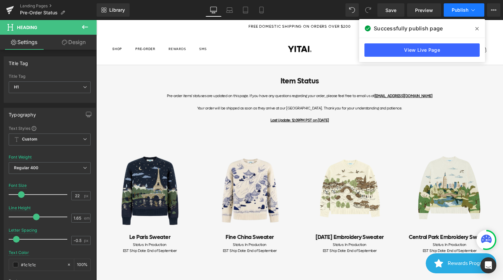
click at [477, 12] on button "Publish" at bounding box center [464, 9] width 41 height 13
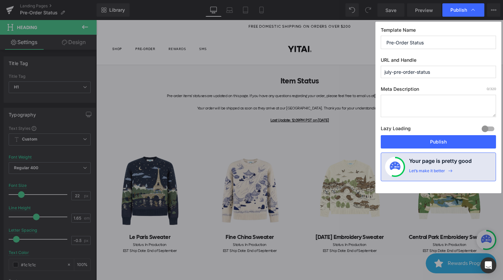
drag, startPoint x: 395, startPoint y: 71, endPoint x: 366, endPoint y: 71, distance: 29.0
click at [366, 71] on div "Publish Template Name Pre-Order Status URL and Handle july-pre-order-status Met…" at bounding box center [251, 140] width 503 height 280
type input "pre-order-status"
click at [434, 135] on button "Publish" at bounding box center [438, 141] width 115 height 13
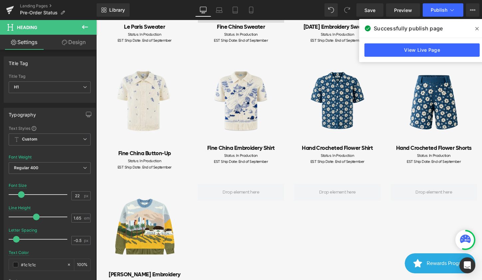
scroll to position [197, 0]
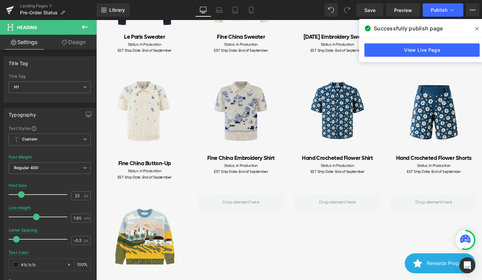
click at [240, 118] on img at bounding box center [241, 110] width 87 height 87
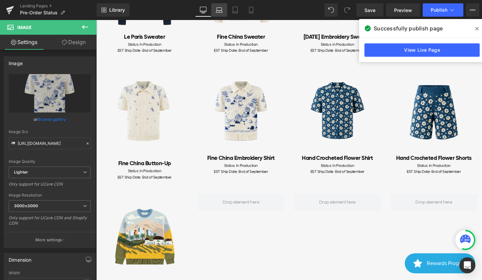
click at [217, 9] on icon at bounding box center [219, 10] width 7 height 7
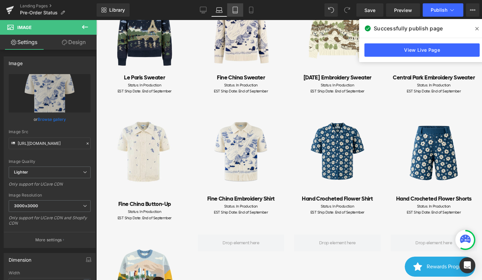
click at [235, 9] on icon at bounding box center [235, 10] width 7 height 7
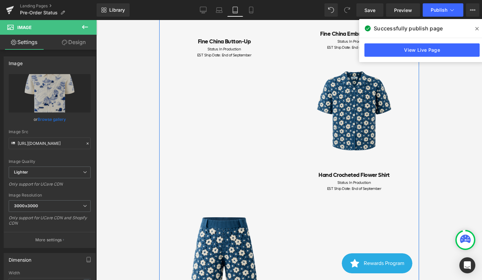
scroll to position [409, 0]
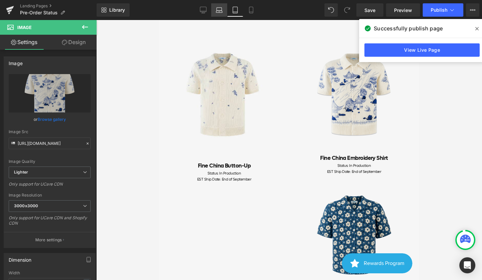
click at [218, 8] on icon at bounding box center [219, 9] width 5 height 3
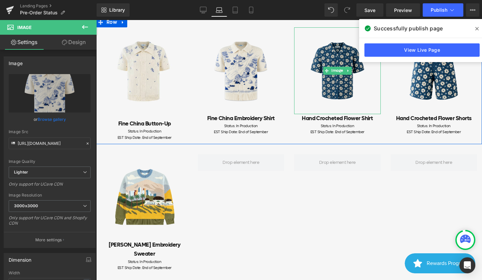
scroll to position [187, 0]
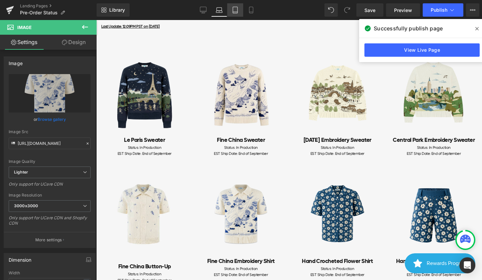
click at [238, 8] on icon at bounding box center [235, 10] width 7 height 7
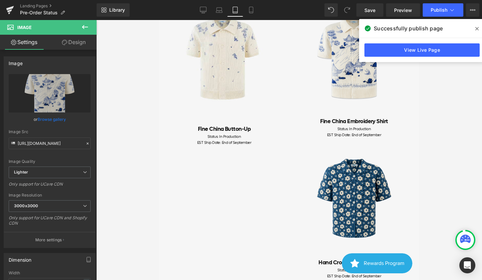
scroll to position [440, 0]
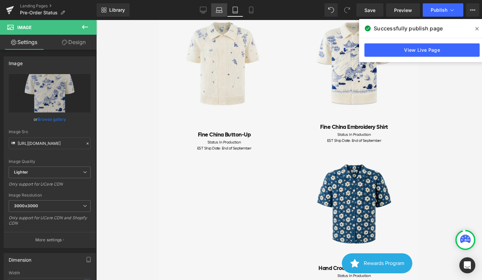
click at [221, 11] on icon at bounding box center [219, 12] width 6 height 2
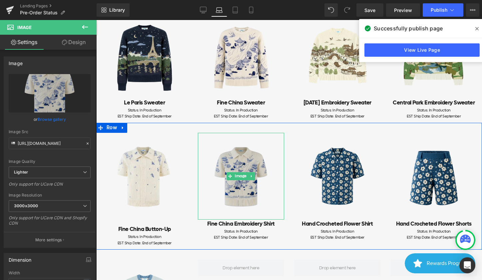
scroll to position [128, 0]
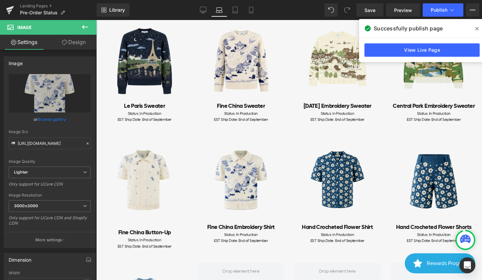
click at [480, 28] on span at bounding box center [477, 28] width 11 height 11
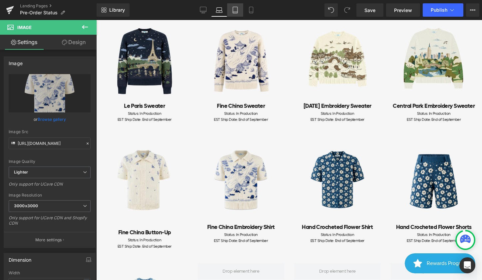
click at [239, 10] on link "Tablet" at bounding box center [235, 9] width 16 height 13
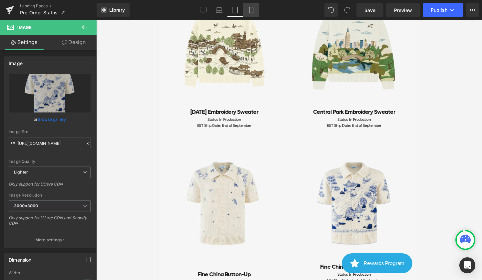
click at [249, 10] on icon at bounding box center [251, 10] width 7 height 7
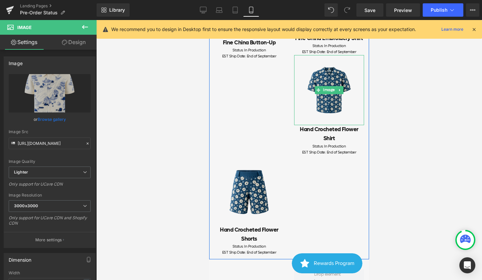
scroll to position [338, 0]
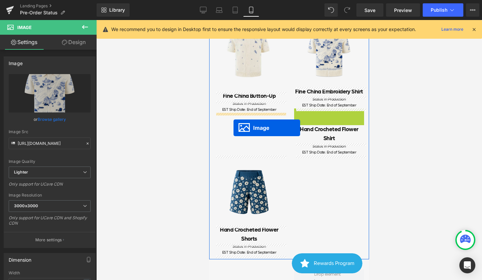
drag, startPoint x: 316, startPoint y: 88, endPoint x: 234, endPoint y: 128, distance: 91.3
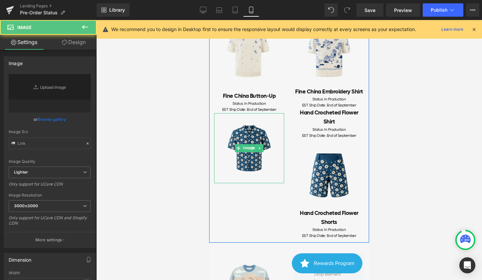
type input "[URL][DOMAIN_NAME]"
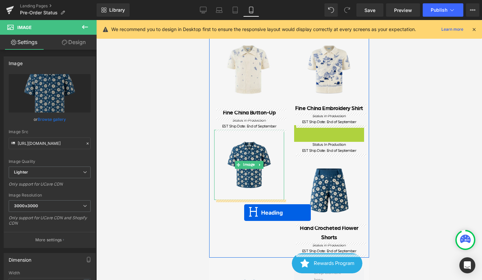
drag, startPoint x: 294, startPoint y: 159, endPoint x: 242, endPoint y: 216, distance: 77.1
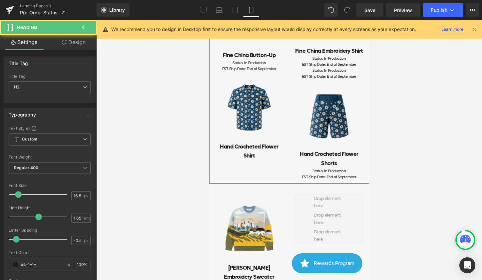
scroll to position [382, 0]
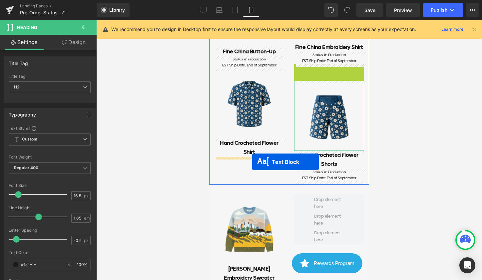
drag, startPoint x: 312, startPoint y: 68, endPoint x: 252, endPoint y: 164, distance: 113.5
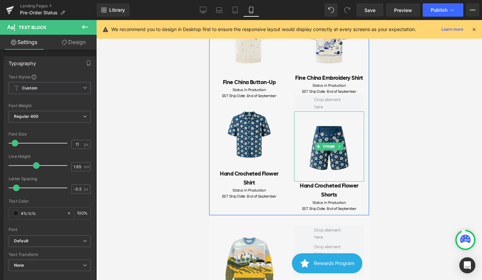
scroll to position [348, 0]
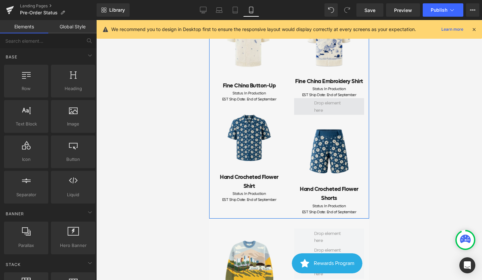
click at [339, 104] on span at bounding box center [329, 107] width 35 height 18
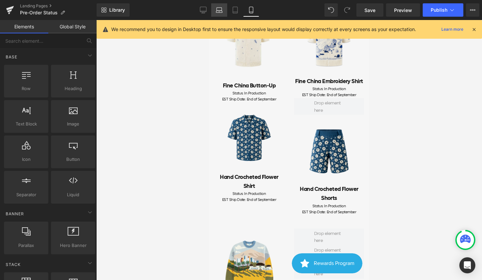
click at [218, 7] on icon at bounding box center [219, 10] width 7 height 7
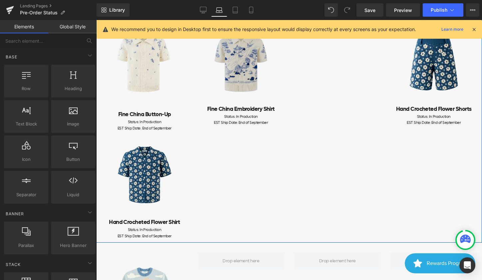
scroll to position [214, 0]
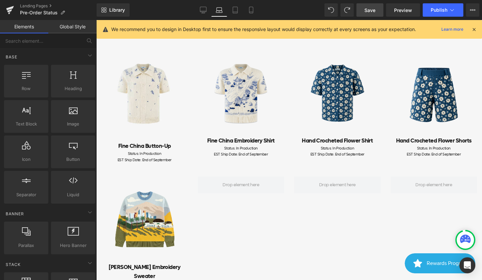
click at [374, 9] on span "Save" at bounding box center [369, 10] width 11 height 7
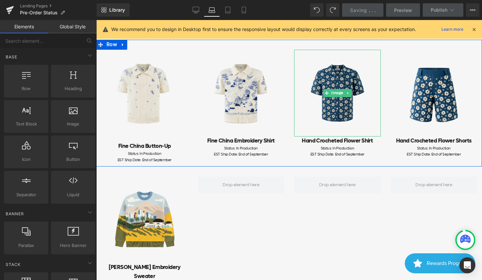
scroll to position [186, 0]
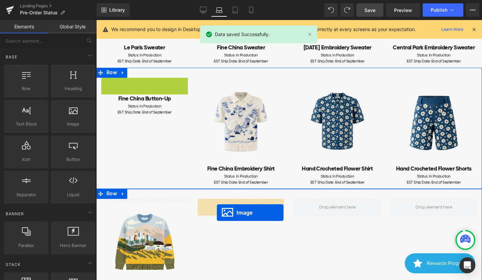
drag, startPoint x: 134, startPoint y: 122, endPoint x: 217, endPoint y: 212, distance: 122.8
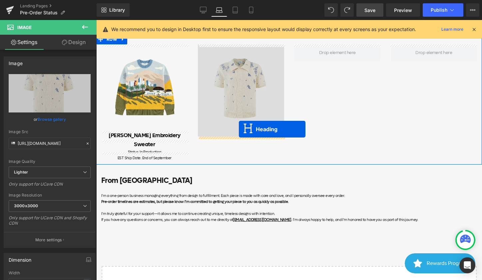
drag, startPoint x: 129, startPoint y: 82, endPoint x: 239, endPoint y: 129, distance: 119.6
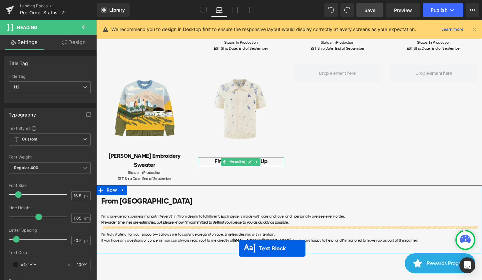
scroll to position [346, 0]
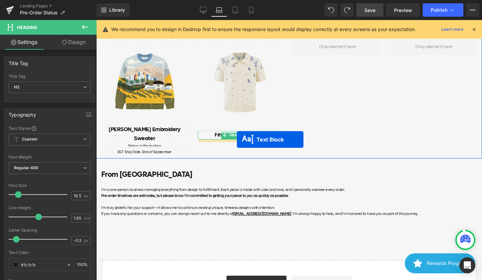
drag, startPoint x: 129, startPoint y: 93, endPoint x: 237, endPoint y: 140, distance: 117.5
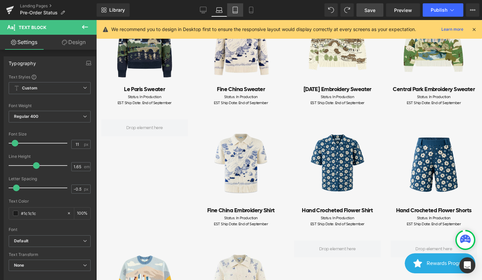
click at [234, 15] on link "Tablet" at bounding box center [235, 9] width 16 height 13
type input "100"
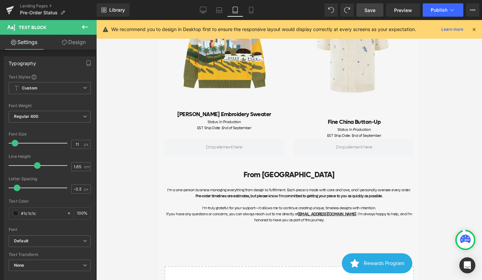
scroll to position [751, 0]
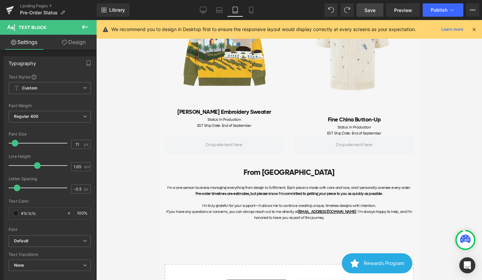
click at [368, 7] on span "Save" at bounding box center [369, 10] width 11 height 7
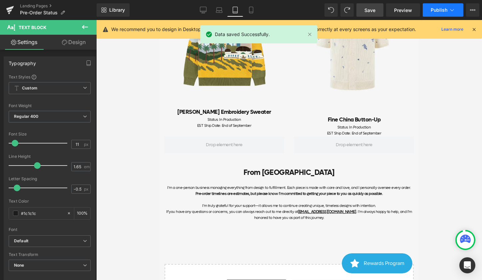
click at [441, 9] on span "Publish" at bounding box center [439, 9] width 17 height 5
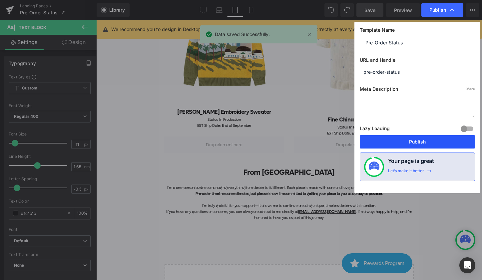
click at [421, 137] on button "Publish" at bounding box center [417, 141] width 115 height 13
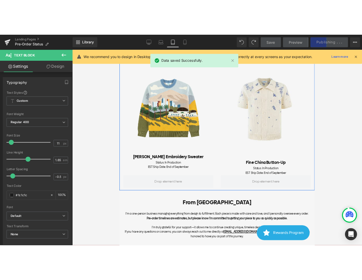
scroll to position [443, 0]
